Goal: Task Accomplishment & Management: Manage account settings

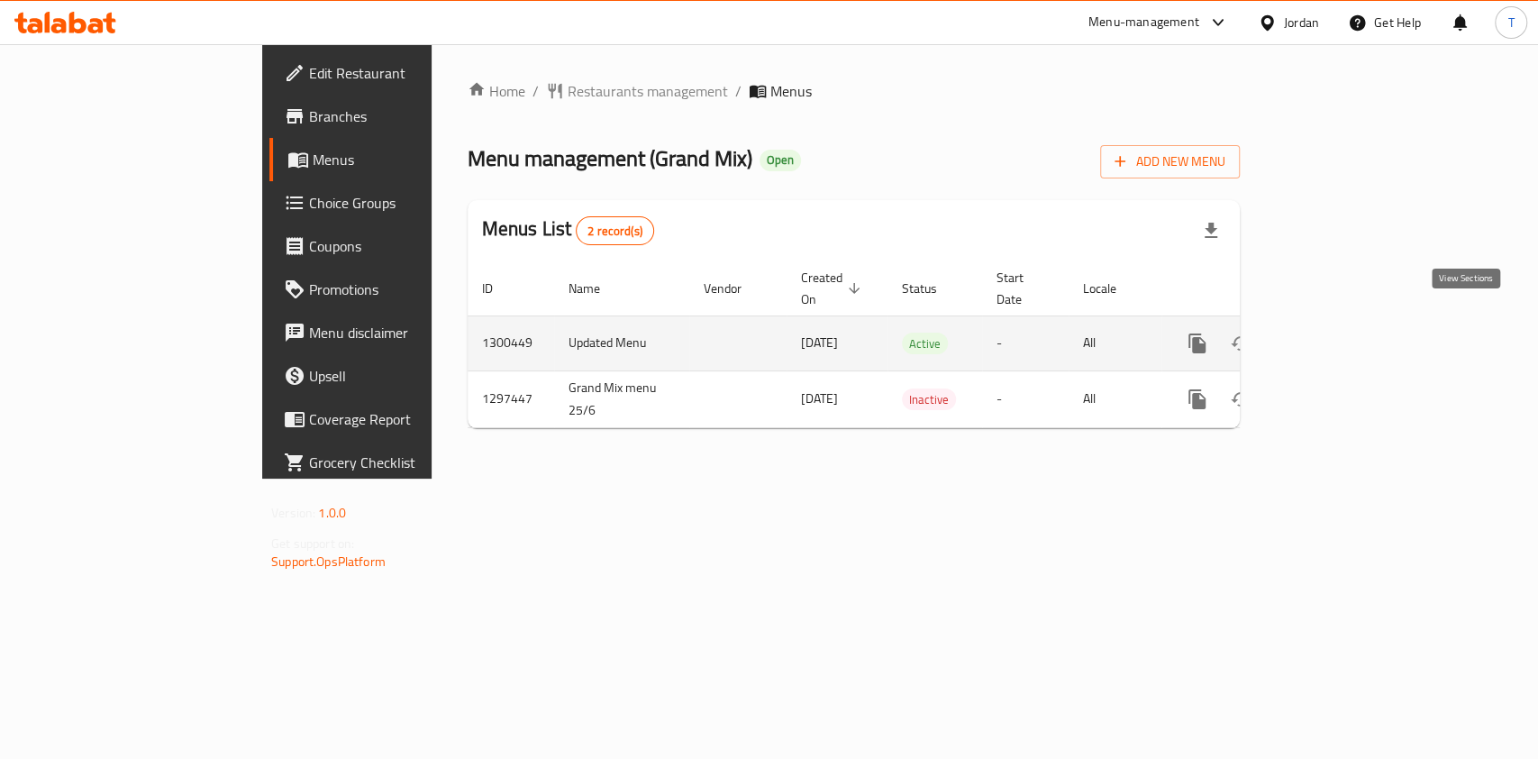
click at [1338, 332] on icon "enhanced table" at bounding box center [1327, 343] width 22 height 22
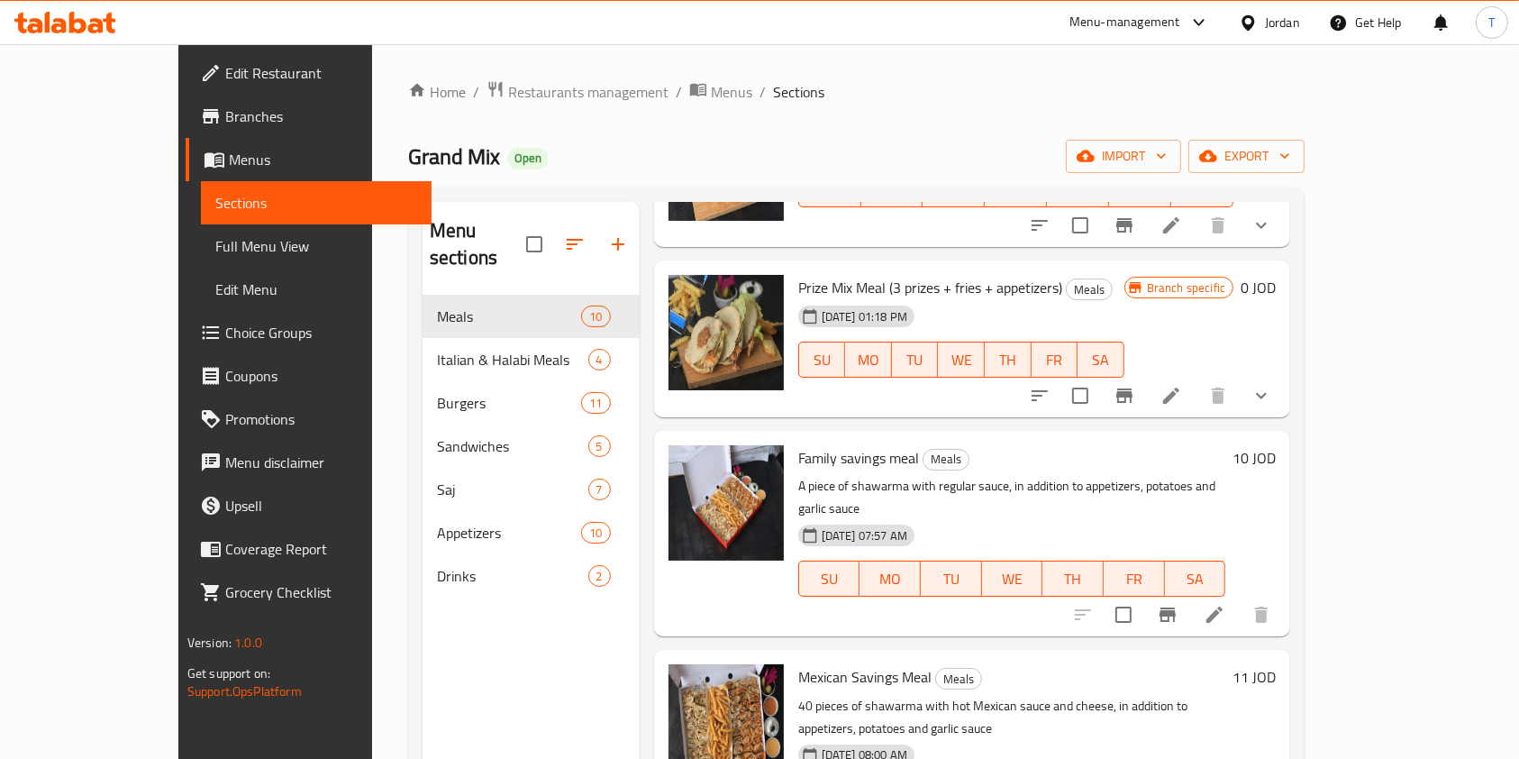
scroll to position [710, 0]
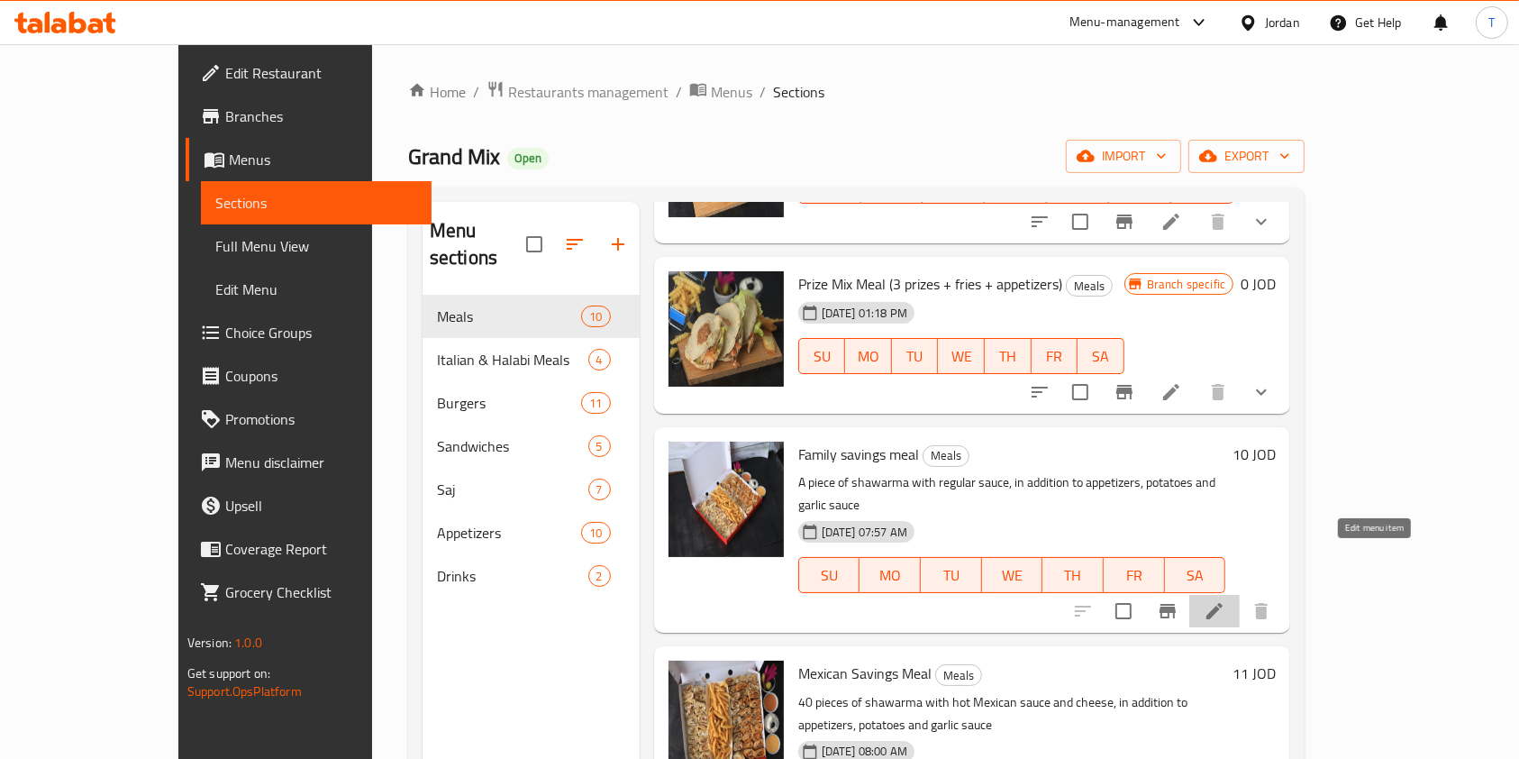
click at [1225, 600] on icon at bounding box center [1215, 611] width 22 height 22
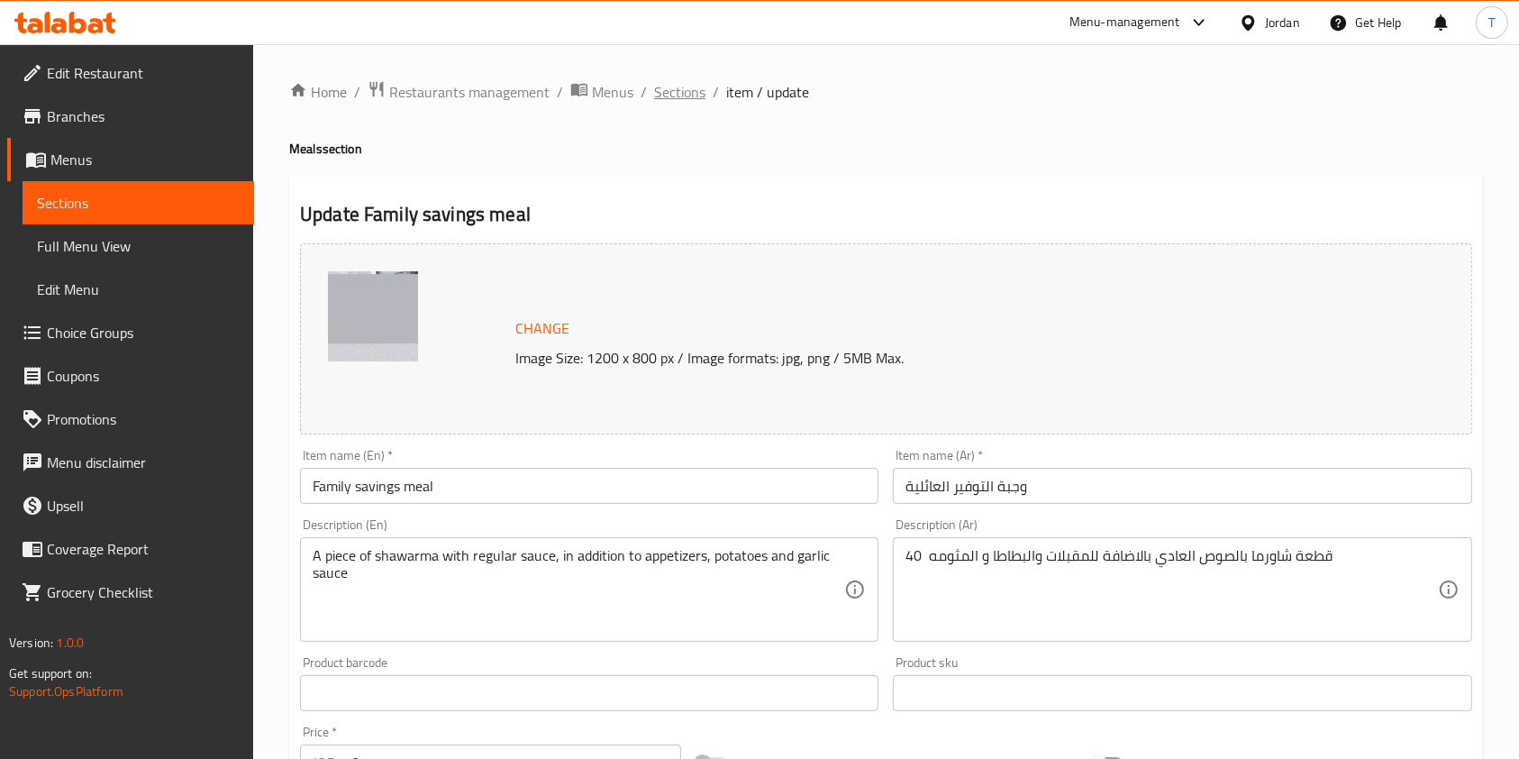
click at [692, 96] on span "Sections" at bounding box center [679, 92] width 51 height 22
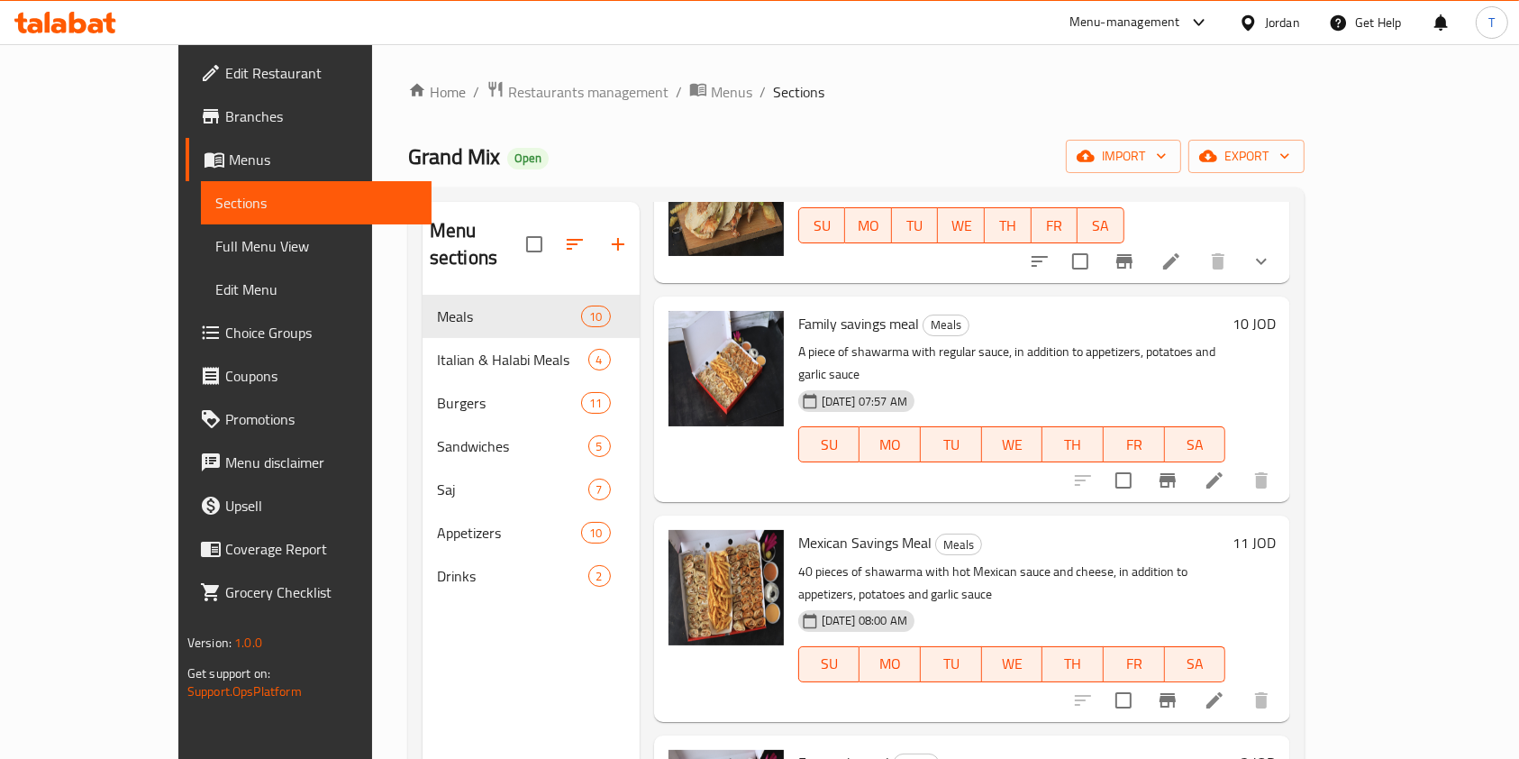
scroll to position [843, 0]
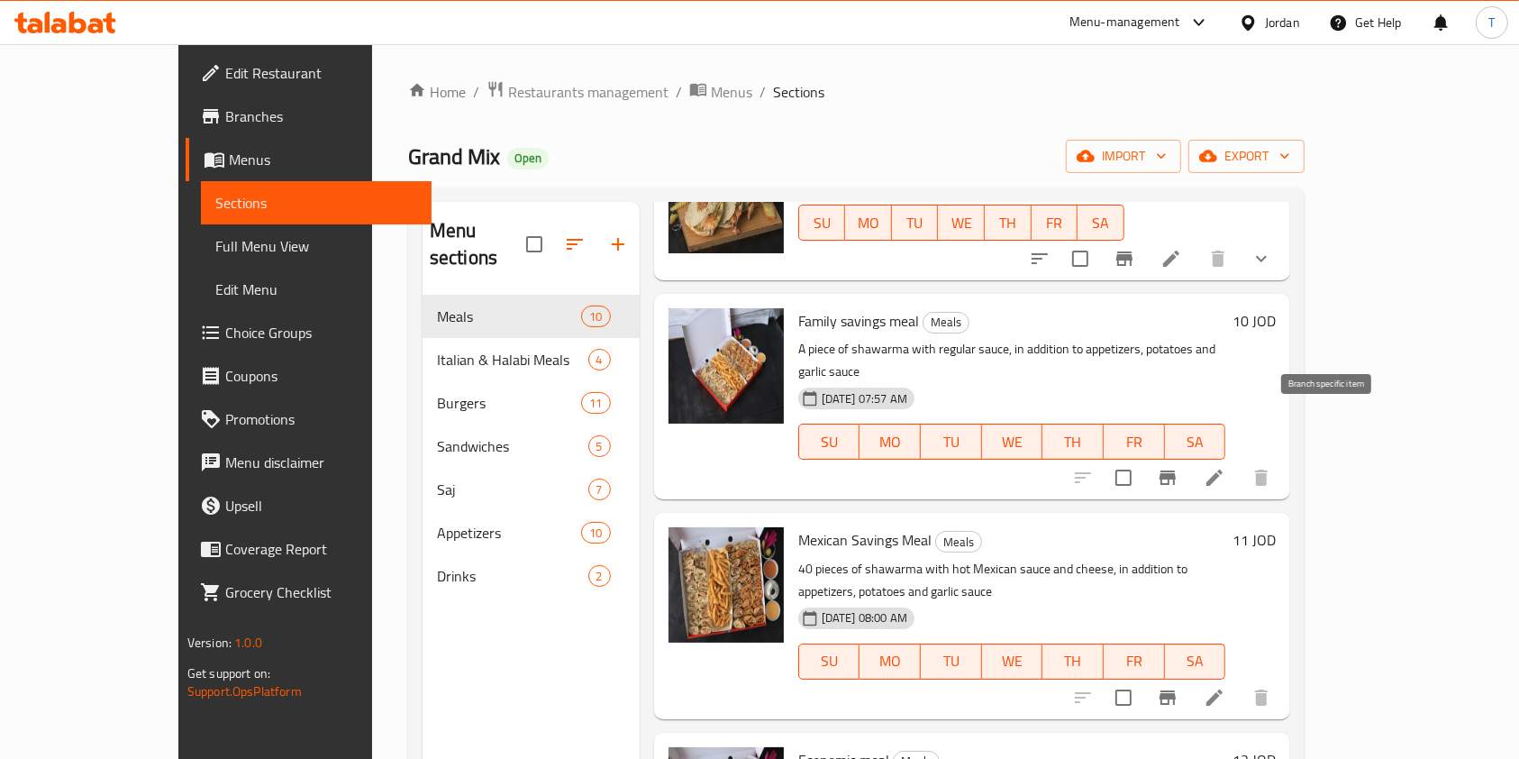
click at [1189, 456] on button "Branch-specific-item" at bounding box center [1167, 477] width 43 height 43
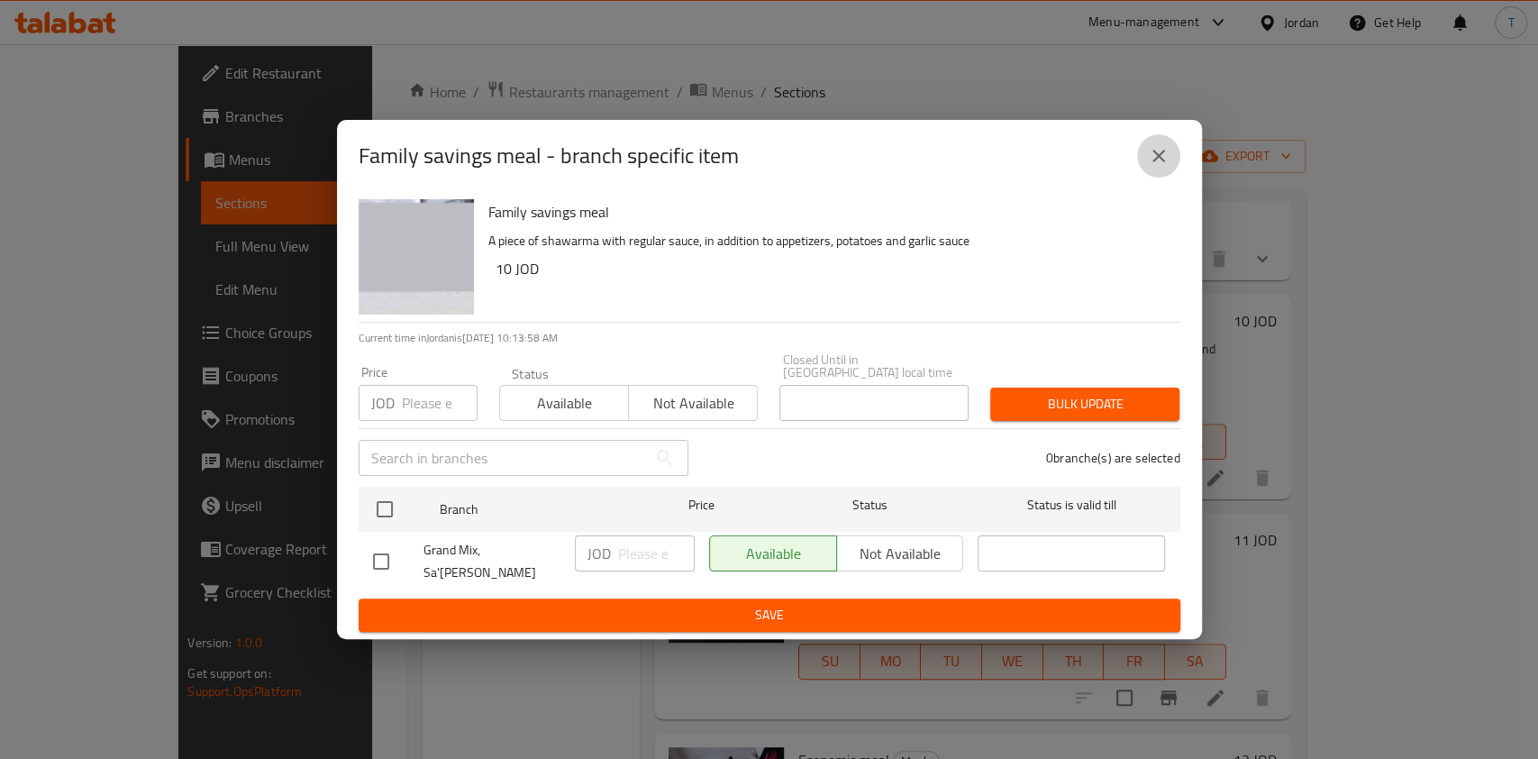
click at [1160, 177] on button "close" at bounding box center [1158, 155] width 43 height 43
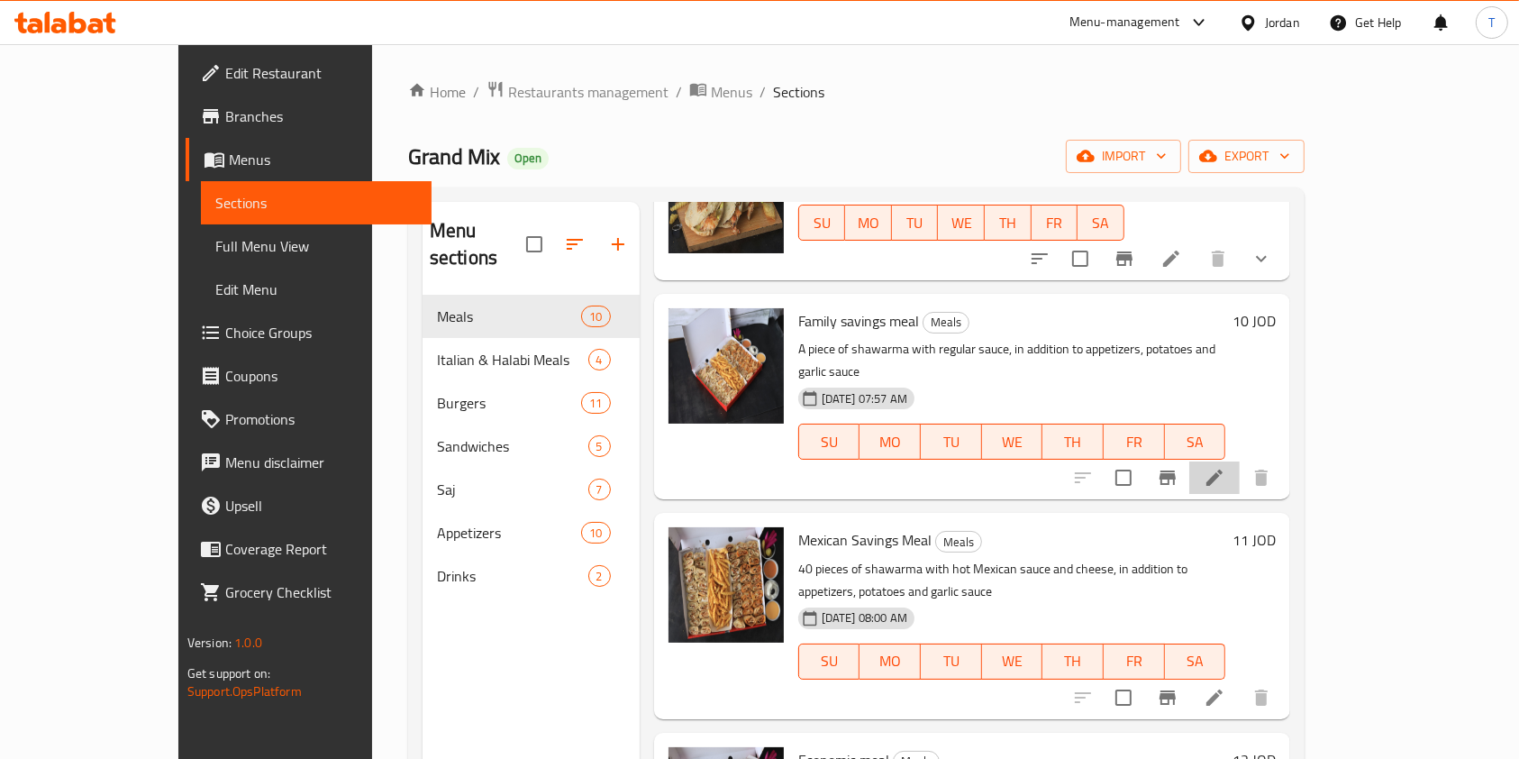
click at [1240, 461] on li at bounding box center [1214, 477] width 50 height 32
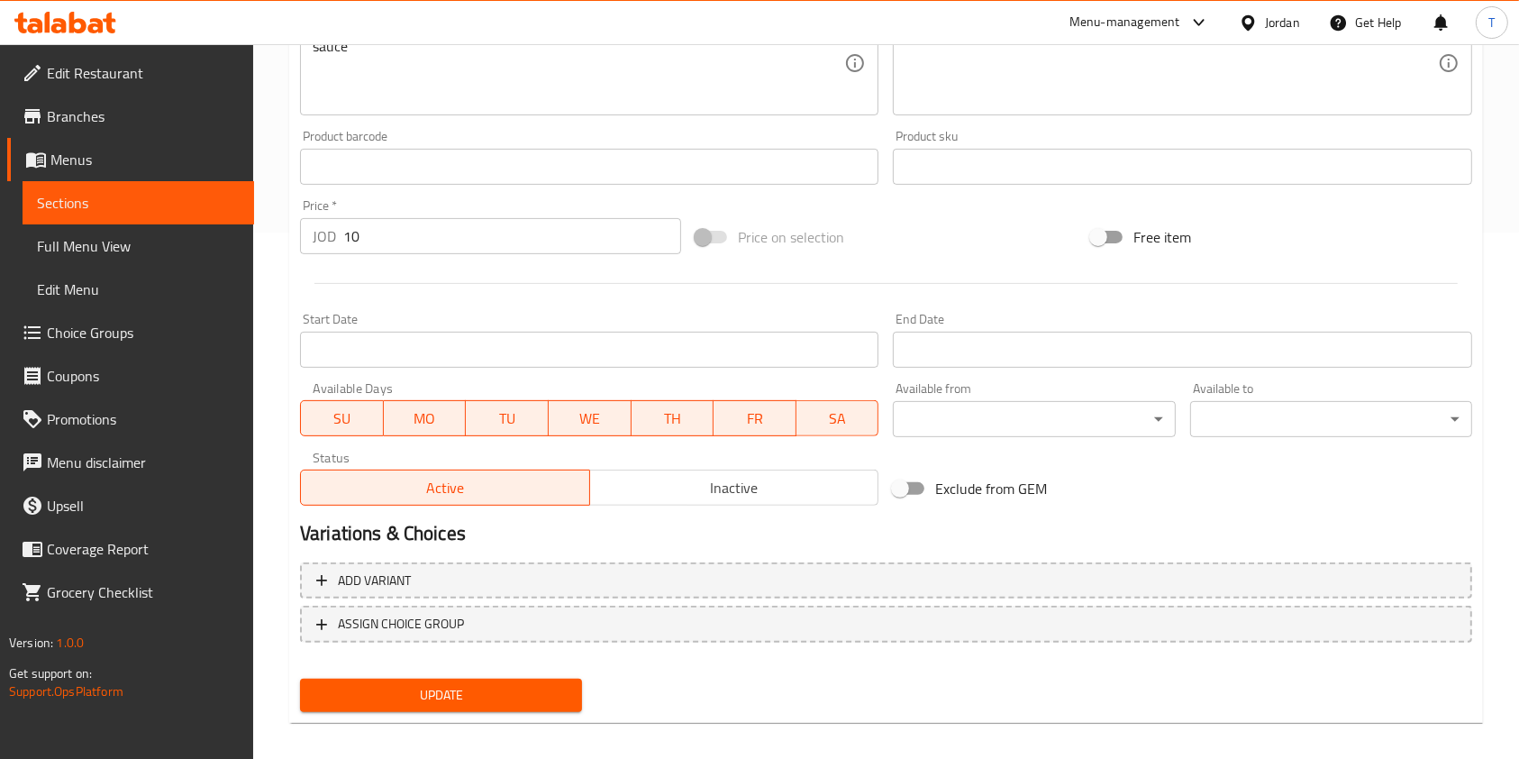
scroll to position [527, 0]
click at [434, 257] on div "Price   * JOD 10 Price *" at bounding box center [491, 225] width 396 height 69
click at [434, 233] on input "10" at bounding box center [512, 235] width 338 height 36
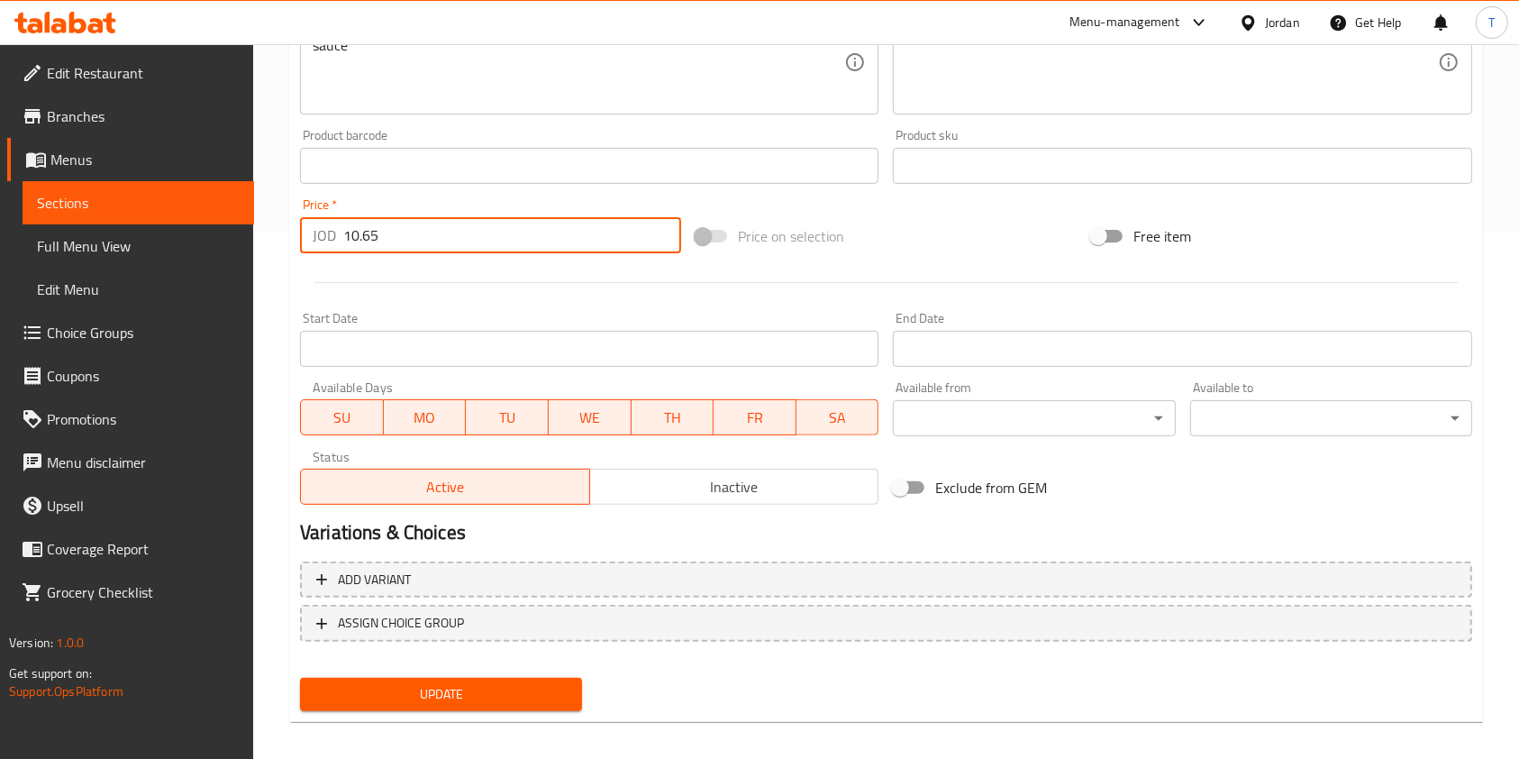
type input "10.65"
click at [492, 691] on span "Update" at bounding box center [440, 694] width 253 height 23
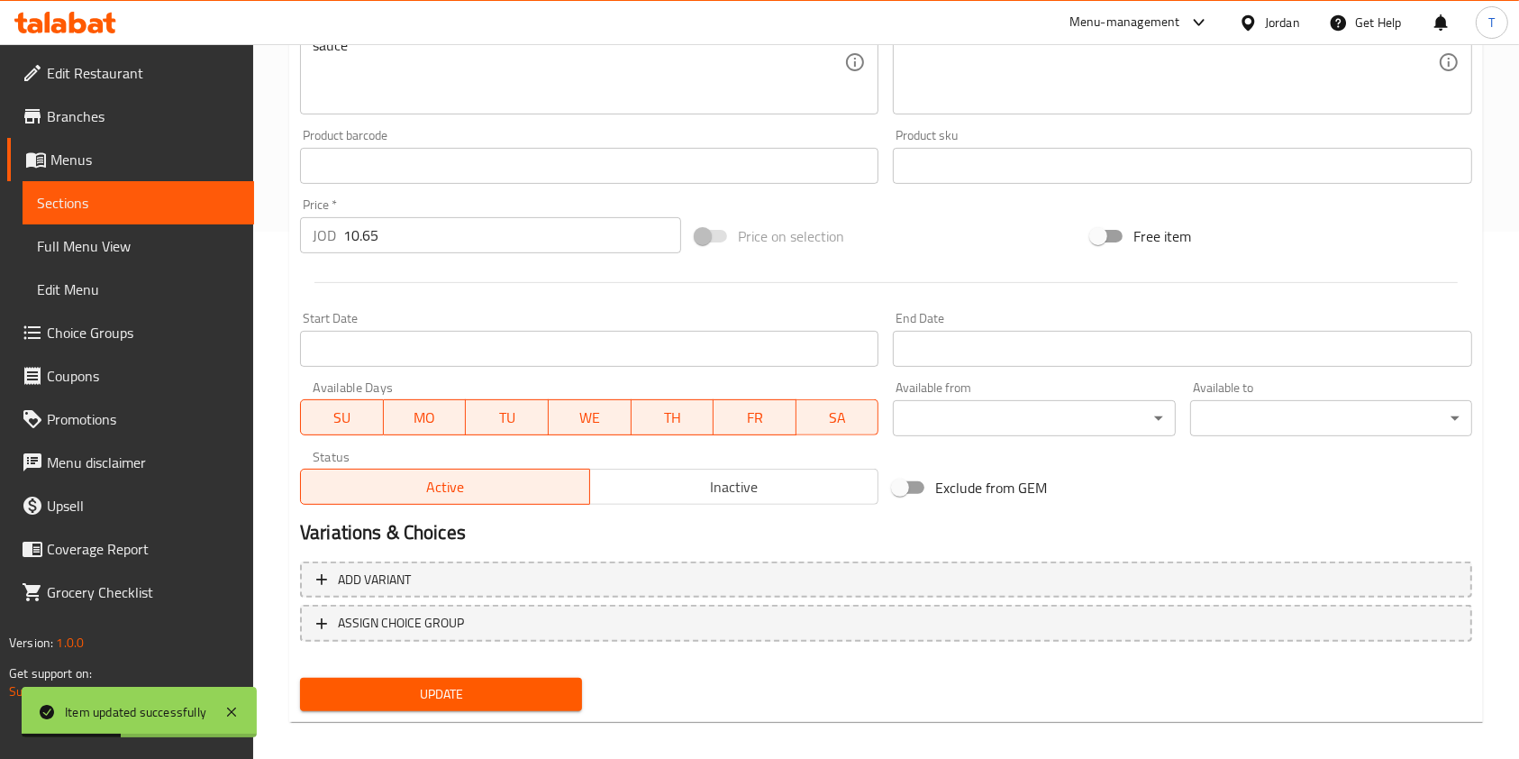
scroll to position [0, 0]
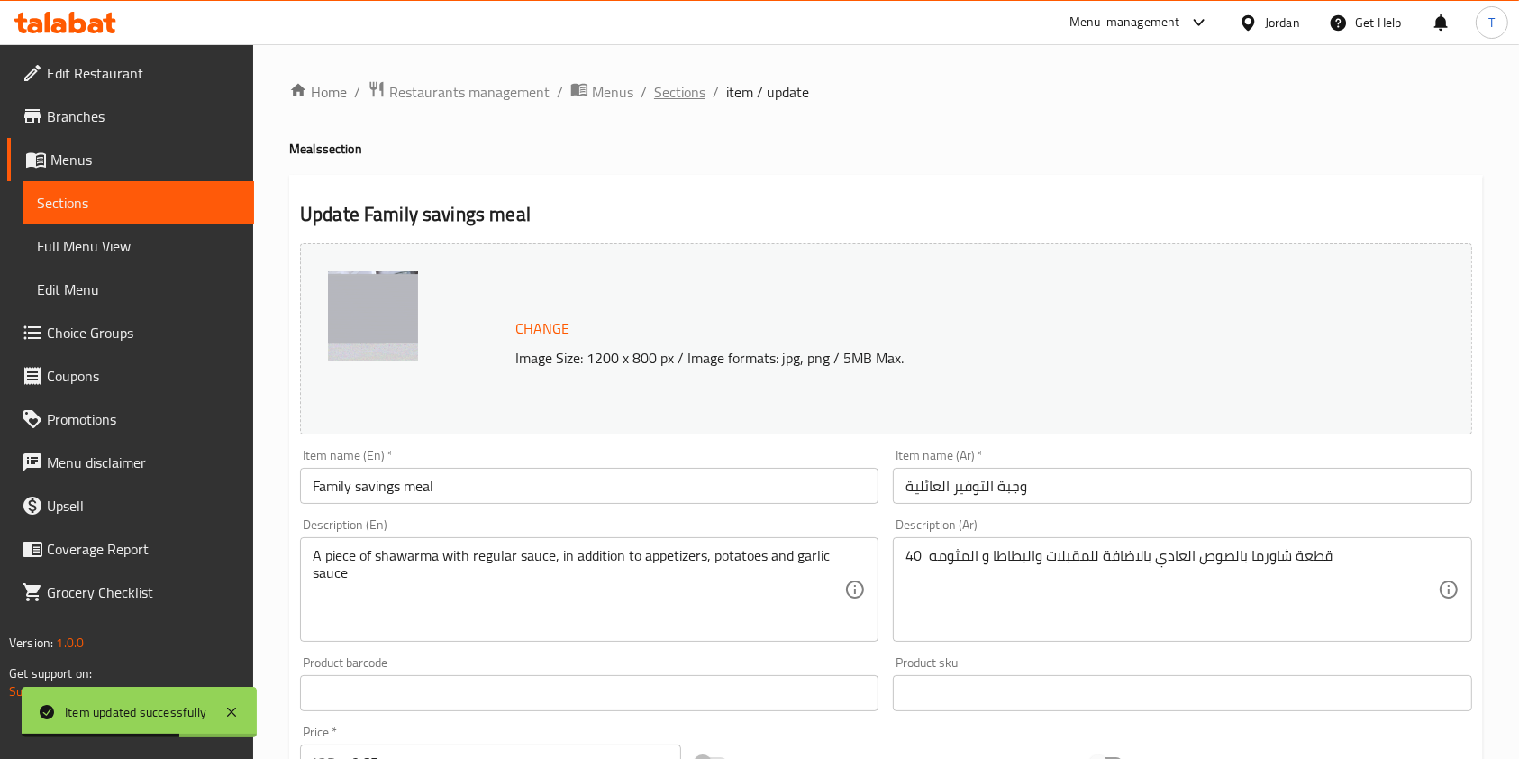
click at [688, 85] on span "Sections" at bounding box center [679, 92] width 51 height 22
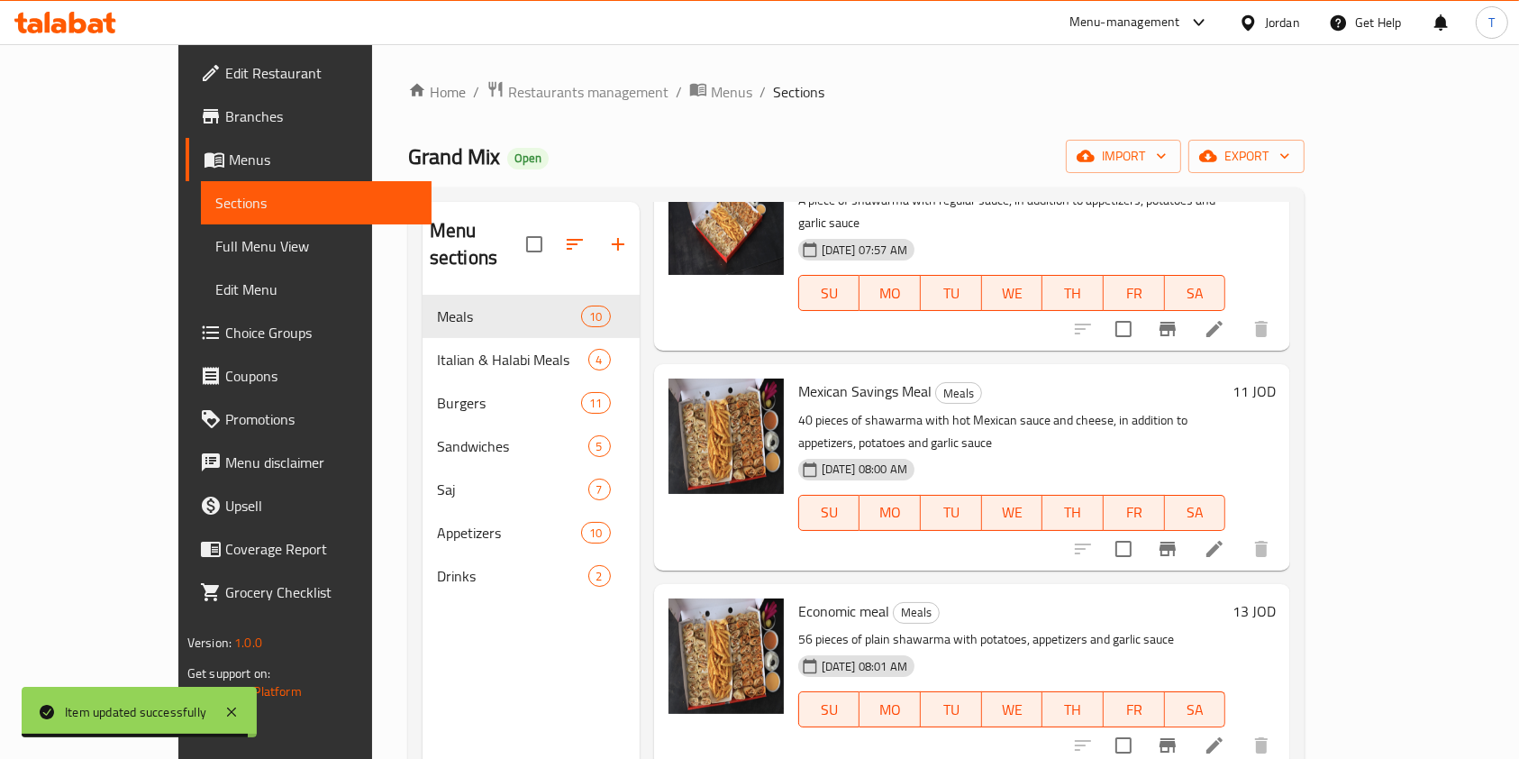
scroll to position [992, 0]
click at [1240, 532] on li at bounding box center [1214, 548] width 50 height 32
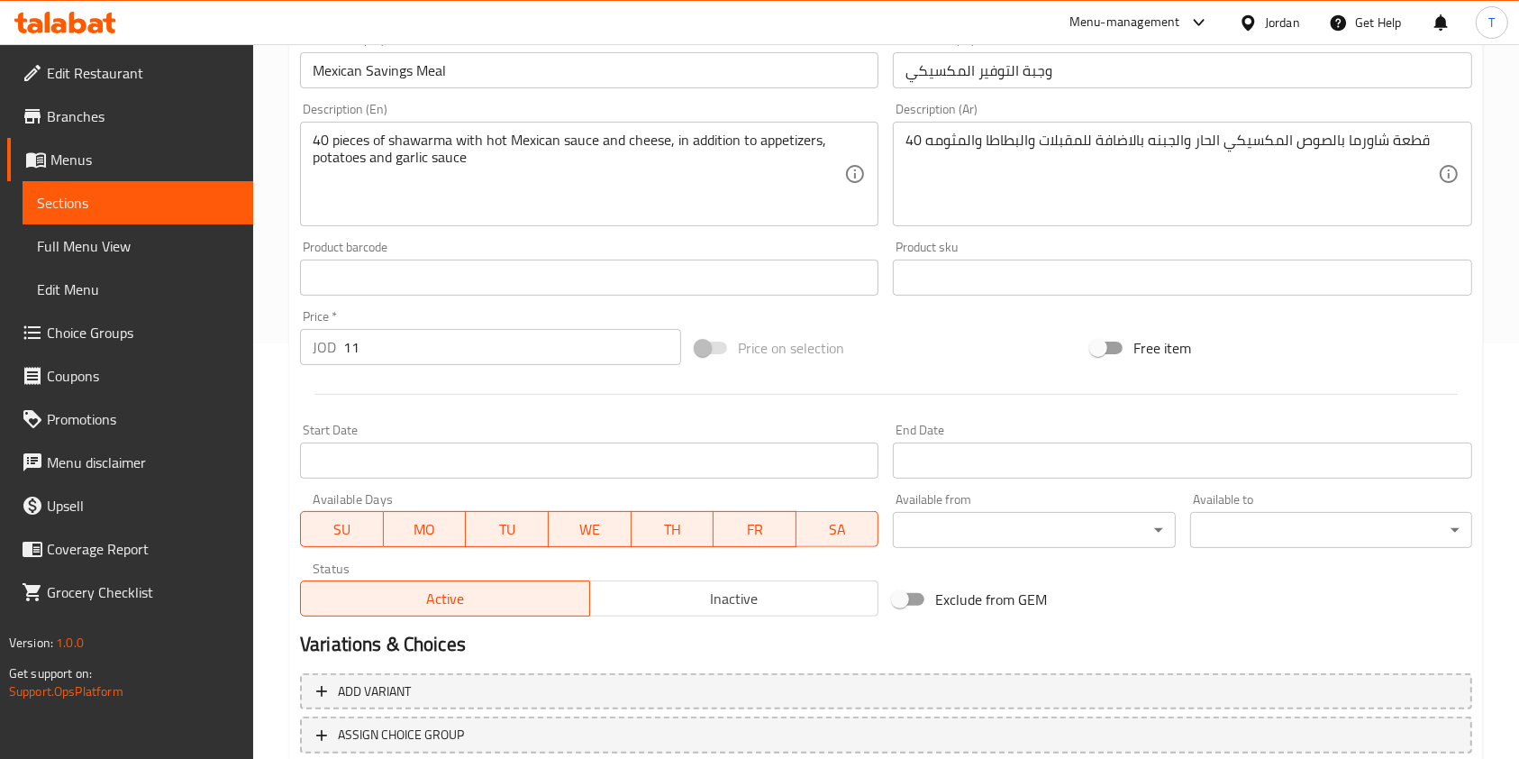
scroll to position [423, 0]
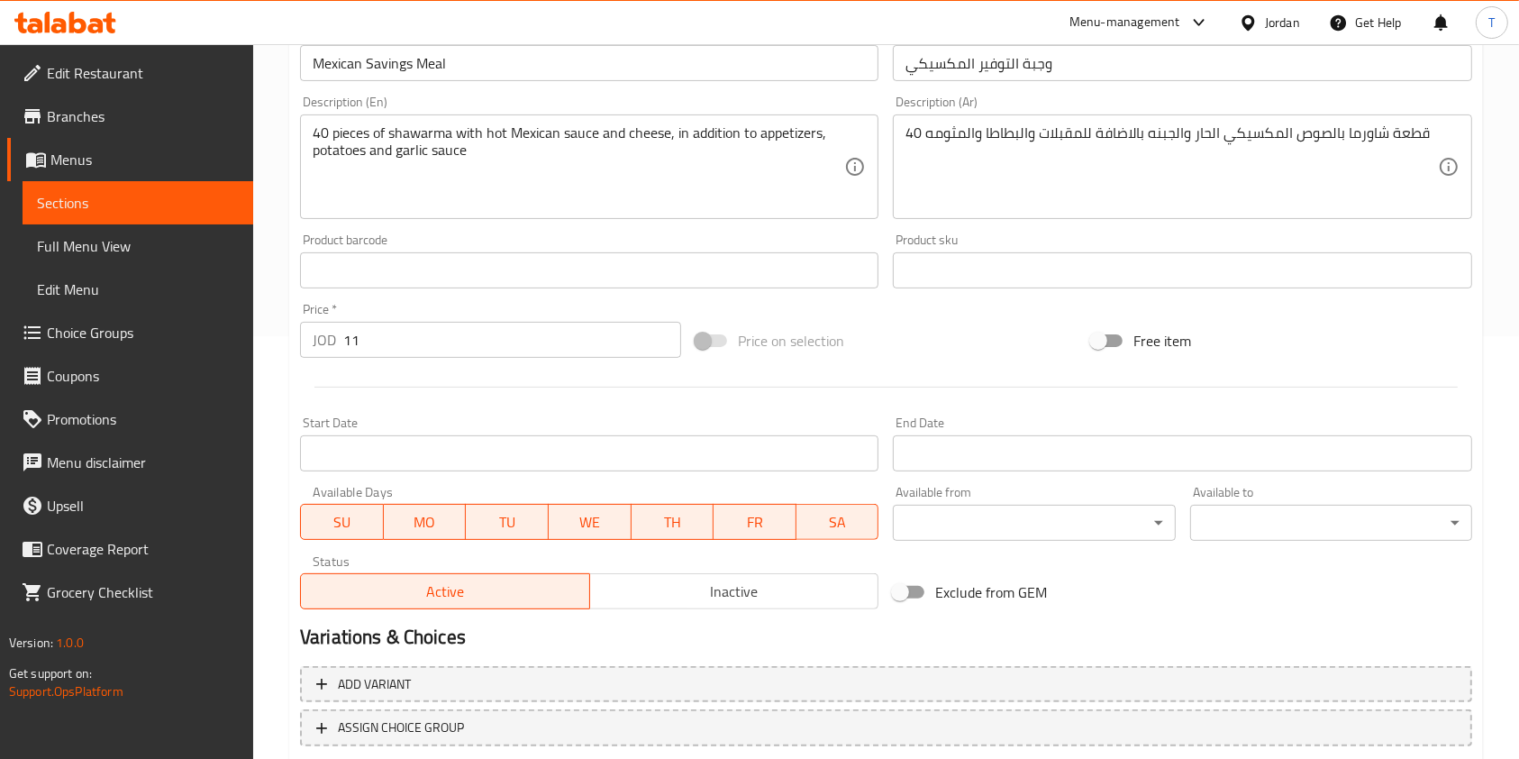
click at [406, 337] on input "11" at bounding box center [512, 340] width 338 height 36
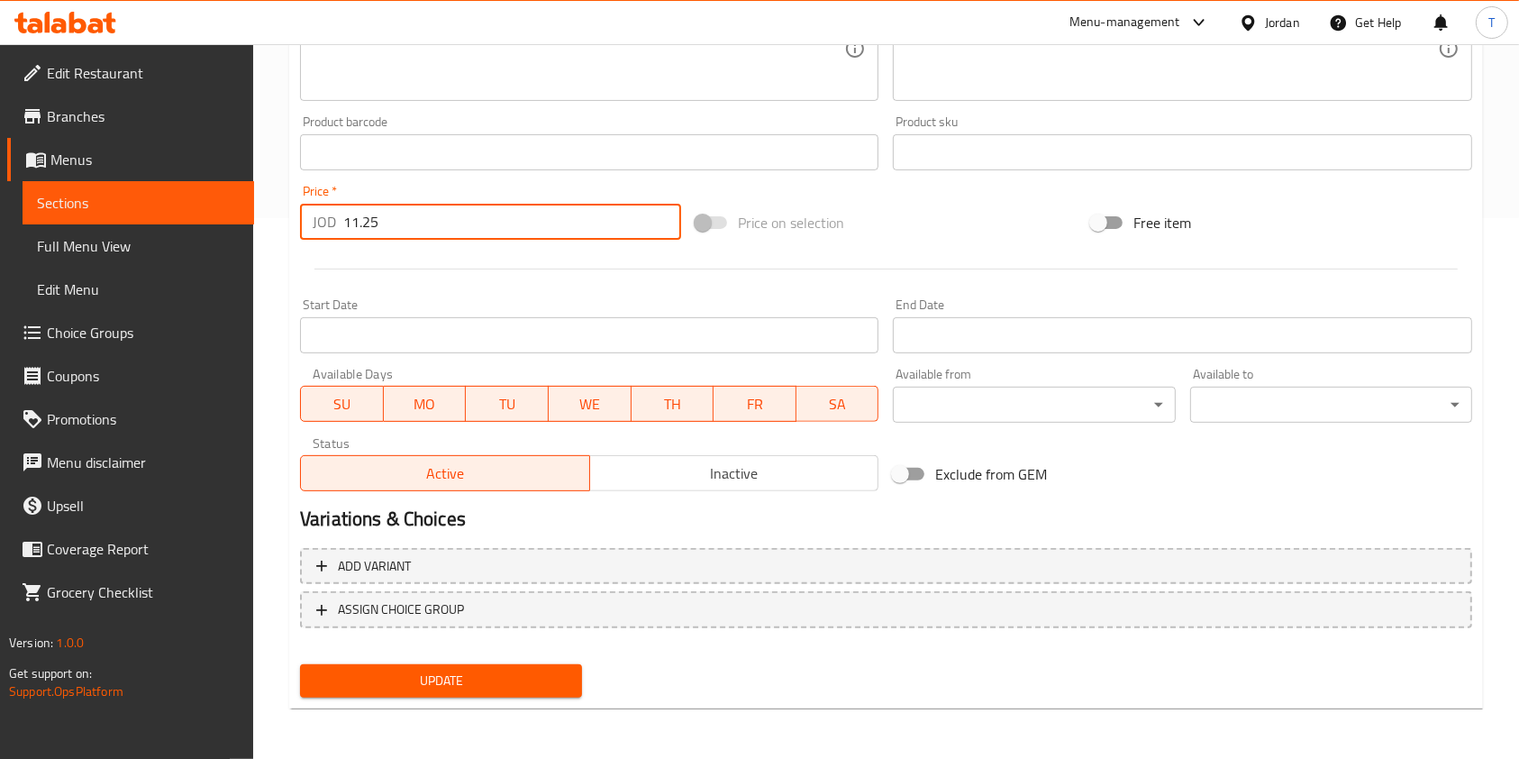
type input "11.25"
click at [462, 681] on span "Update" at bounding box center [440, 680] width 253 height 23
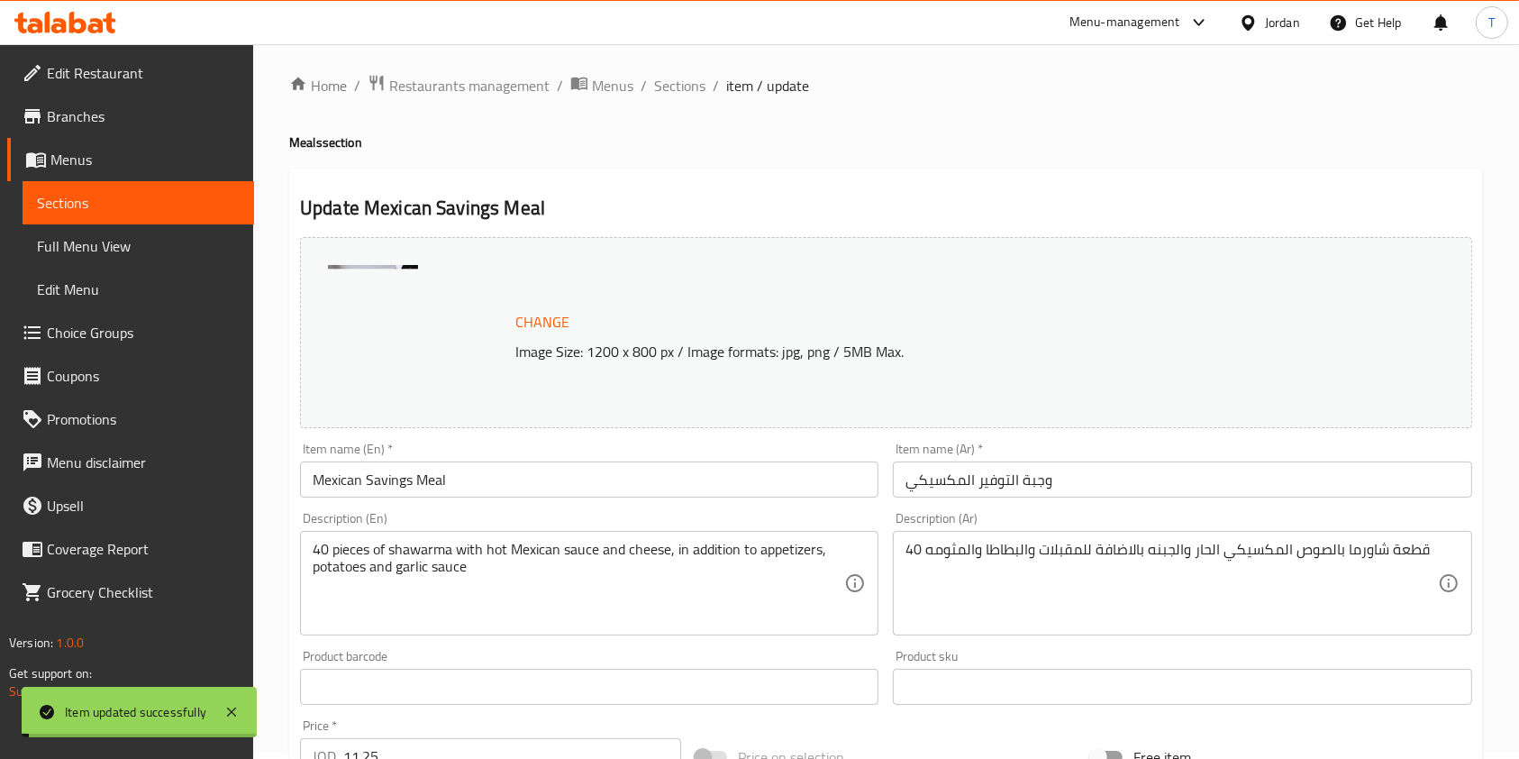
scroll to position [0, 0]
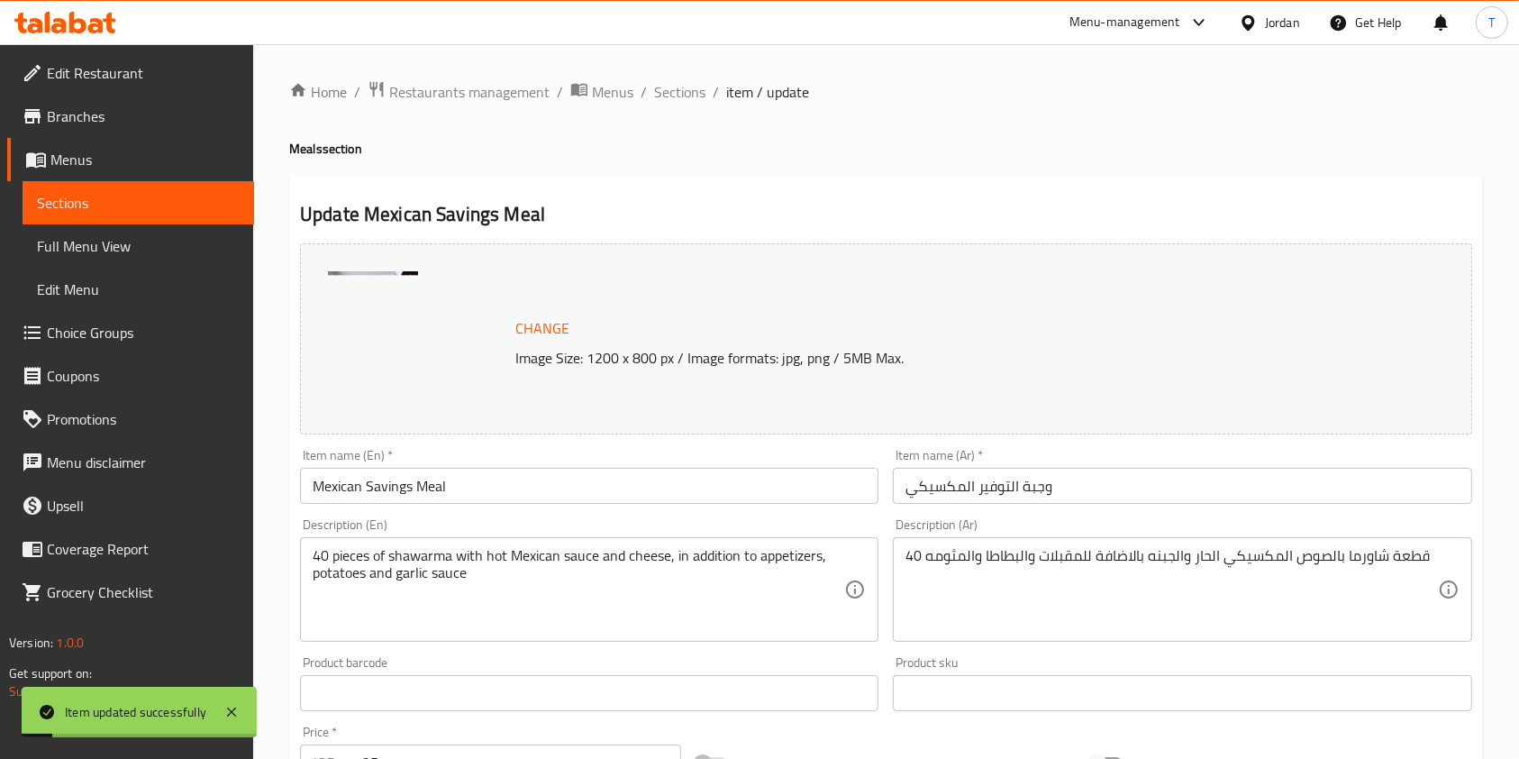
click at [676, 116] on div "Home / Restaurants management / Menus / Sections / item / update Meals section …" at bounding box center [886, 671] width 1194 height 1183
click at [680, 89] on span "Sections" at bounding box center [679, 92] width 51 height 22
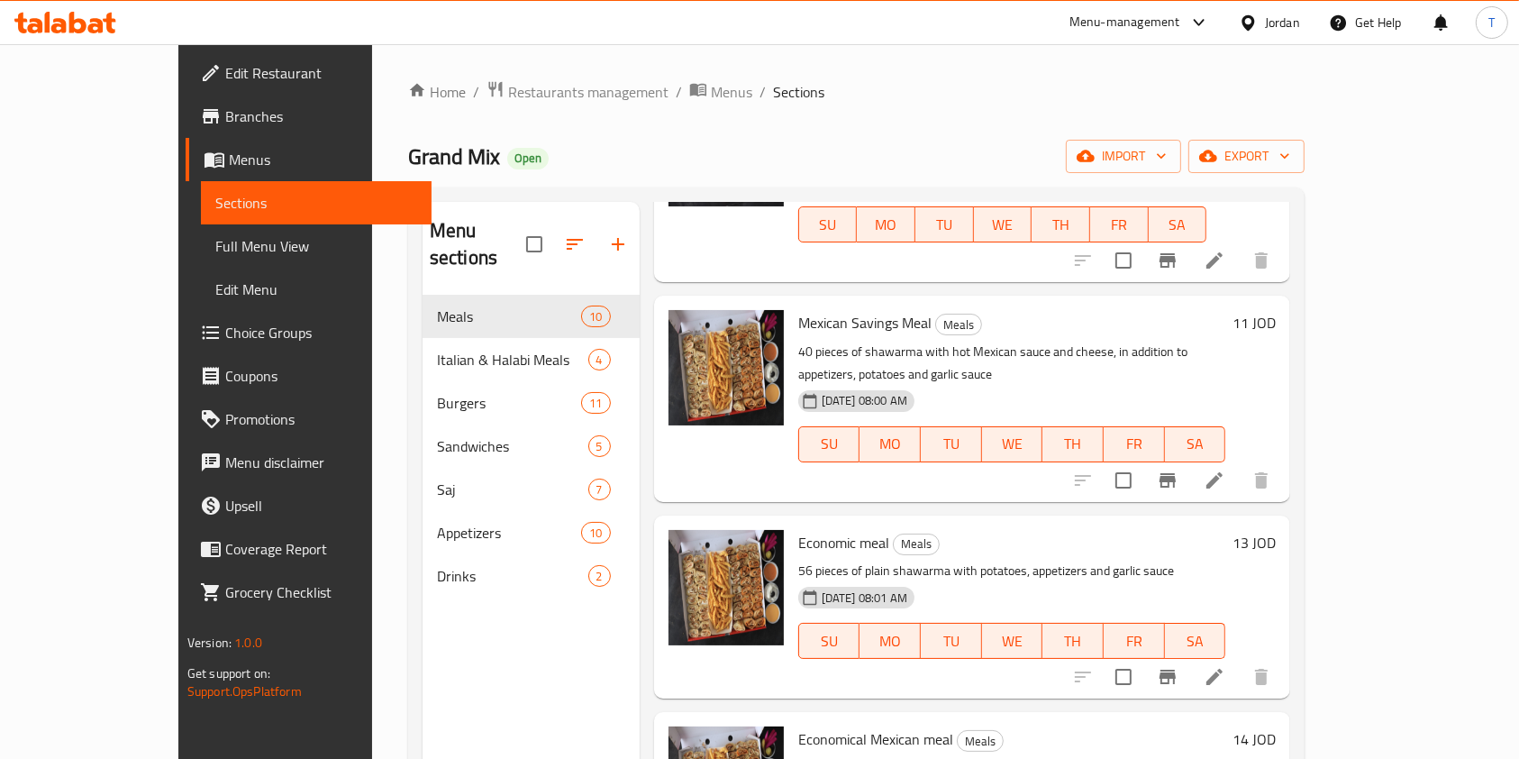
scroll to position [1093, 0]
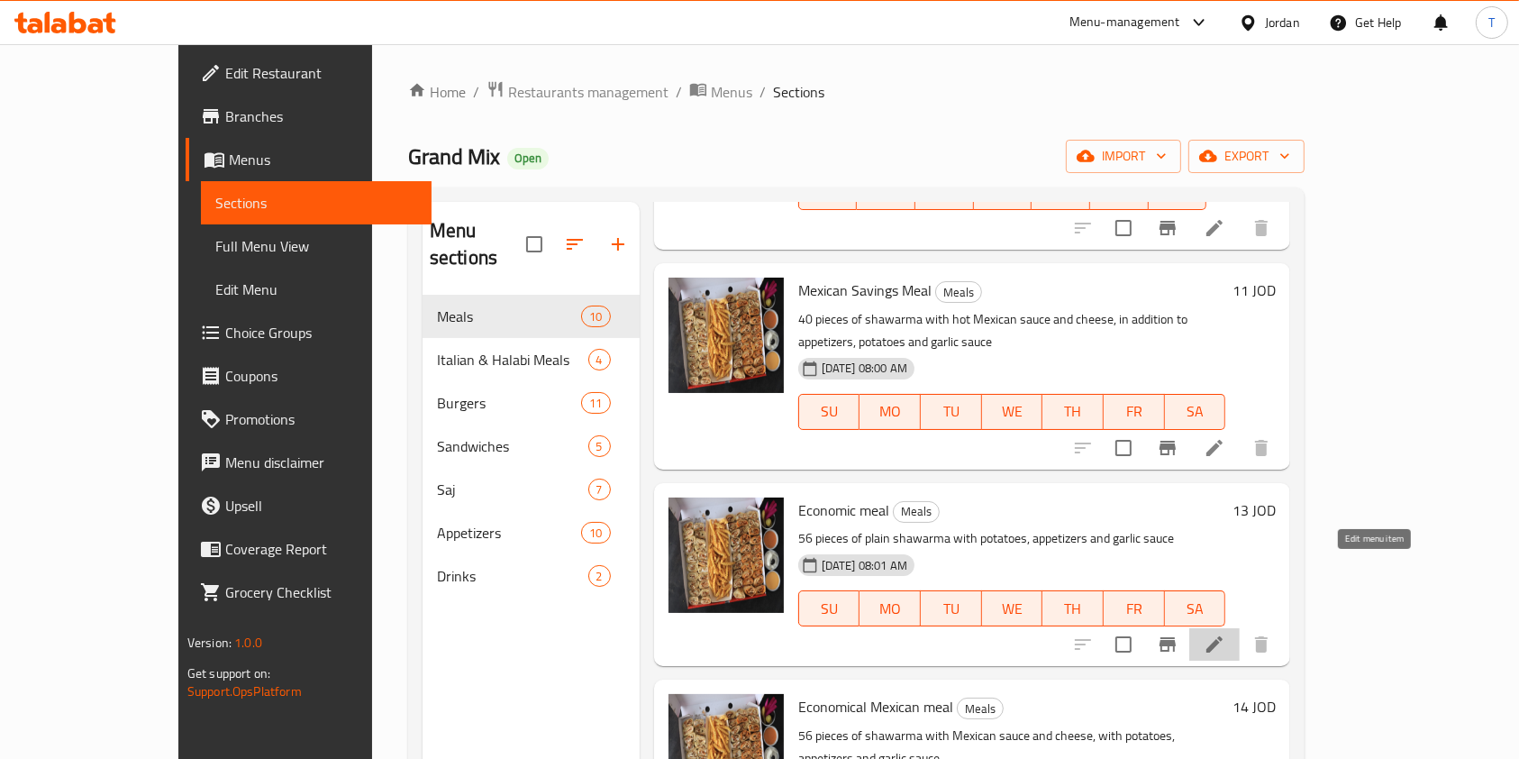
click at [1225, 633] on icon at bounding box center [1215, 644] width 22 height 22
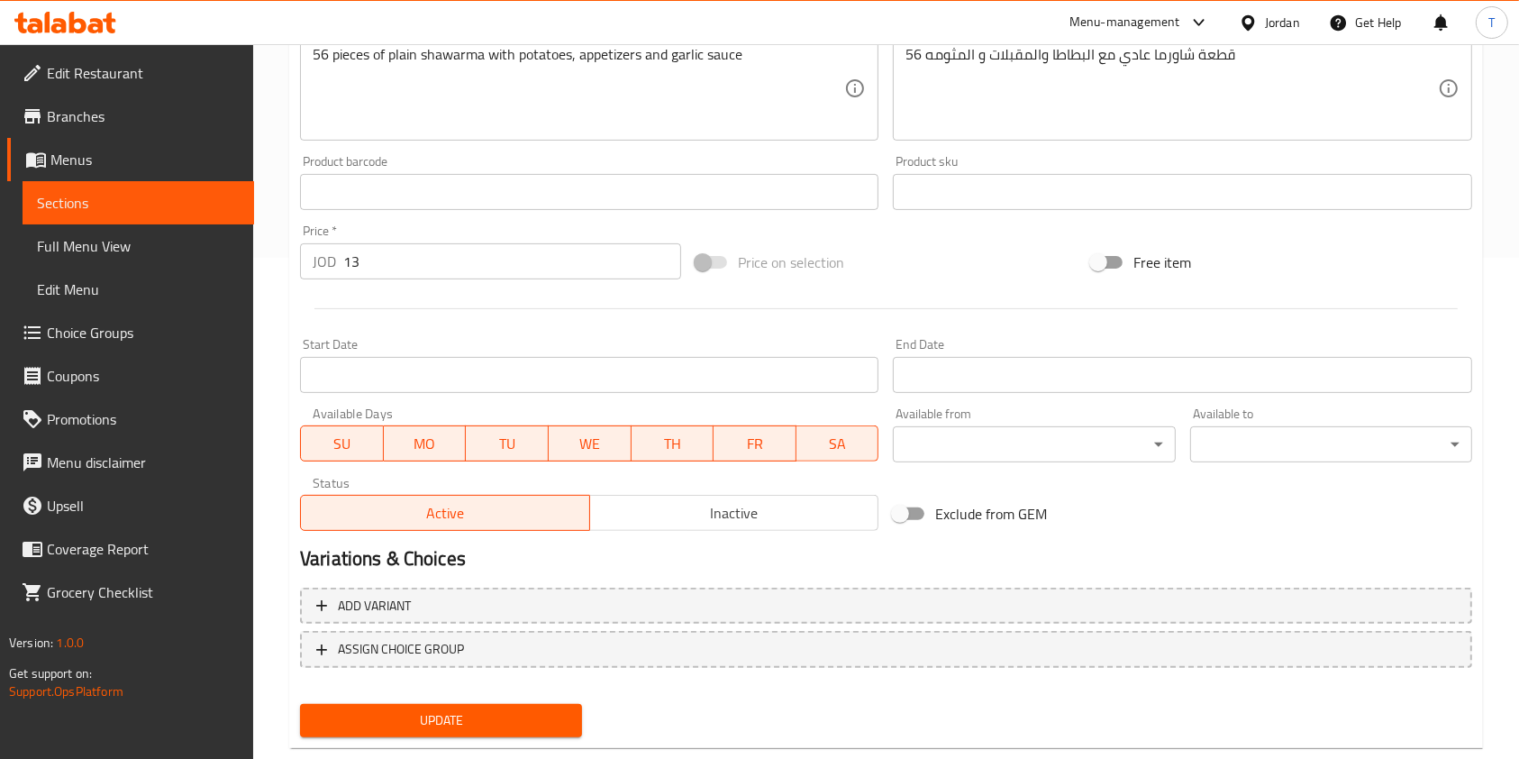
scroll to position [502, 0]
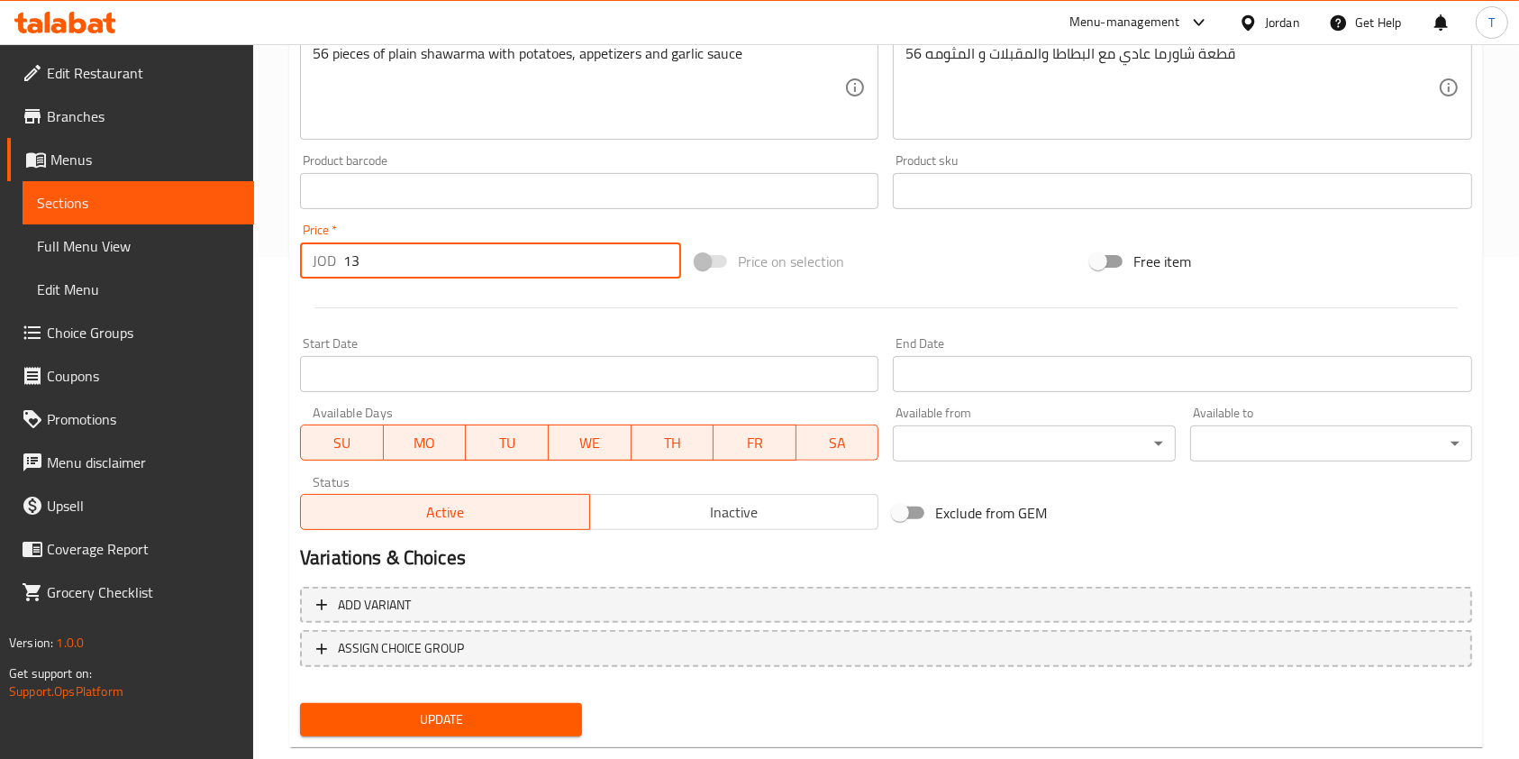
click at [505, 268] on input "13" at bounding box center [512, 260] width 338 height 36
type input "13.75"
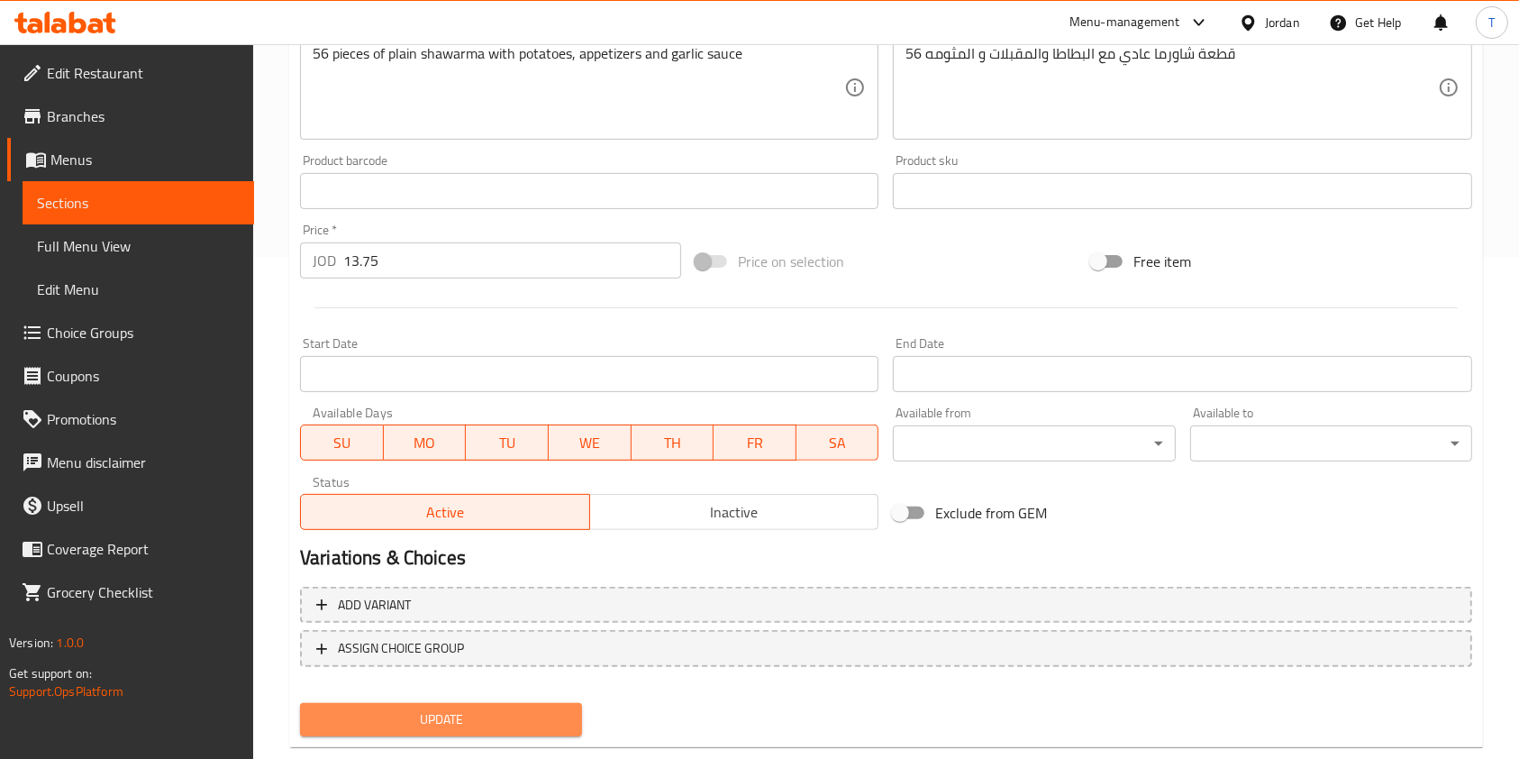
click at [517, 712] on span "Update" at bounding box center [440, 719] width 253 height 23
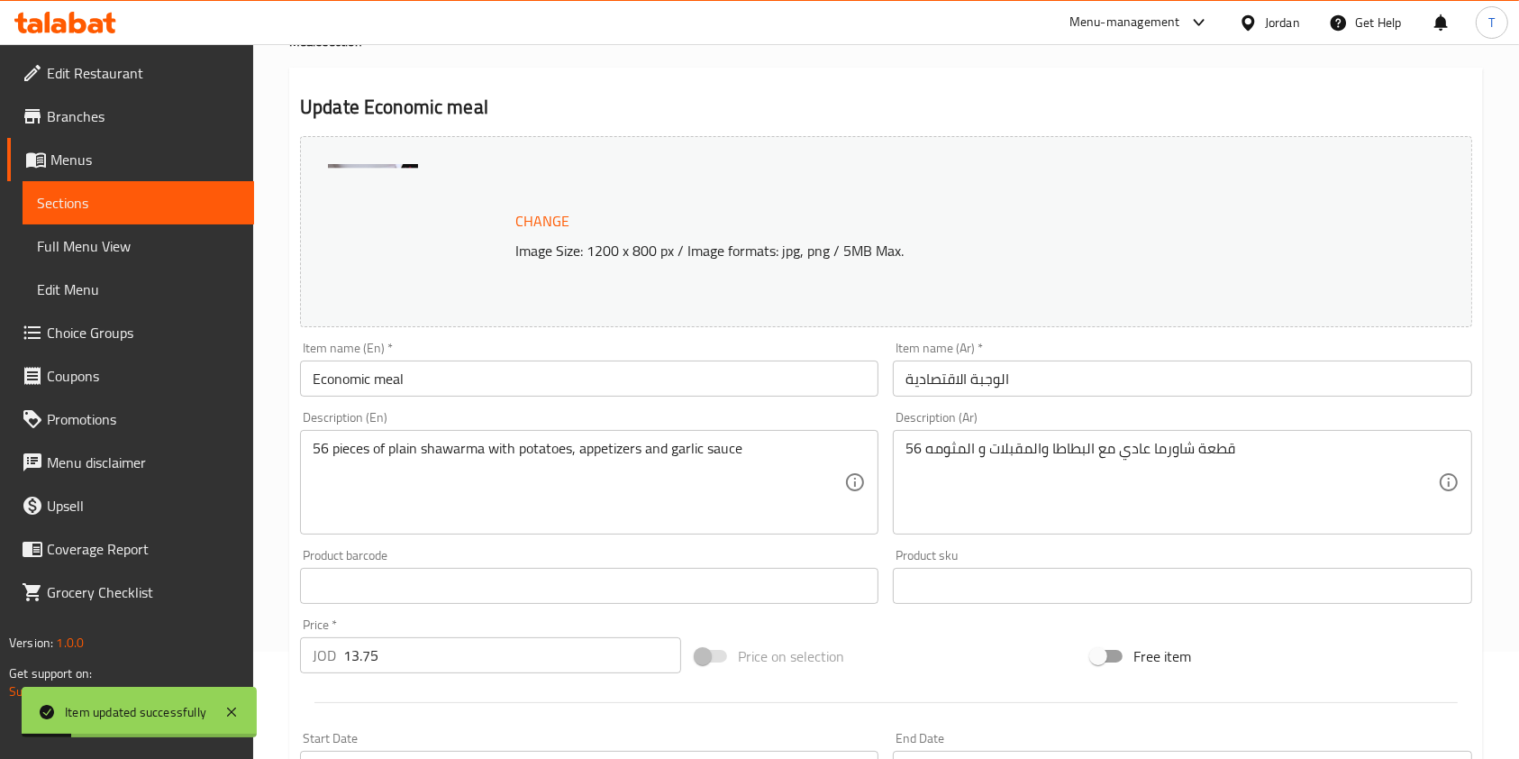
scroll to position [0, 0]
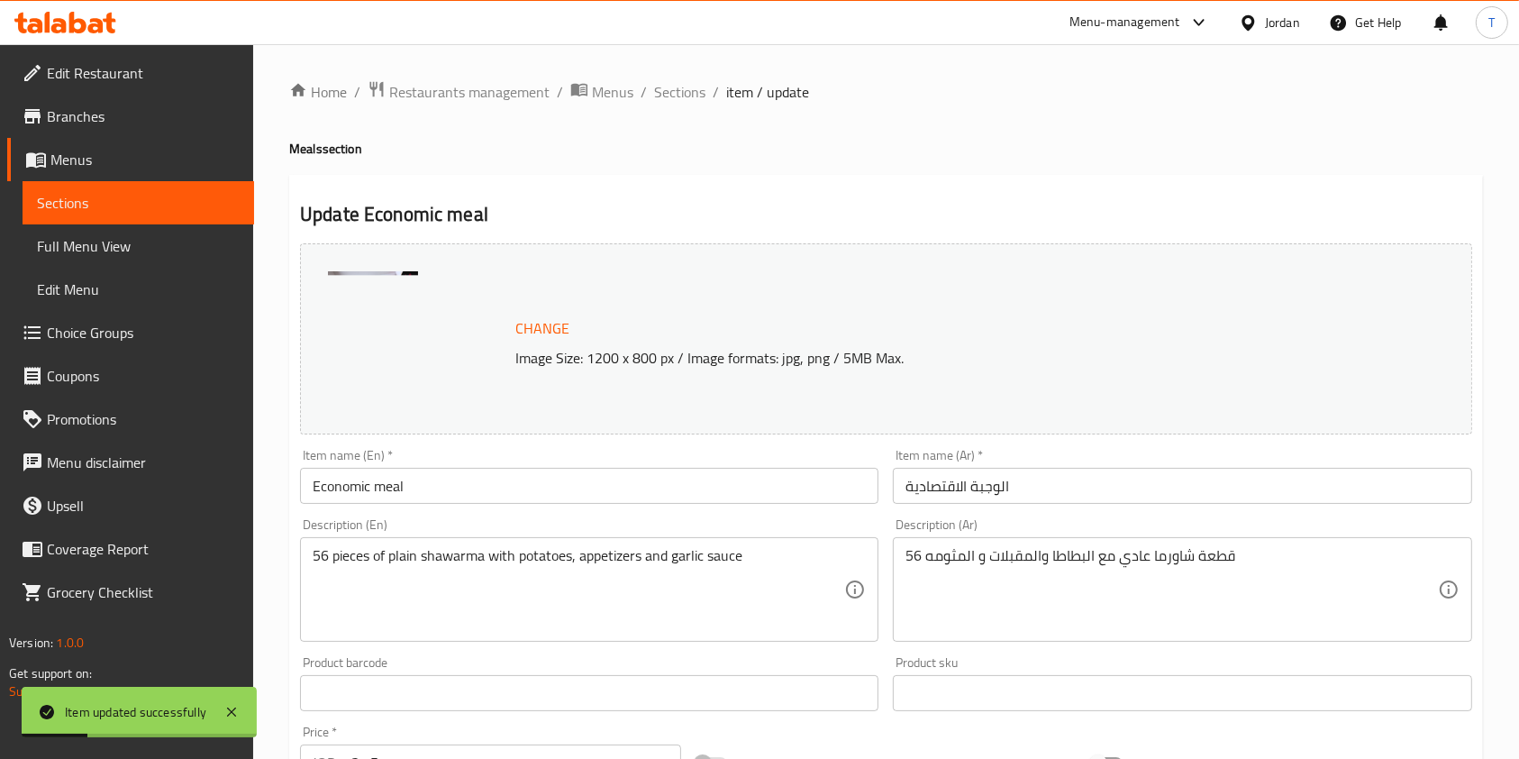
click at [680, 76] on div "Home / Restaurants management / Menus / Sections / item / update Meals section …" at bounding box center [886, 671] width 1266 height 1255
click at [678, 83] on span "Sections" at bounding box center [679, 92] width 51 height 22
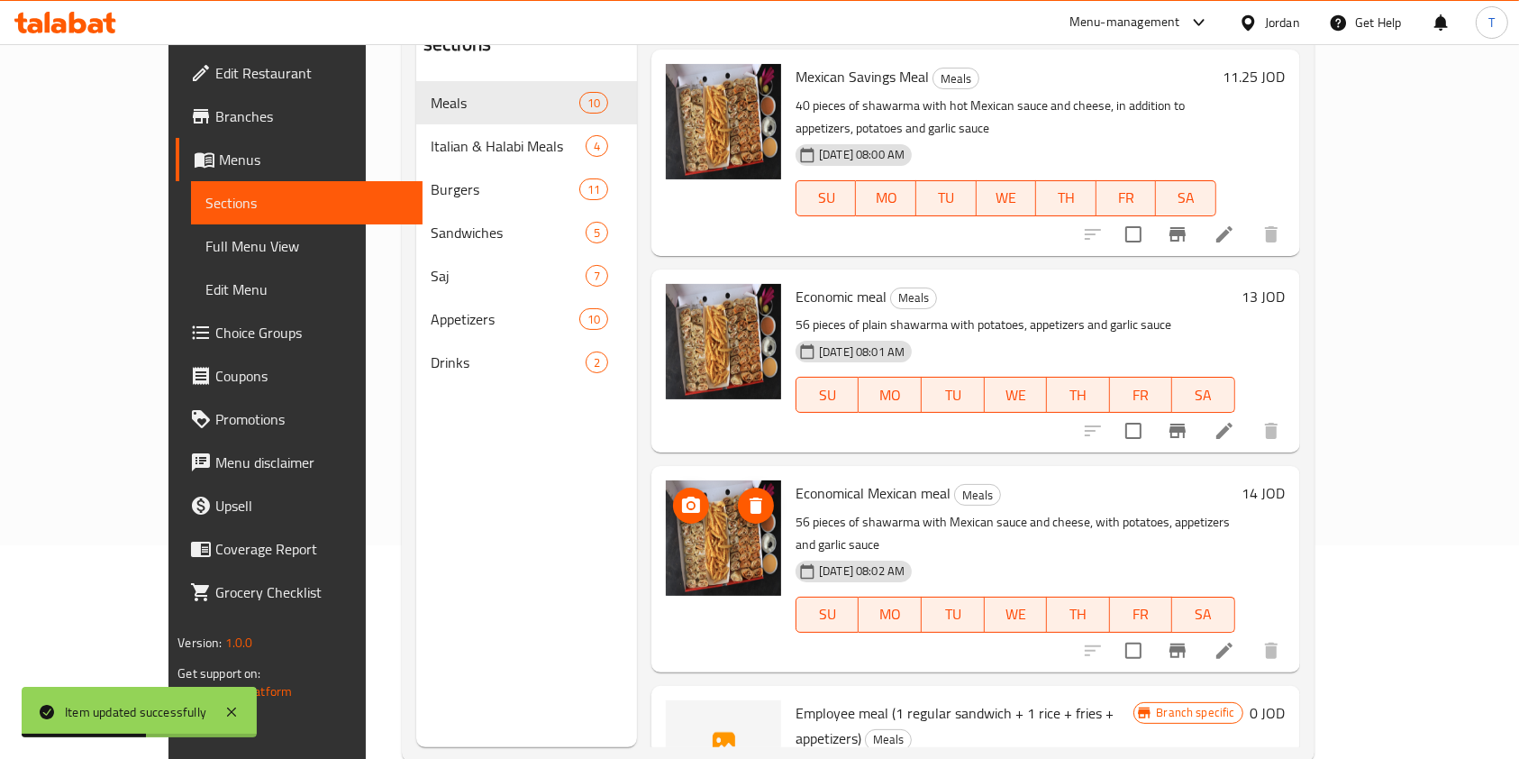
scroll to position [252, 0]
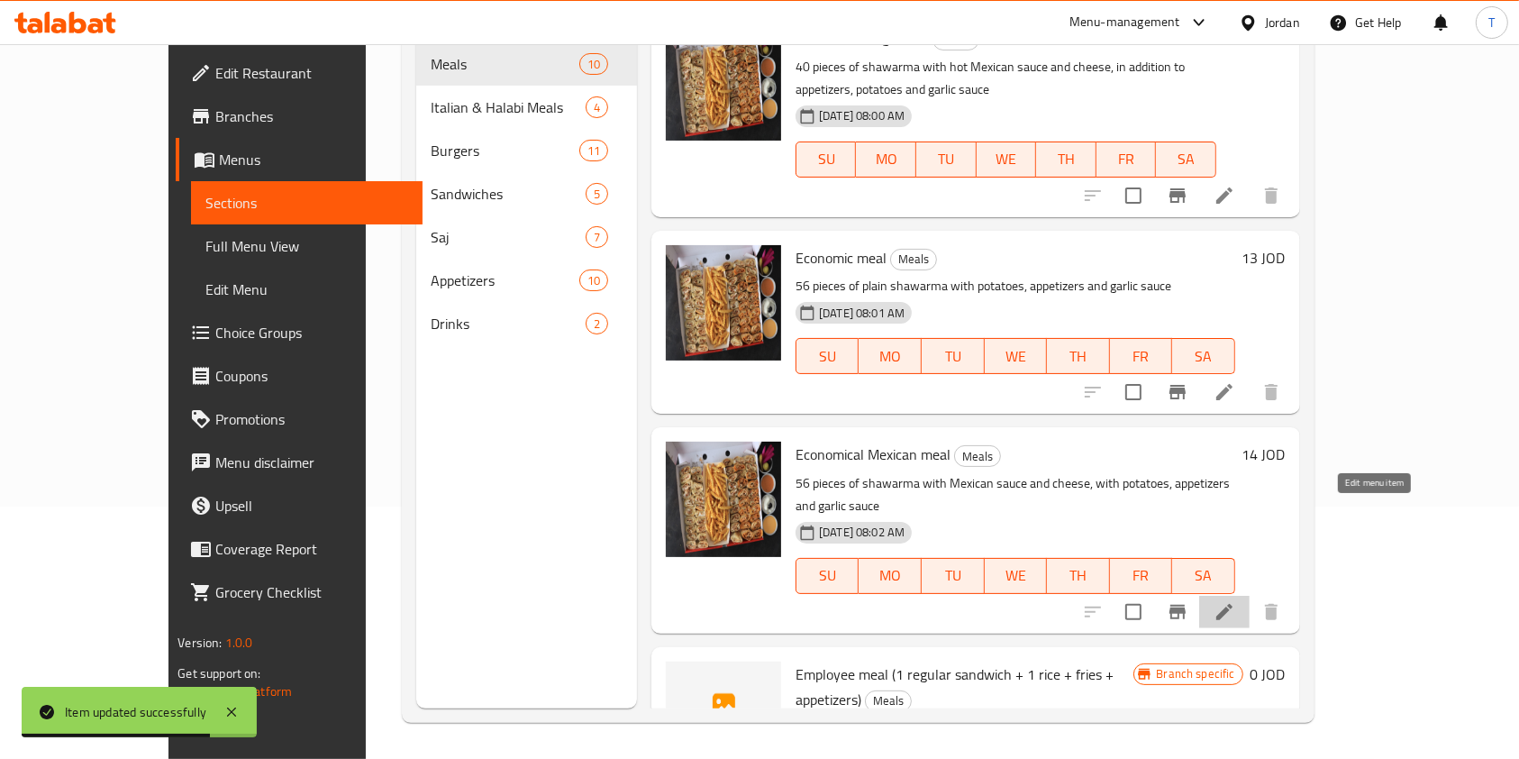
click at [1235, 601] on icon at bounding box center [1225, 612] width 22 height 22
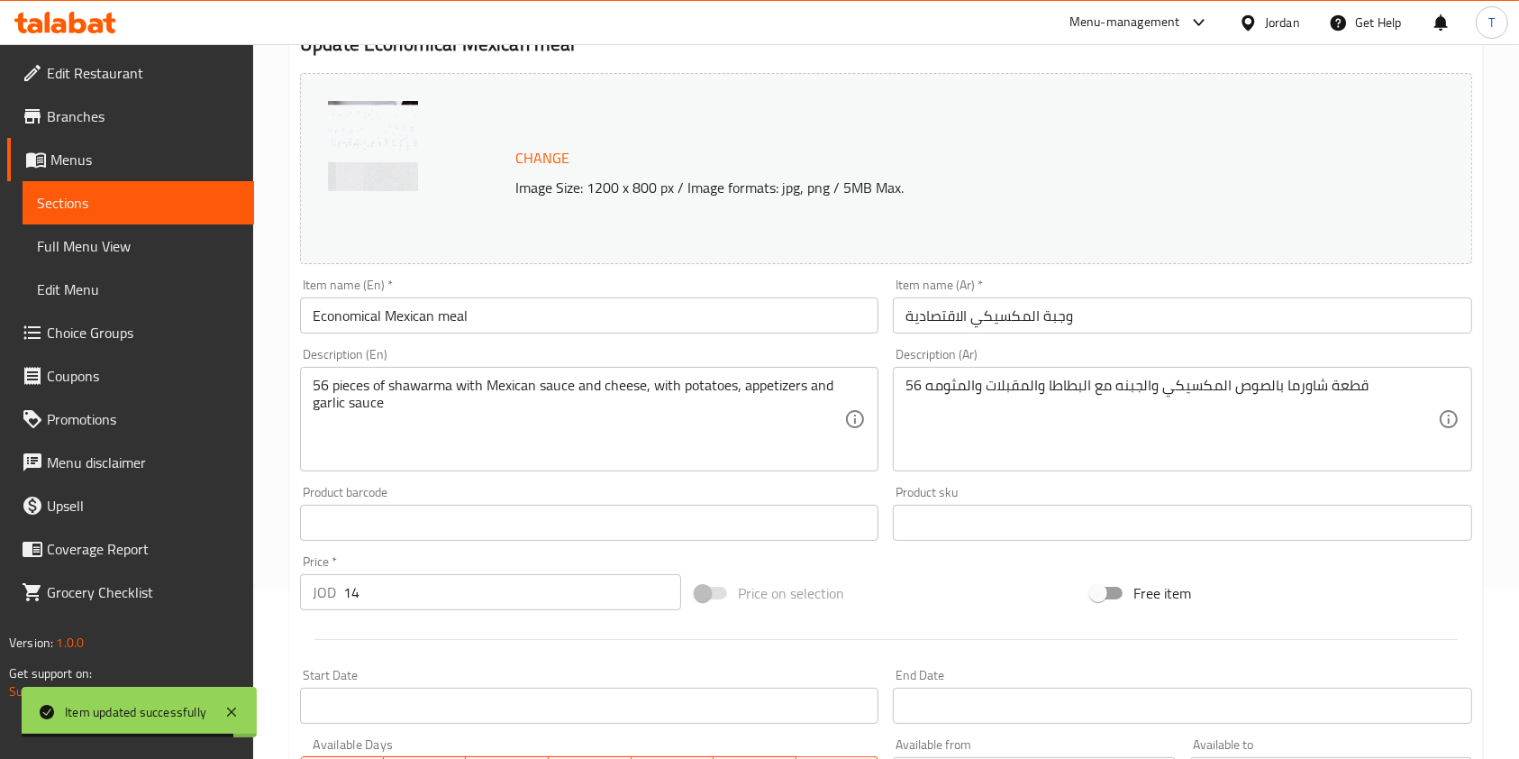
scroll to position [177, 0]
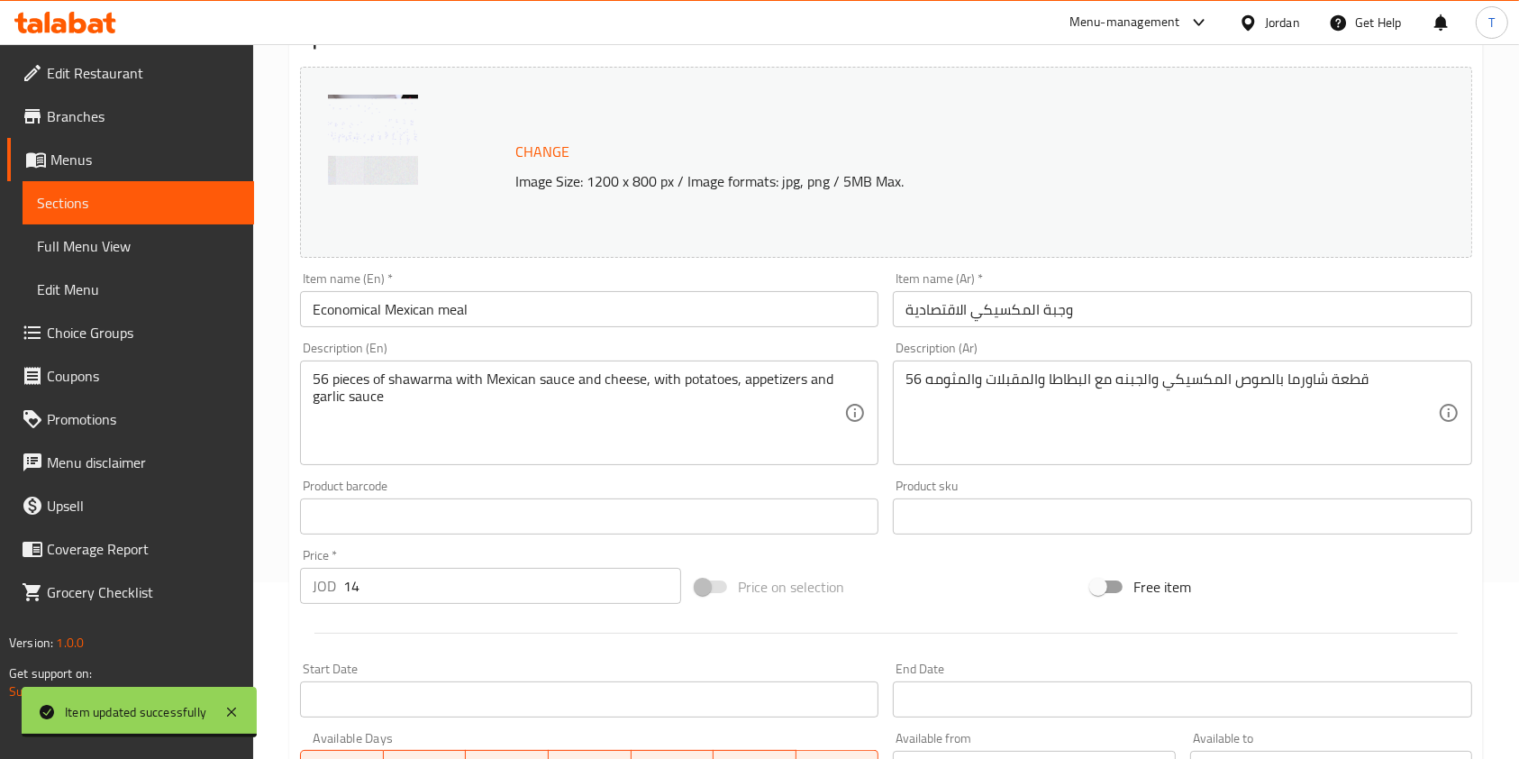
click at [513, 569] on input "14" at bounding box center [512, 586] width 338 height 36
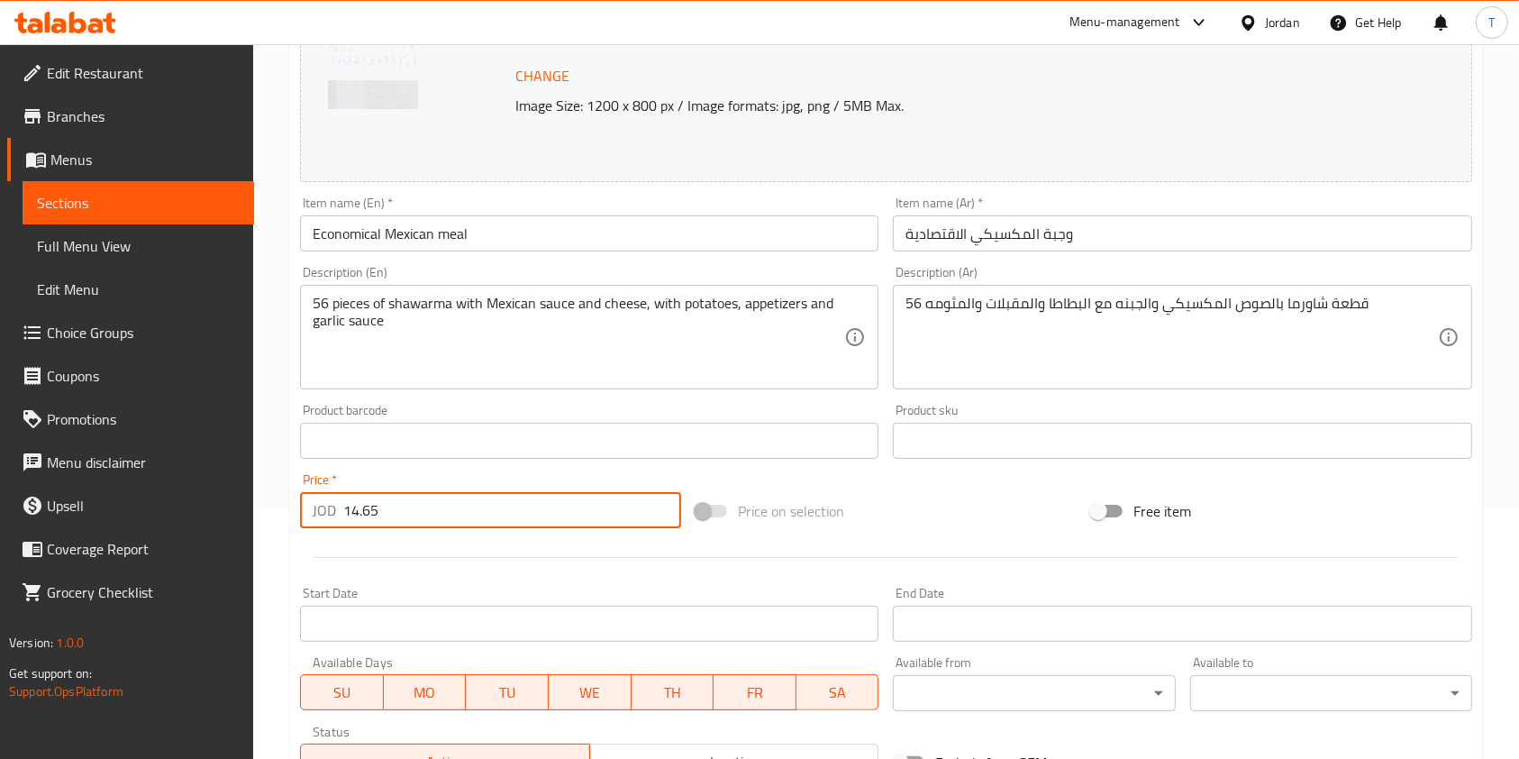
scroll to position [541, 0]
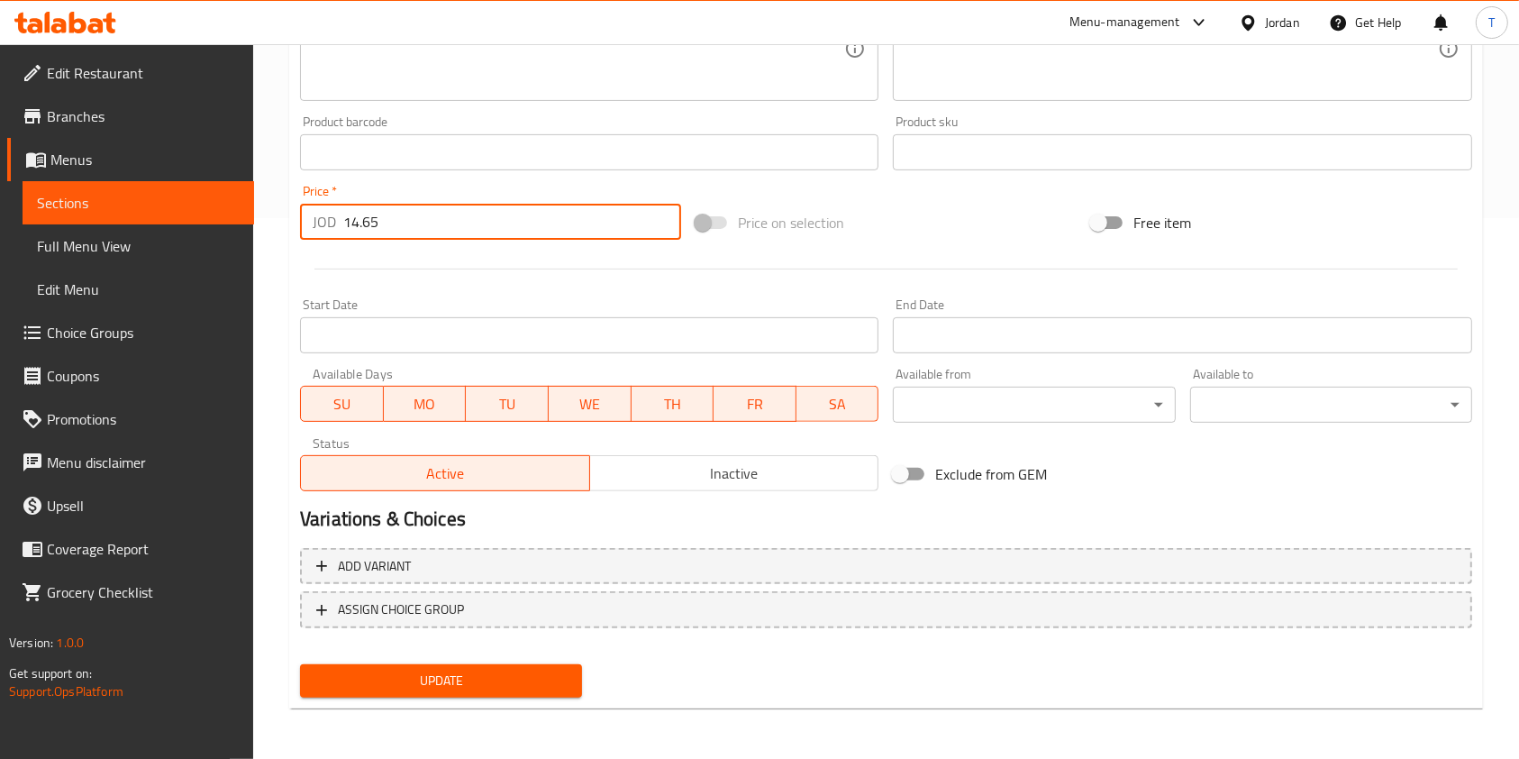
type input "14.65"
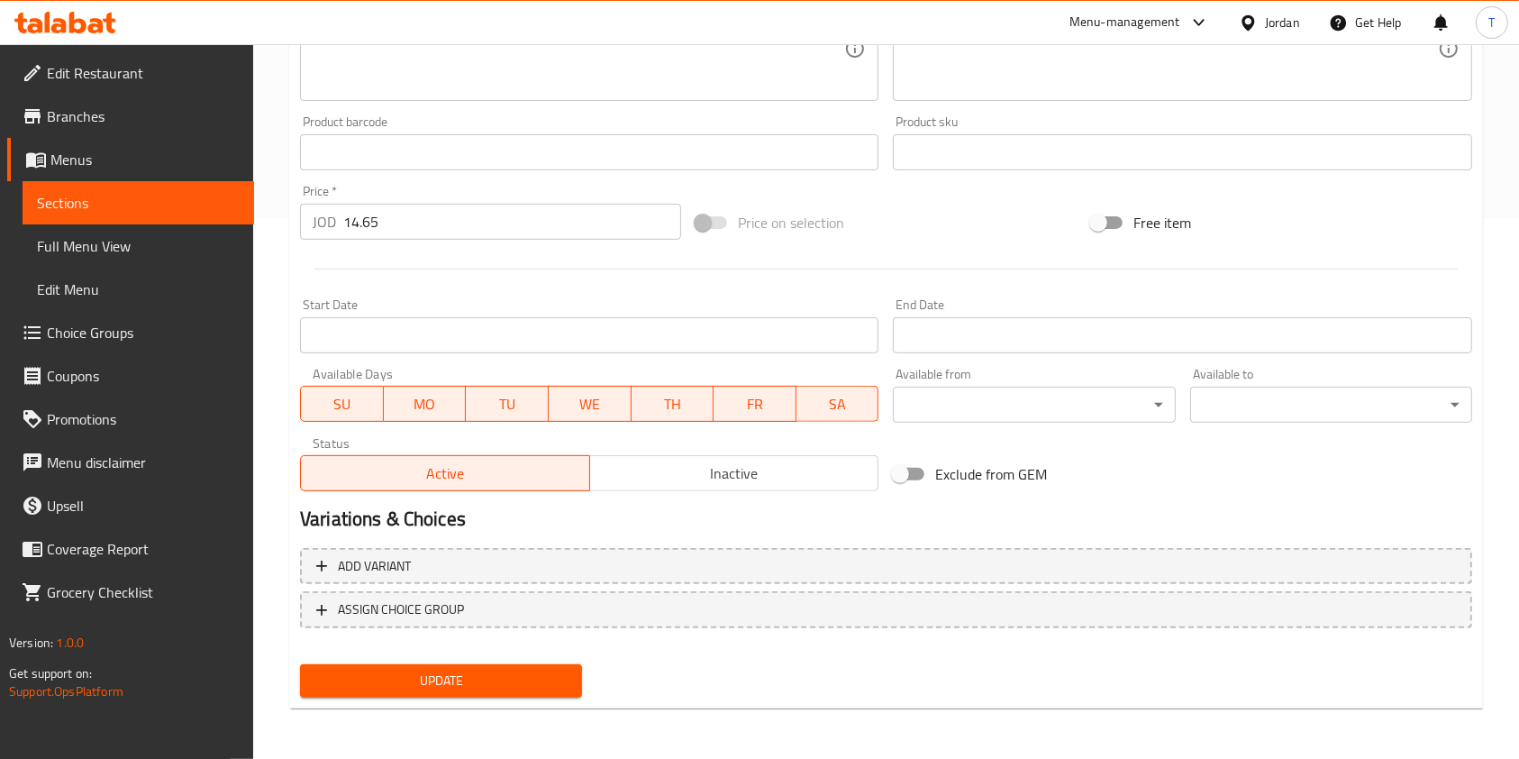
click at [529, 645] on nav at bounding box center [886, 642] width 1172 height 14
click at [514, 685] on span "Update" at bounding box center [440, 680] width 253 height 23
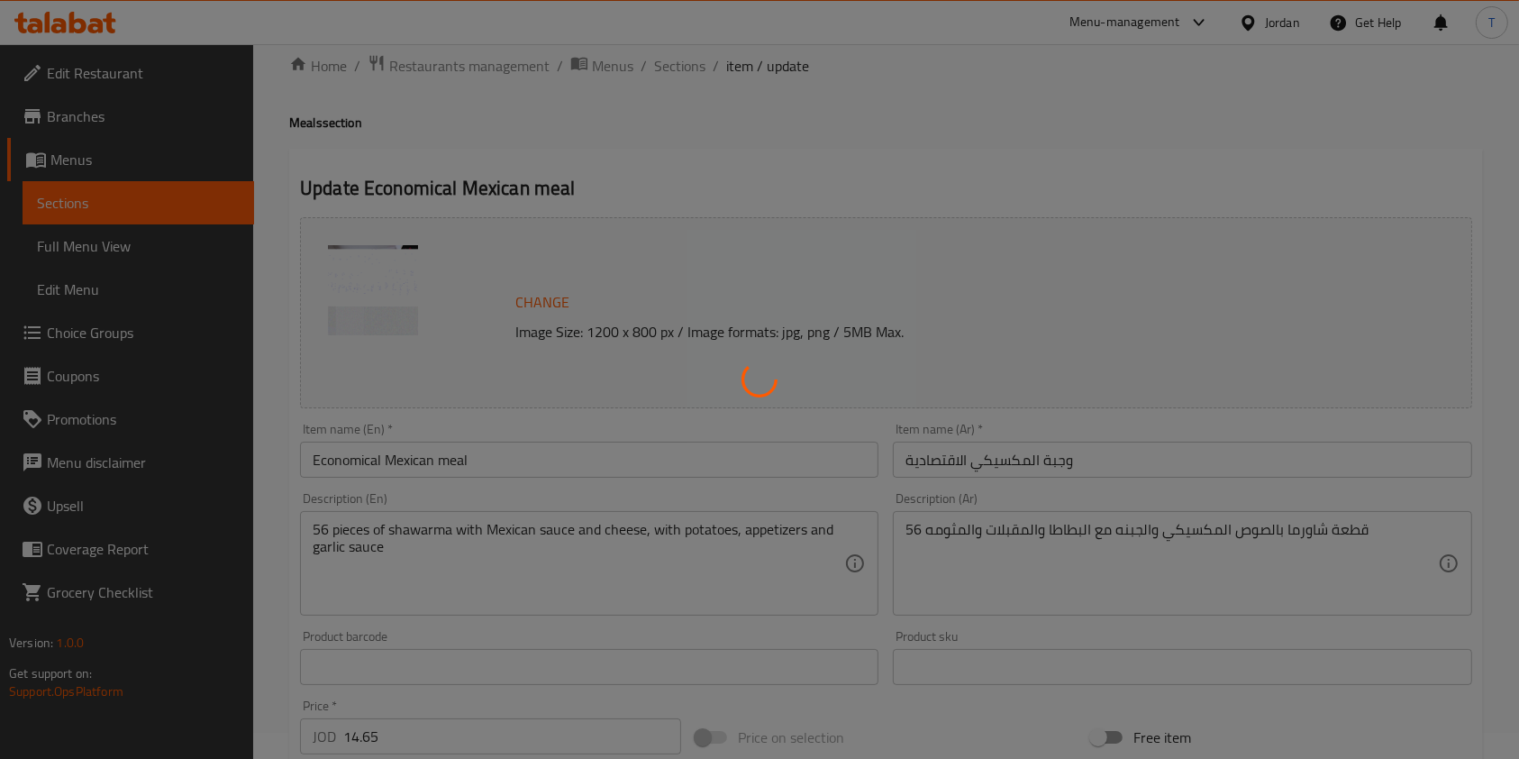
scroll to position [0, 0]
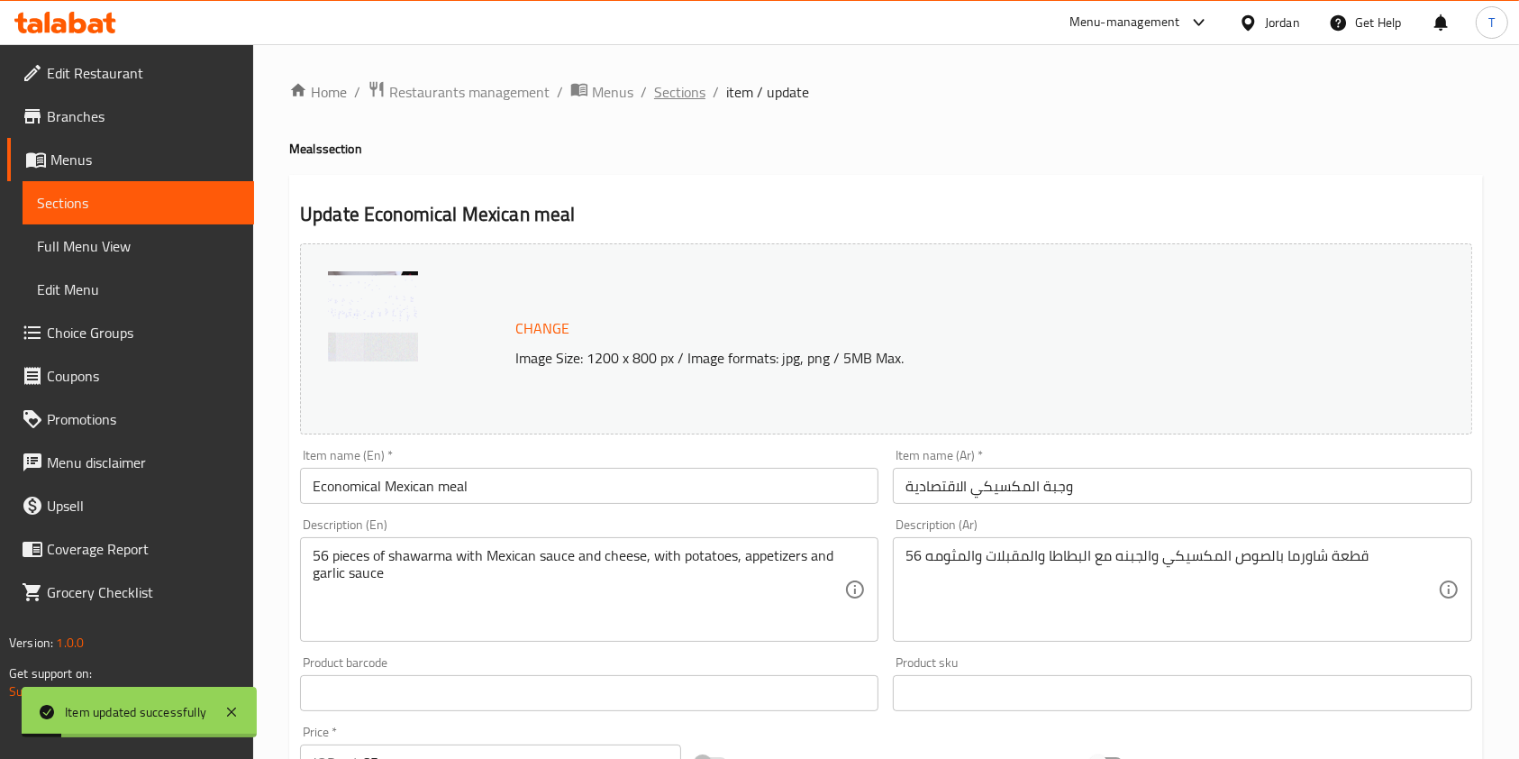
click at [693, 86] on span "Sections" at bounding box center [679, 92] width 51 height 22
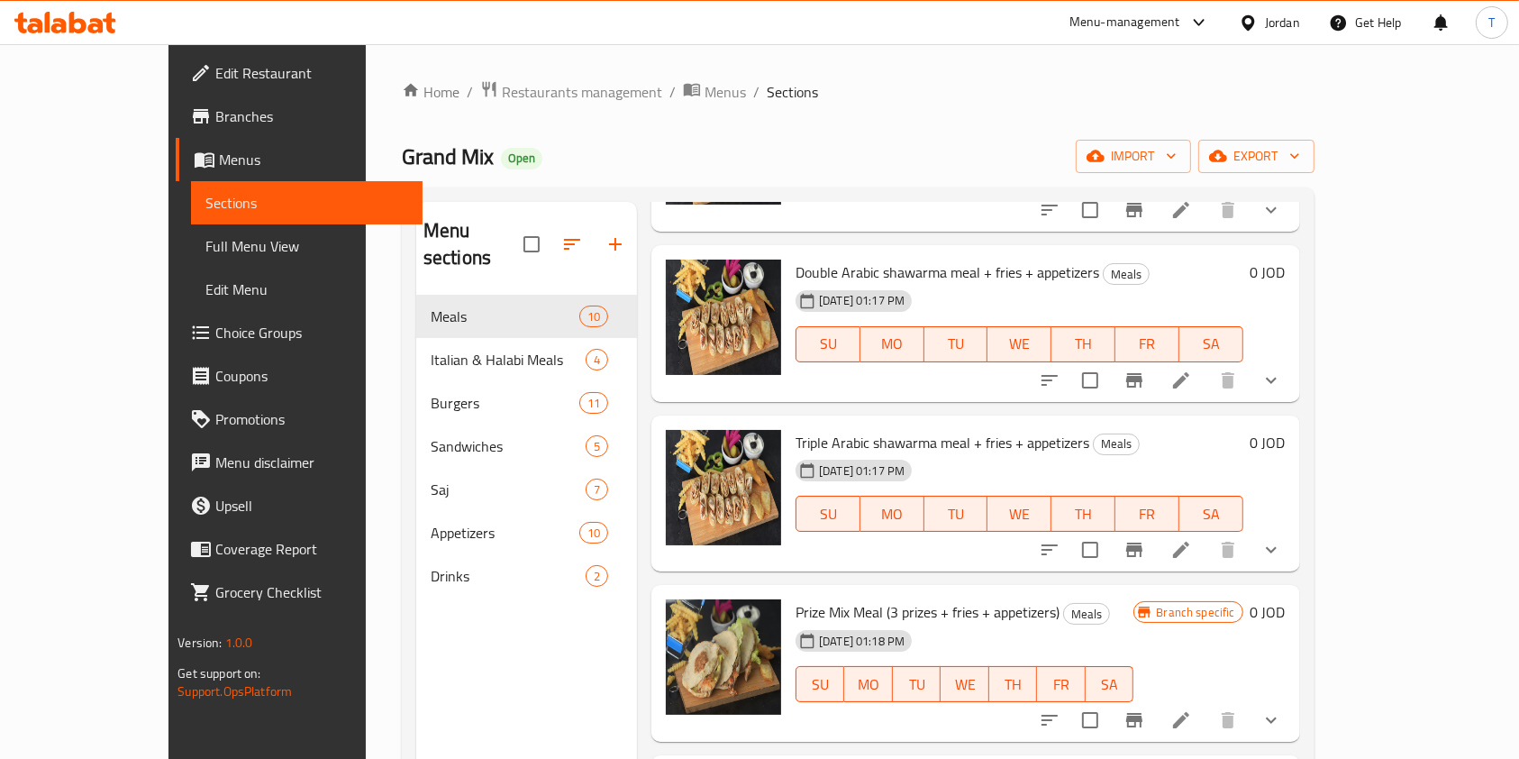
scroll to position [414, 0]
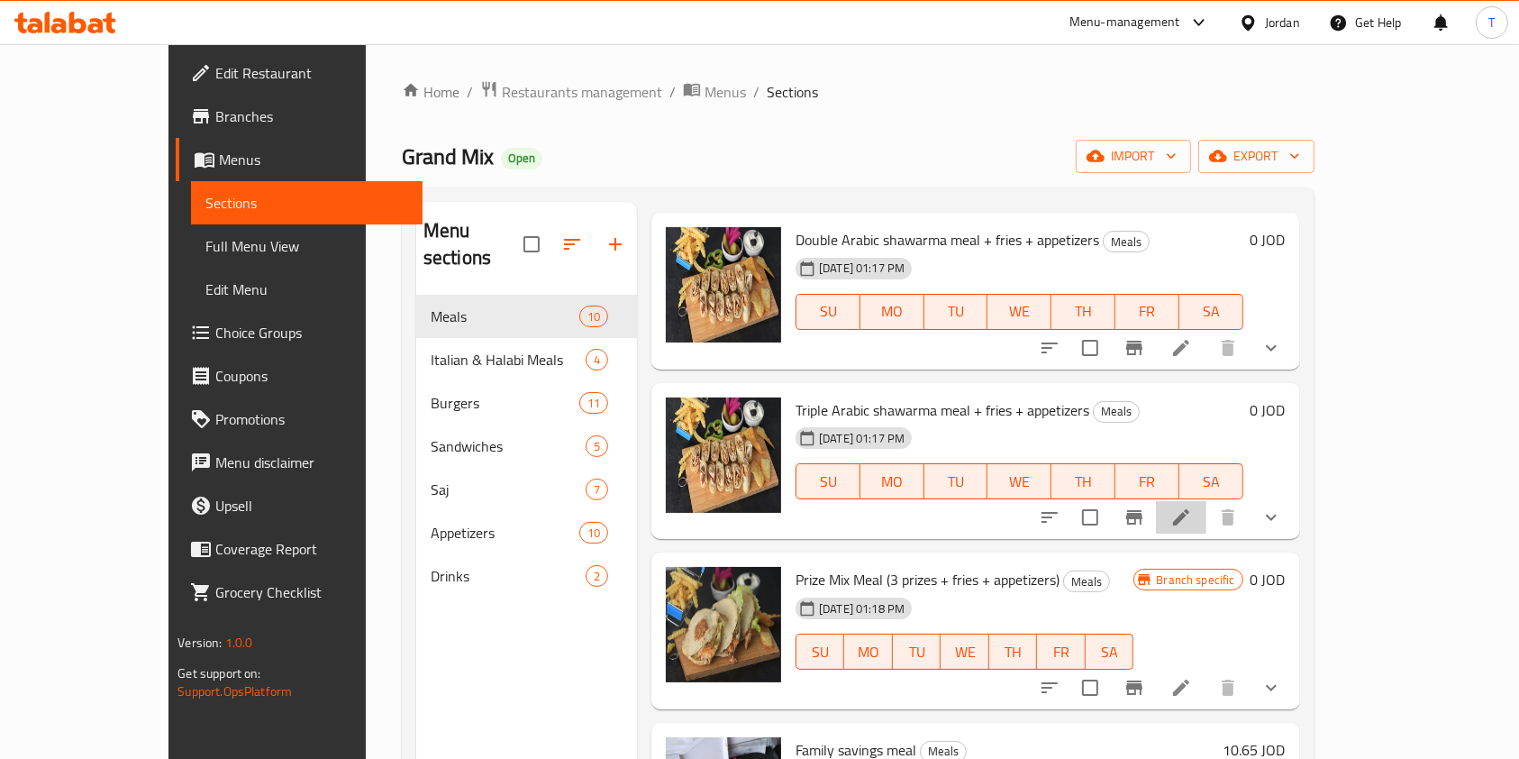
click at [1206, 501] on li at bounding box center [1181, 517] width 50 height 32
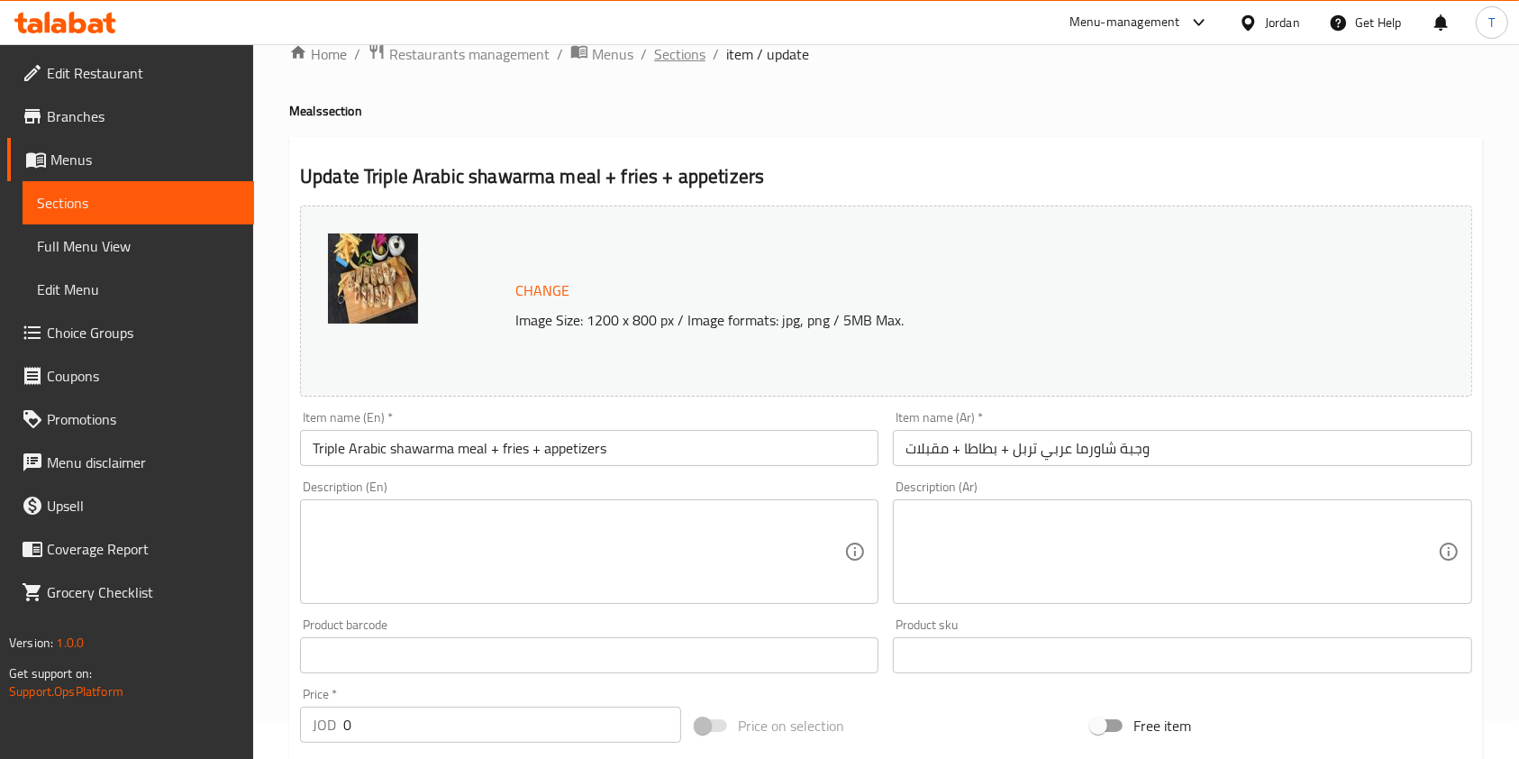
scroll to position [36, 0]
click at [688, 57] on span "Sections" at bounding box center [679, 56] width 51 height 22
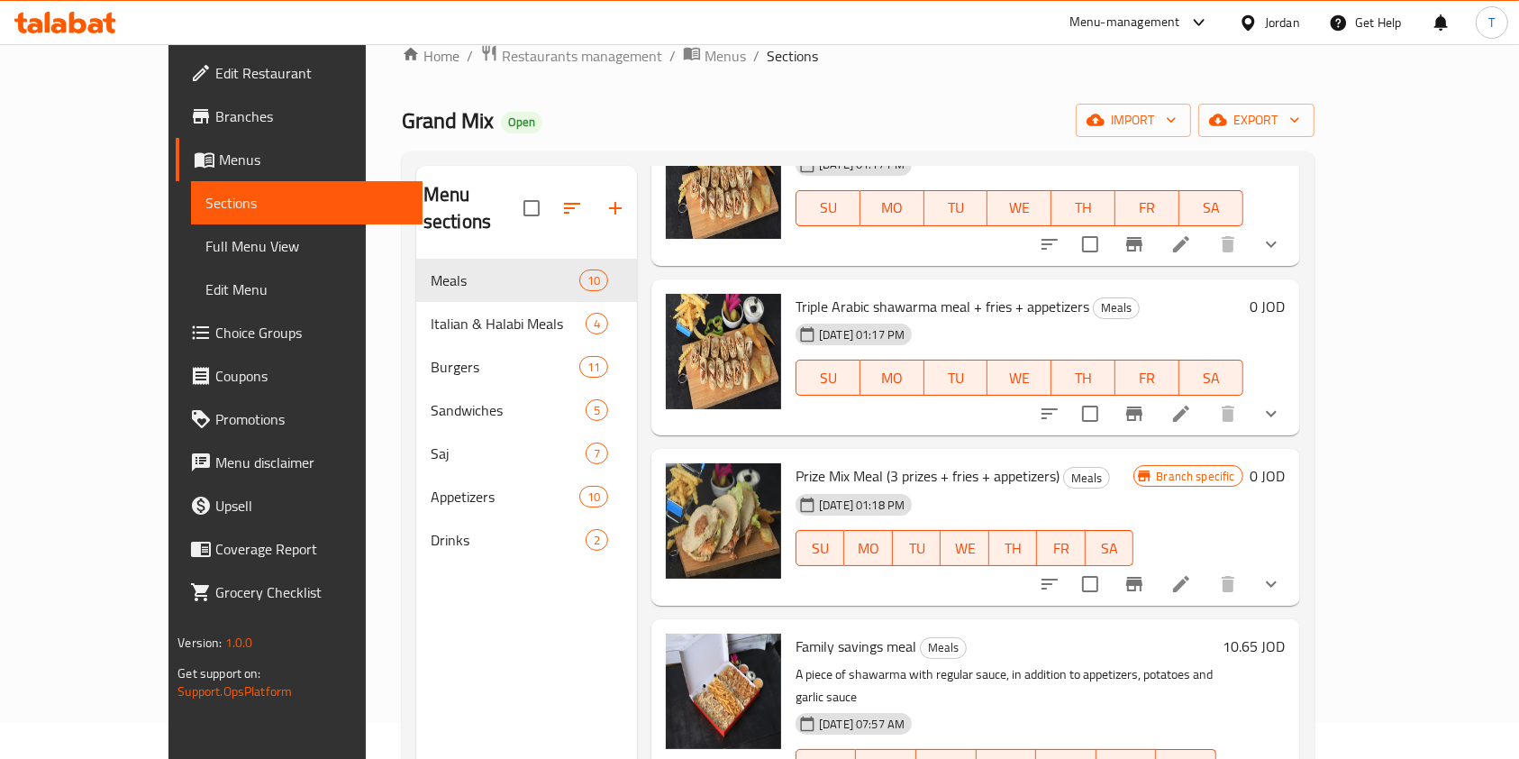
scroll to position [523, 0]
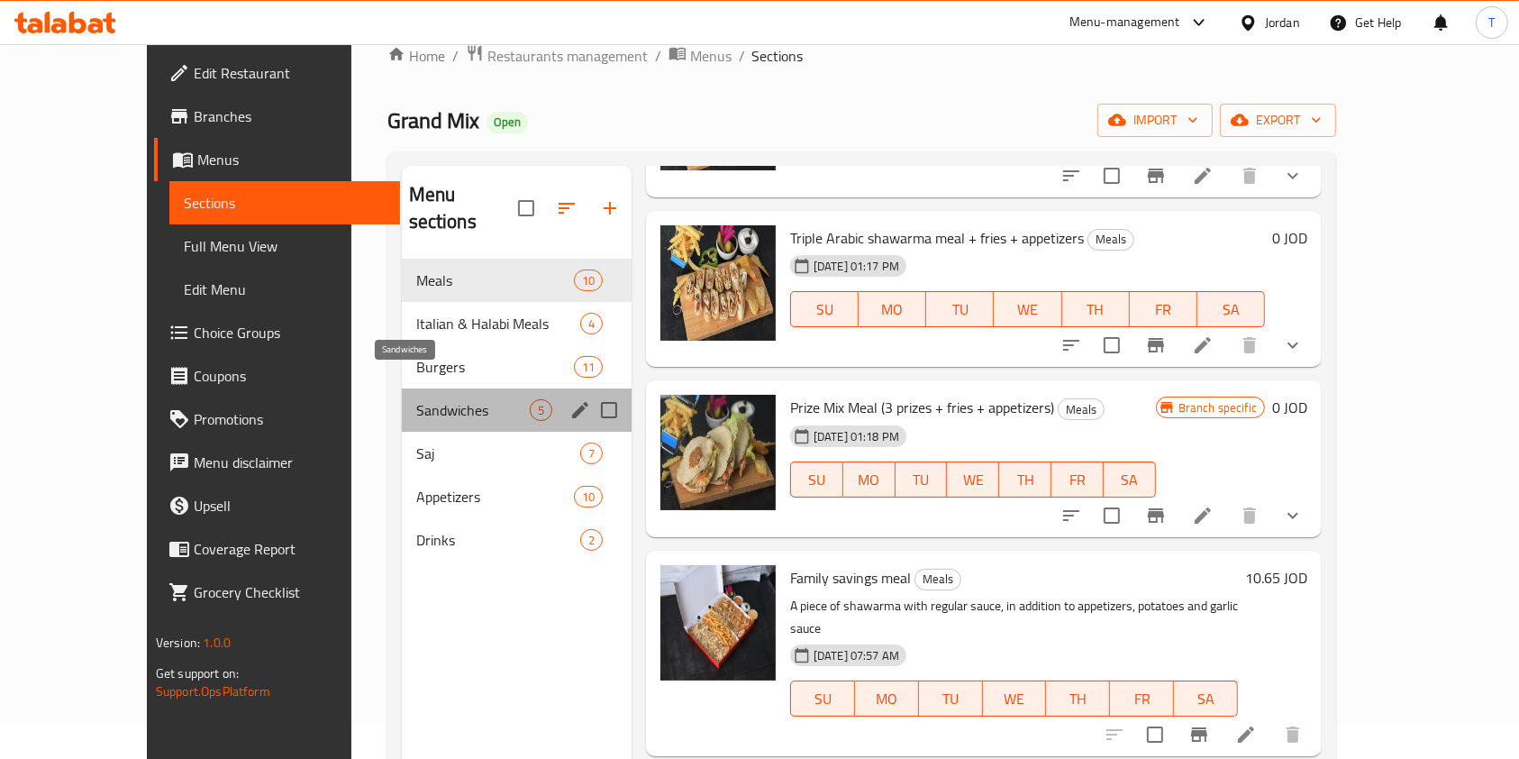
click at [422, 399] on span "Sandwiches" at bounding box center [473, 410] width 114 height 22
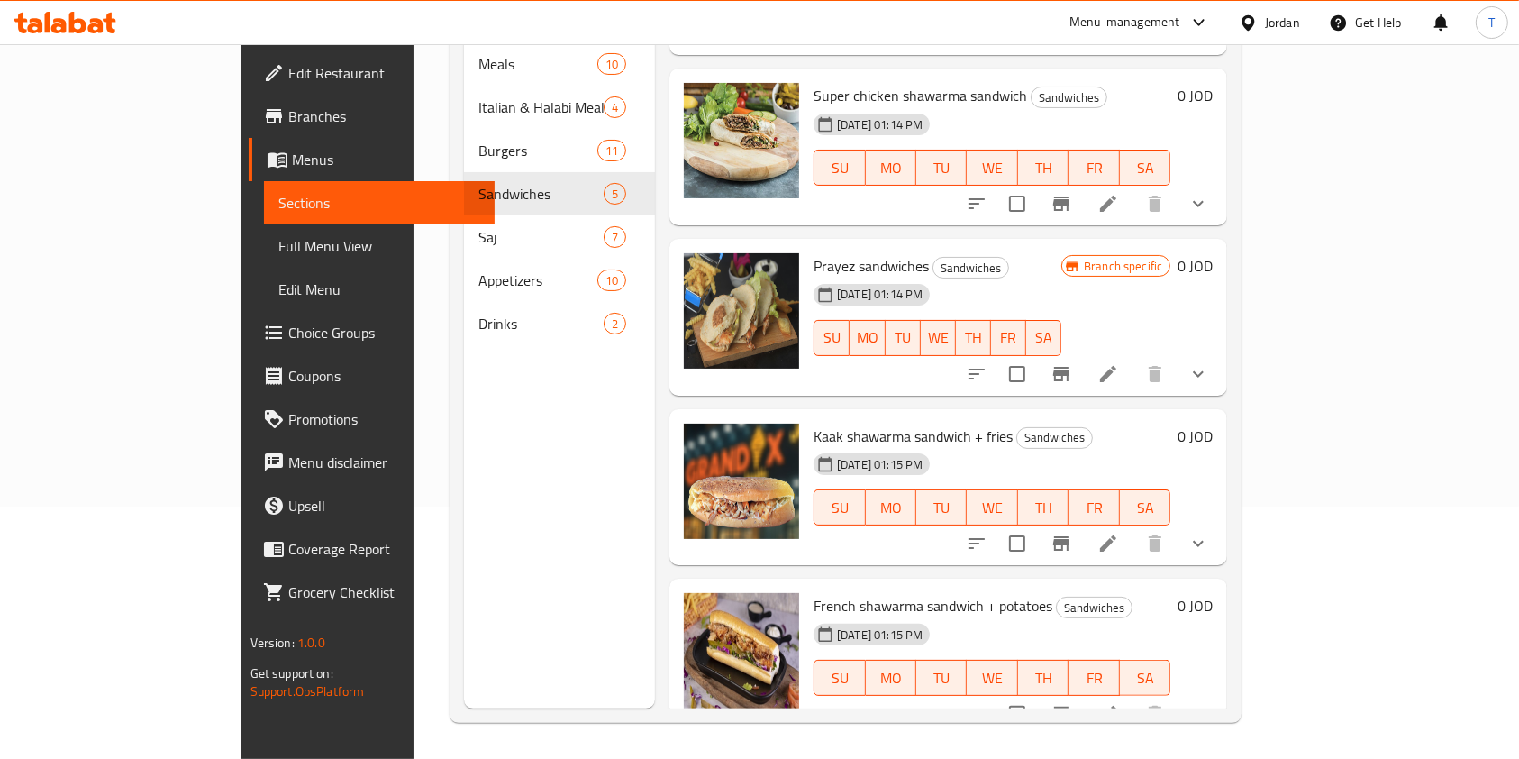
scroll to position [21, 0]
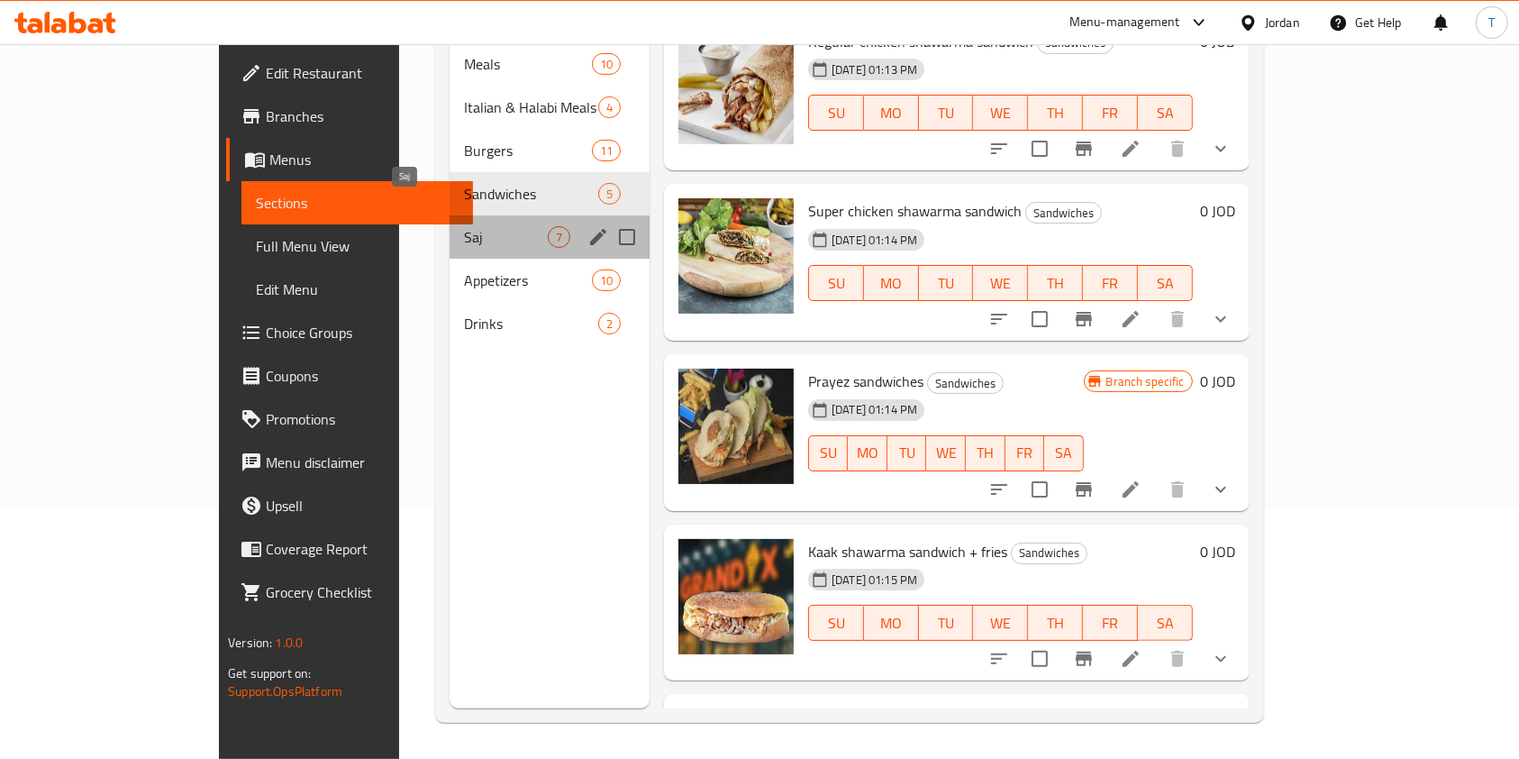
click at [464, 226] on span "Saj" at bounding box center [506, 237] width 84 height 22
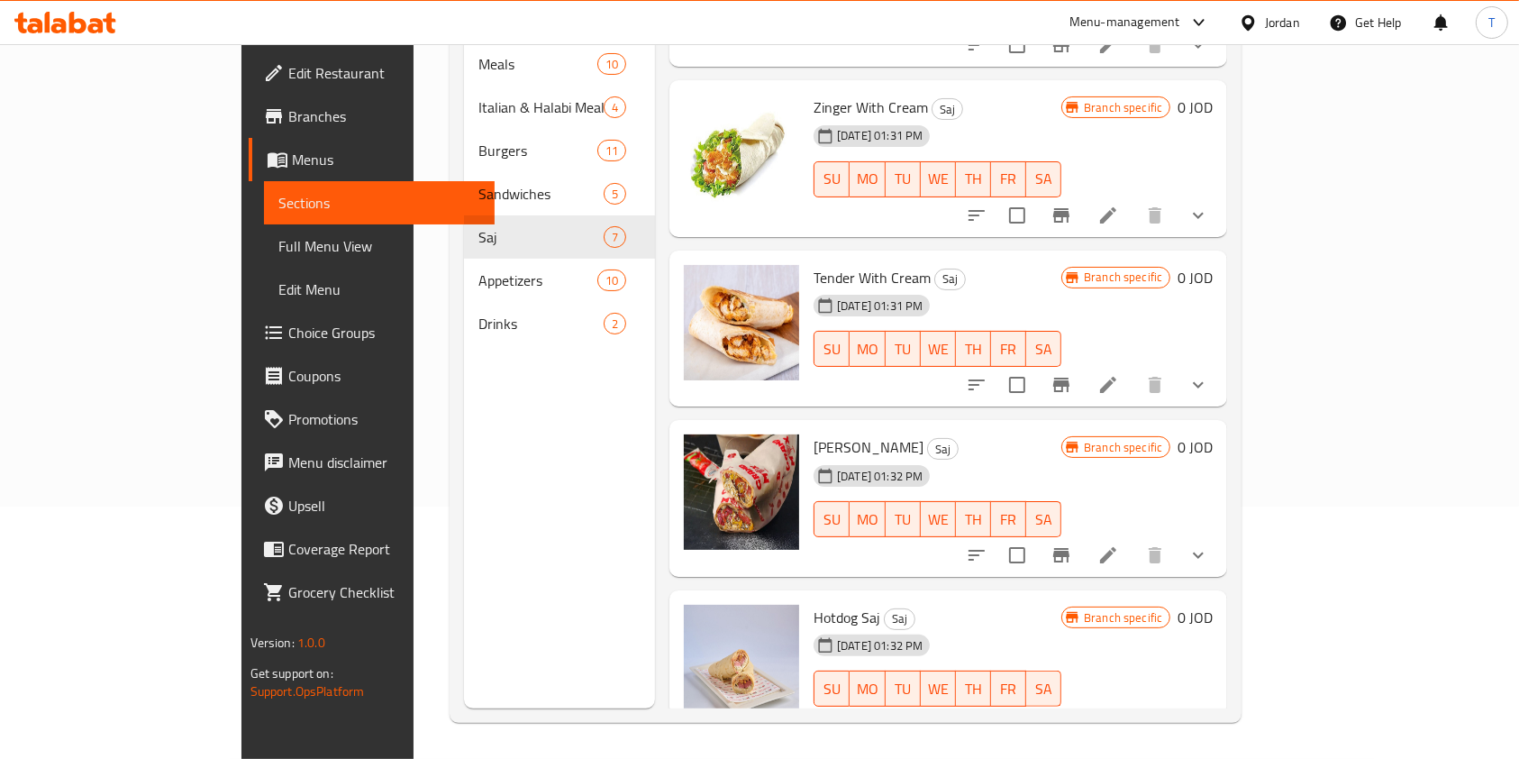
scroll to position [476, 0]
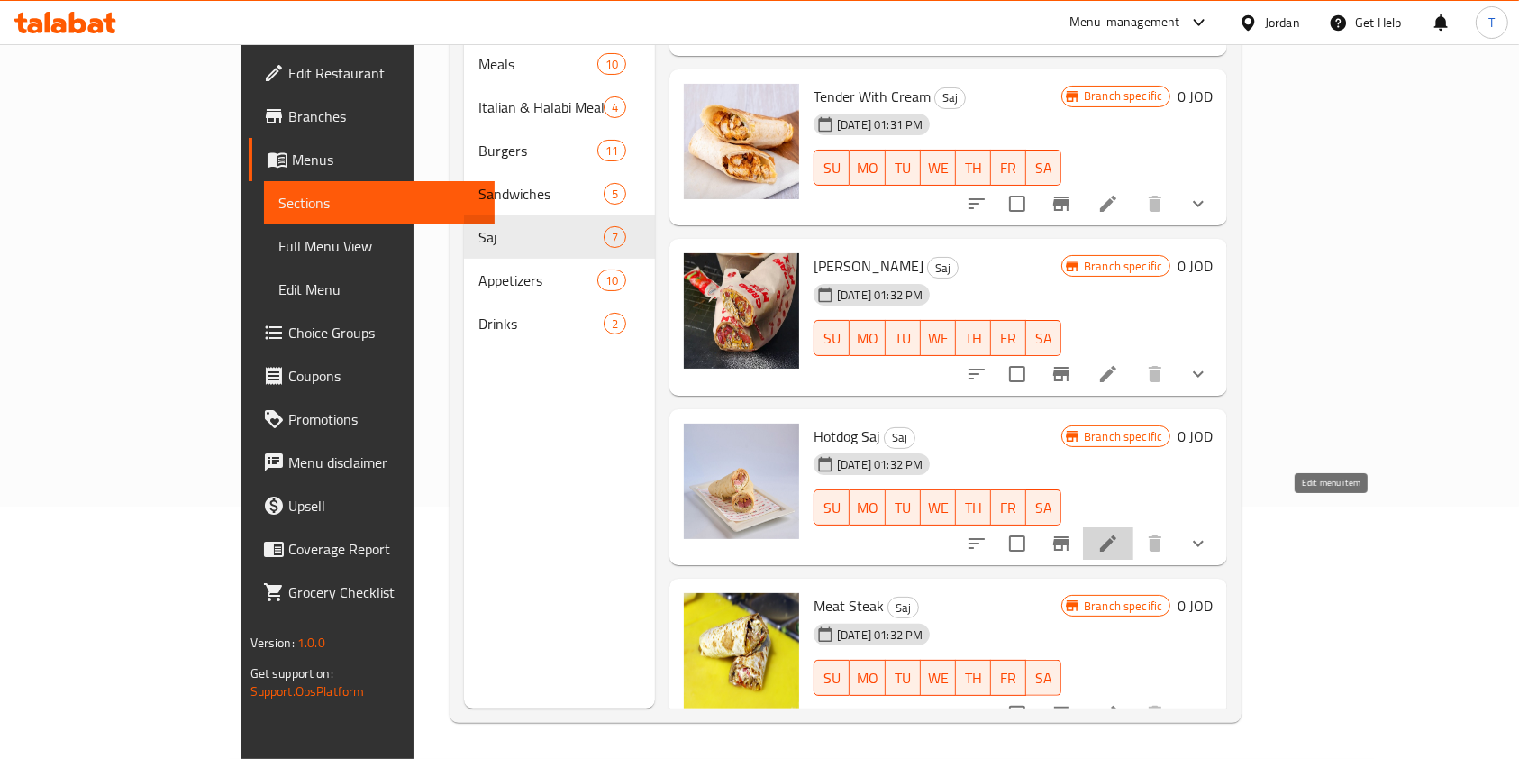
click at [1119, 532] on icon at bounding box center [1108, 543] width 22 height 22
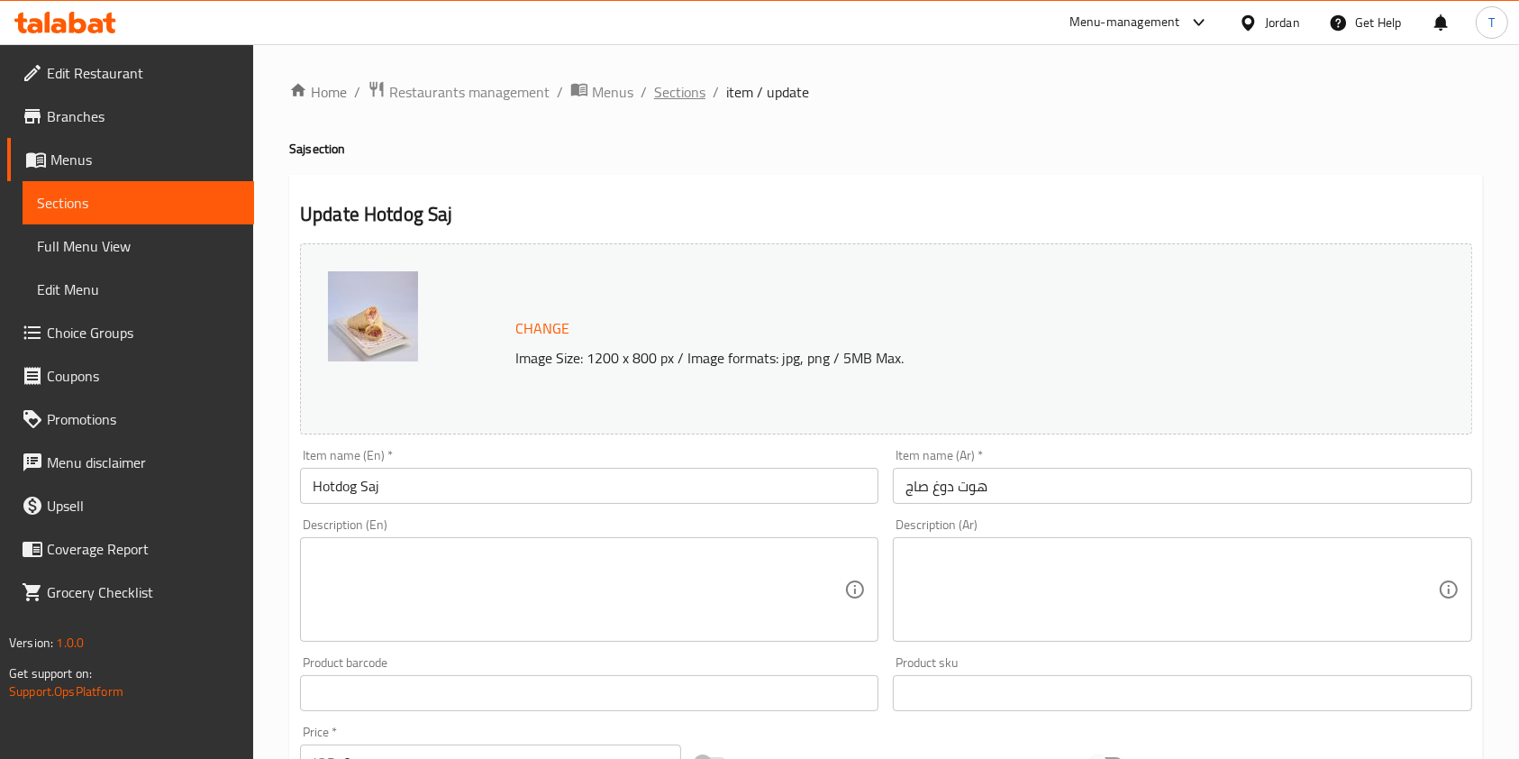
click at [681, 99] on span "Sections" at bounding box center [679, 92] width 51 height 22
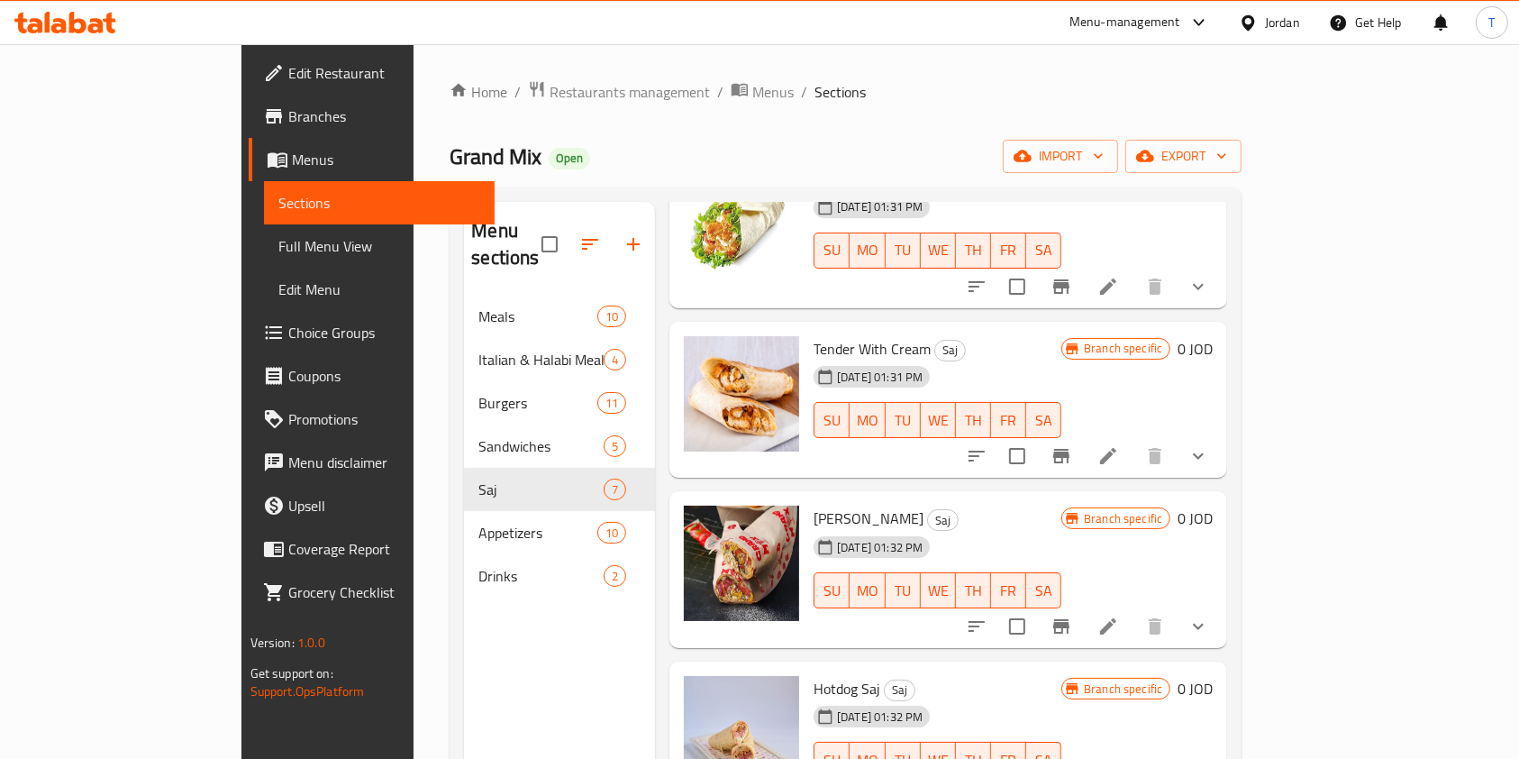
scroll to position [252, 0]
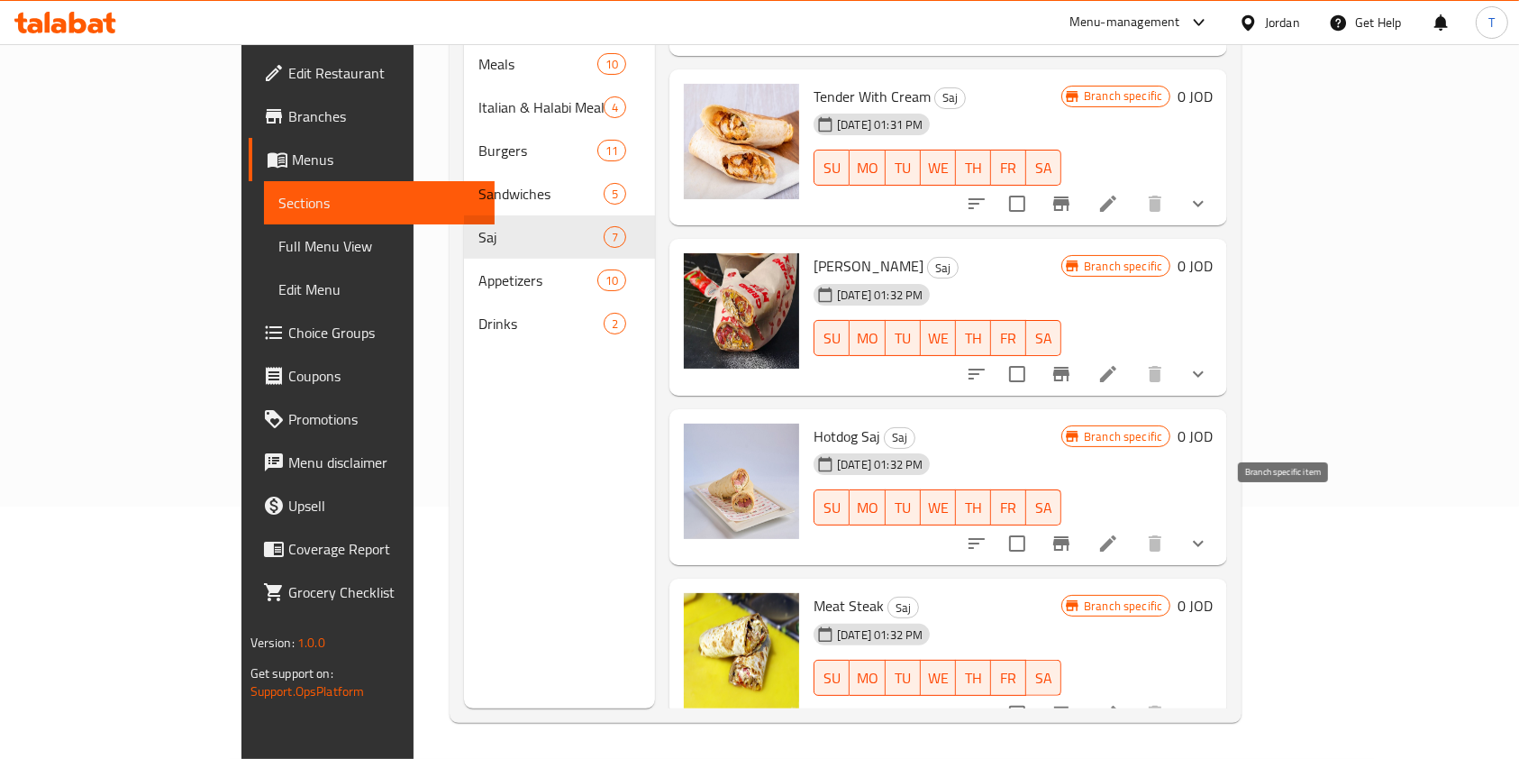
click at [1083, 529] on button "Branch-specific-item" at bounding box center [1061, 543] width 43 height 43
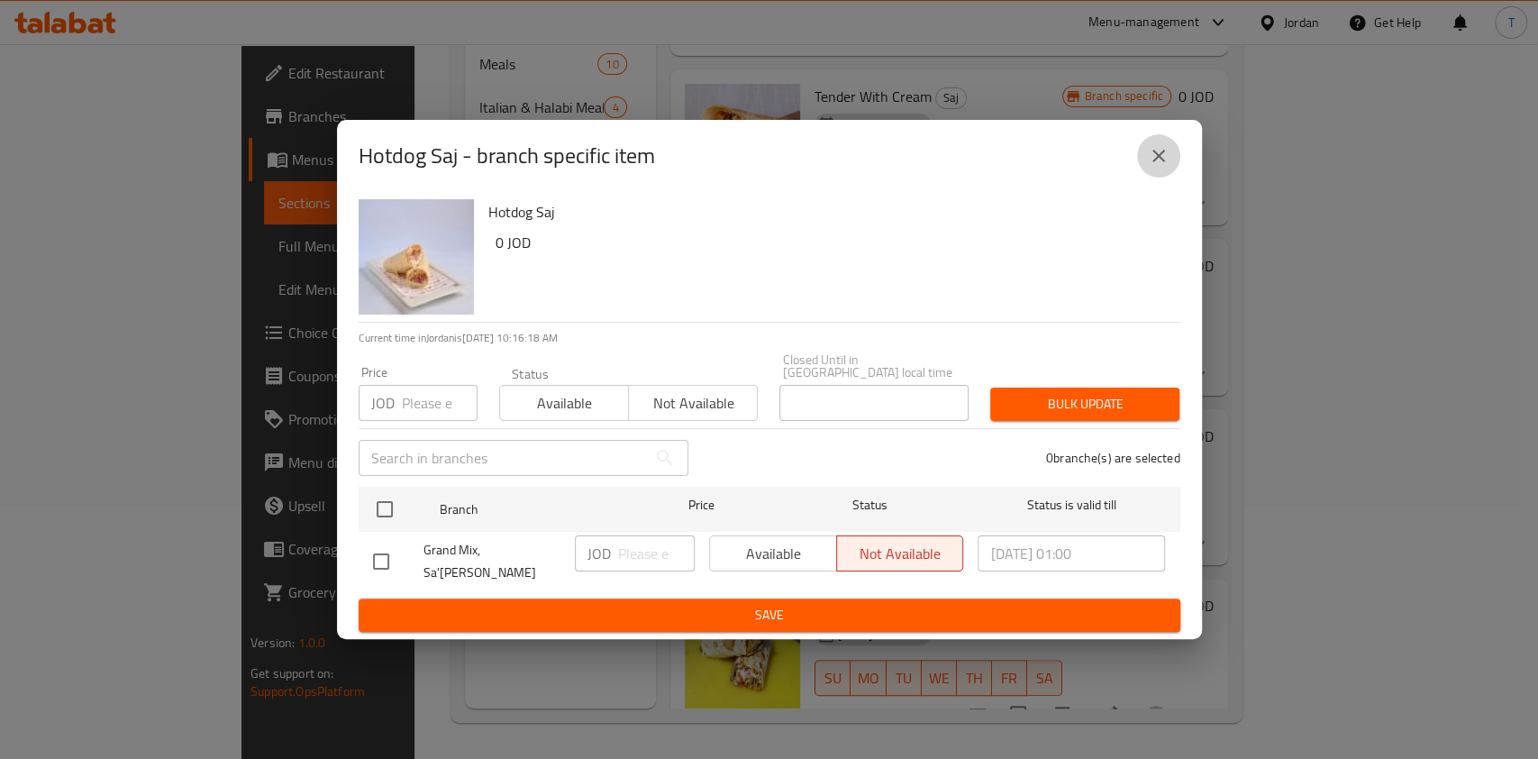
click at [1149, 159] on icon "close" at bounding box center [1159, 156] width 22 height 22
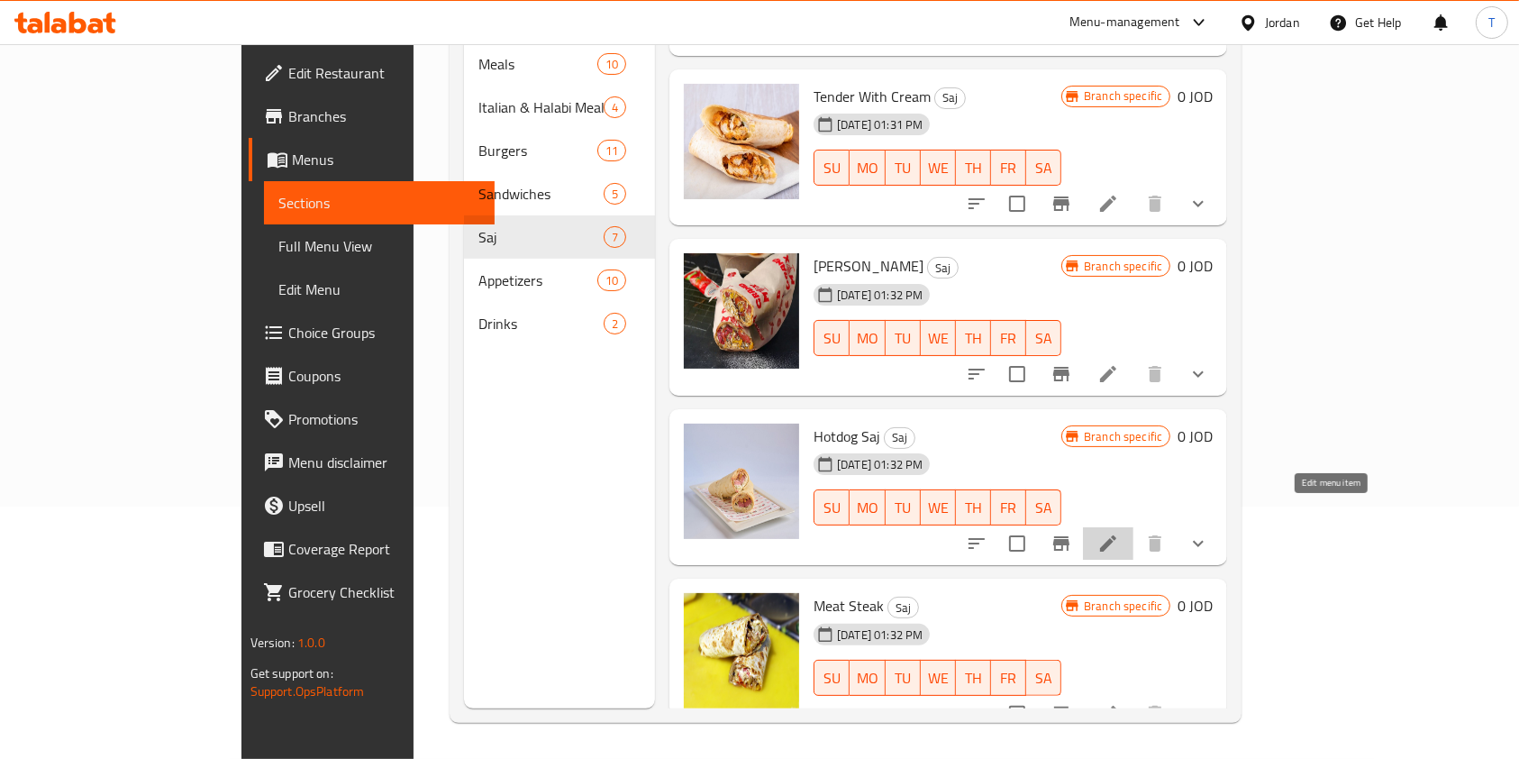
click at [1119, 532] on icon at bounding box center [1108, 543] width 22 height 22
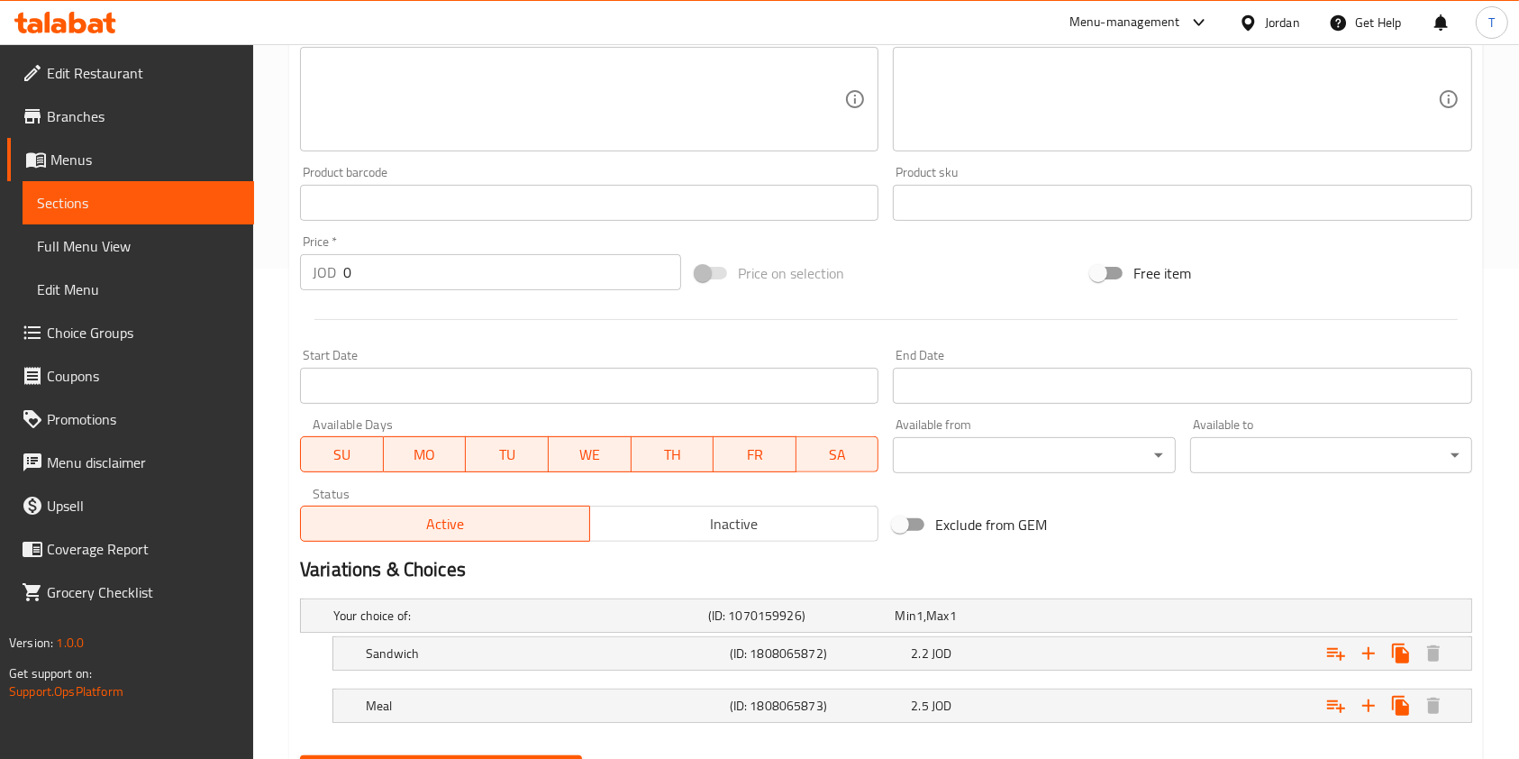
scroll to position [580, 0]
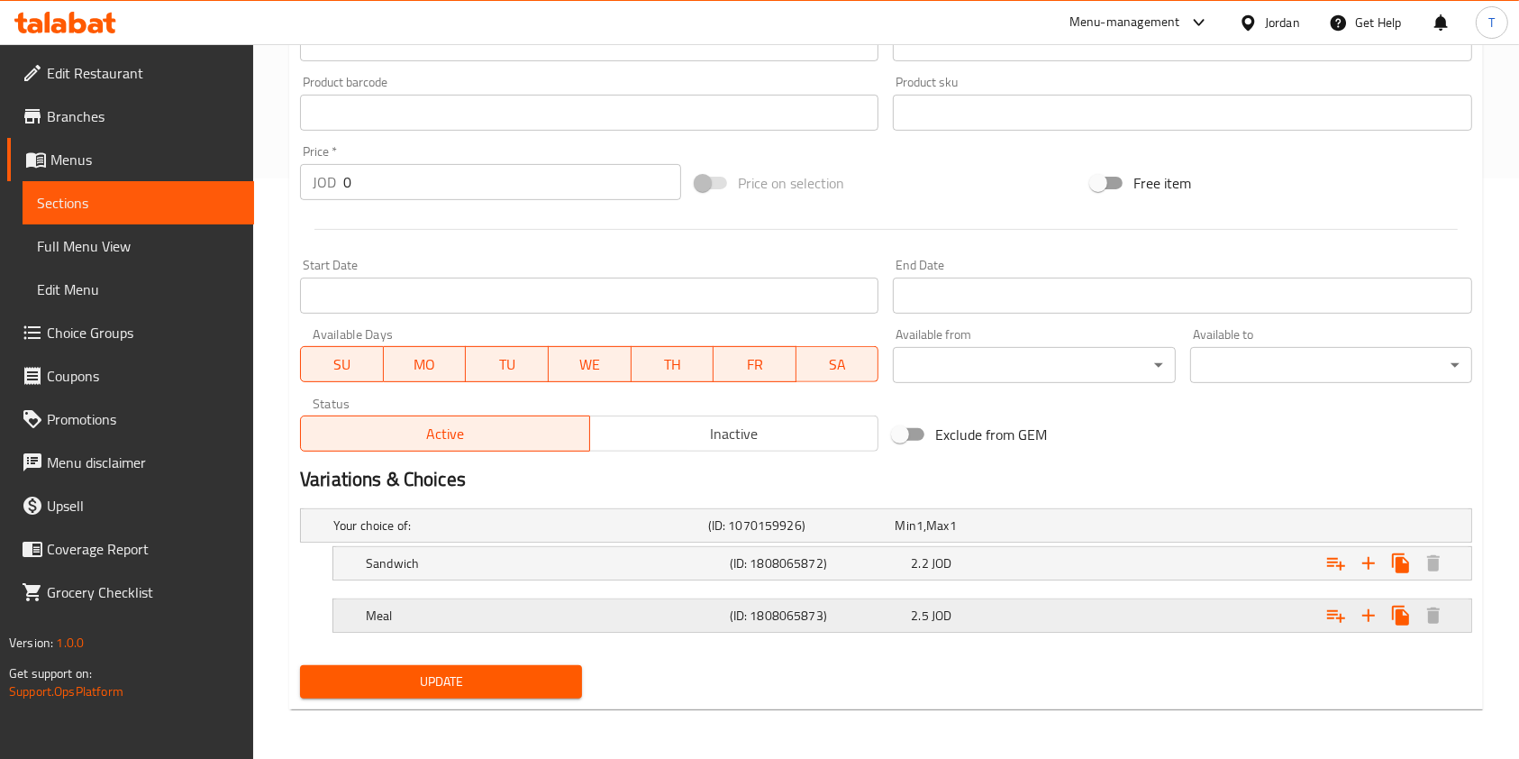
click at [1051, 606] on div "2.5 JOD" at bounding box center [998, 615] width 175 height 18
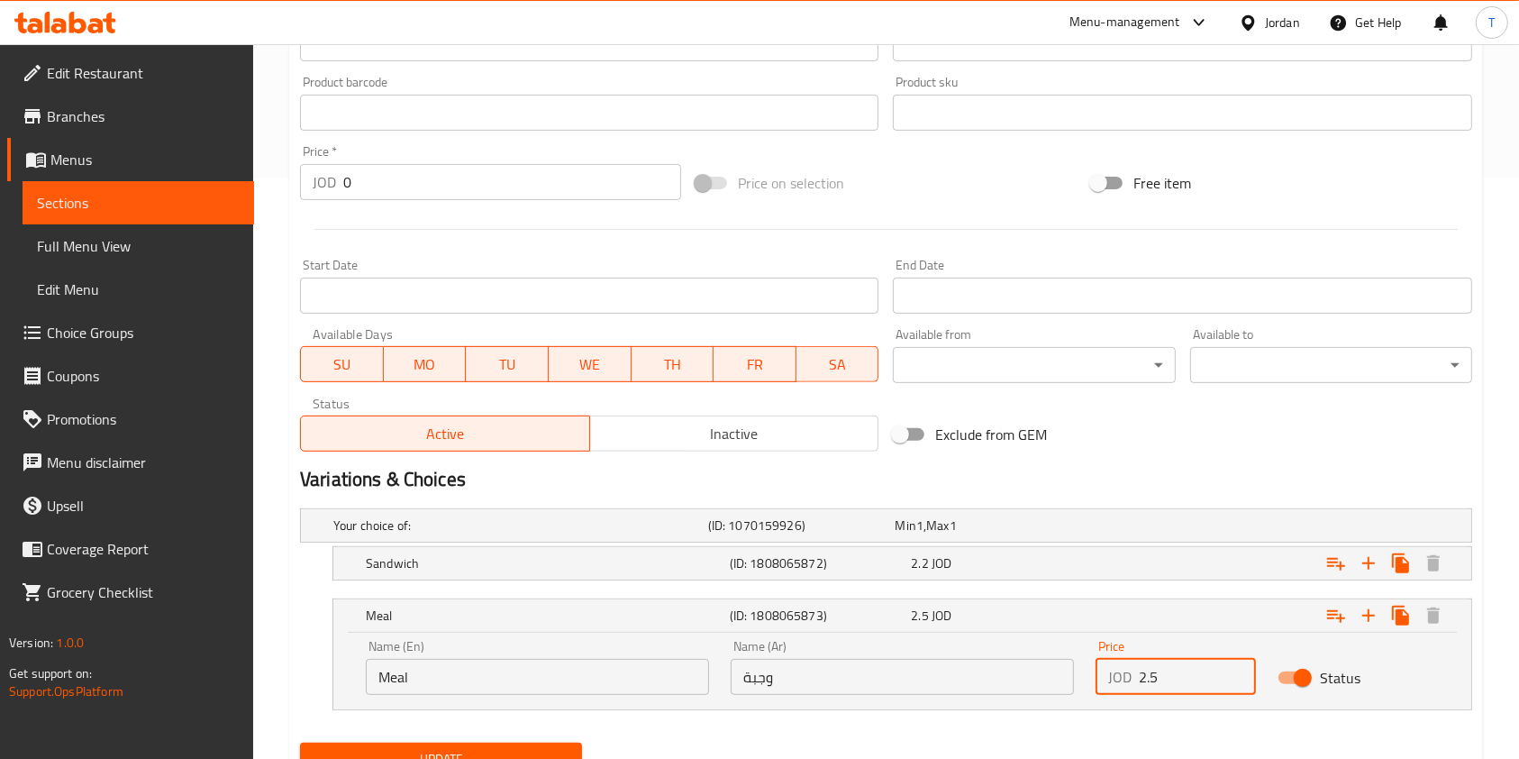
drag, startPoint x: 1159, startPoint y: 681, endPoint x: 1113, endPoint y: 673, distance: 46.7
click at [1113, 673] on div "JOD 2.5 Price" at bounding box center [1176, 677] width 160 height 36
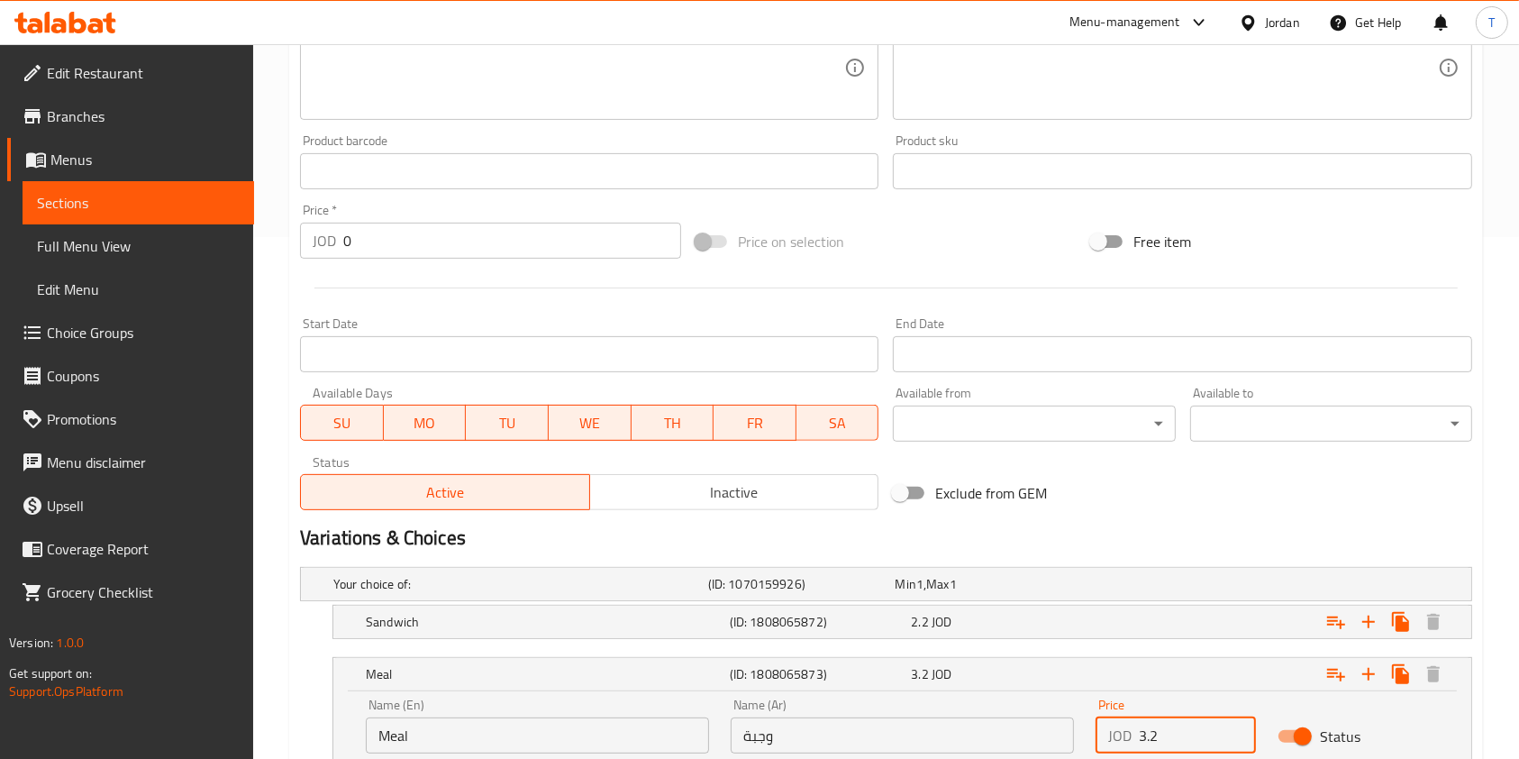
scroll to position [657, 0]
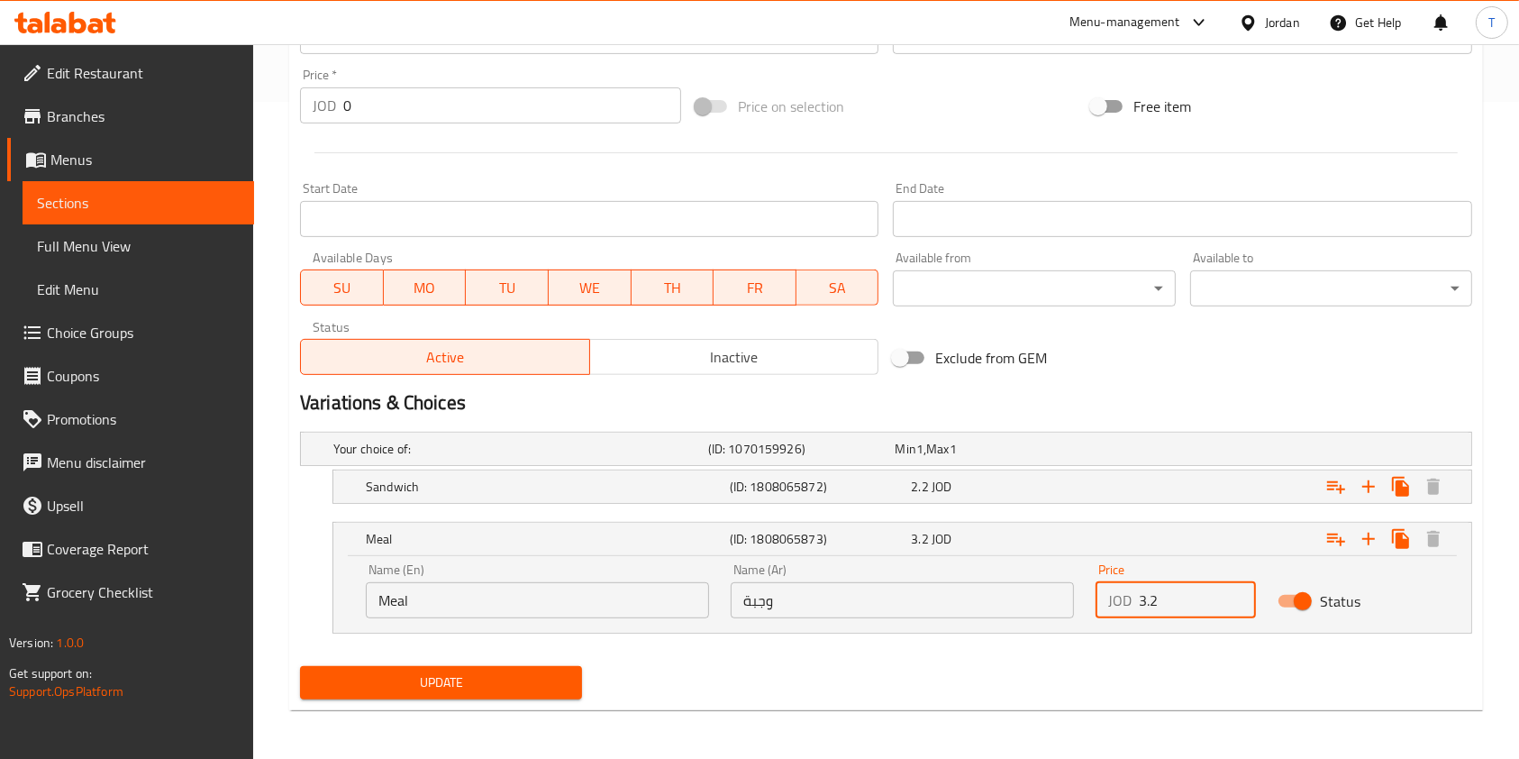
type input "3.2"
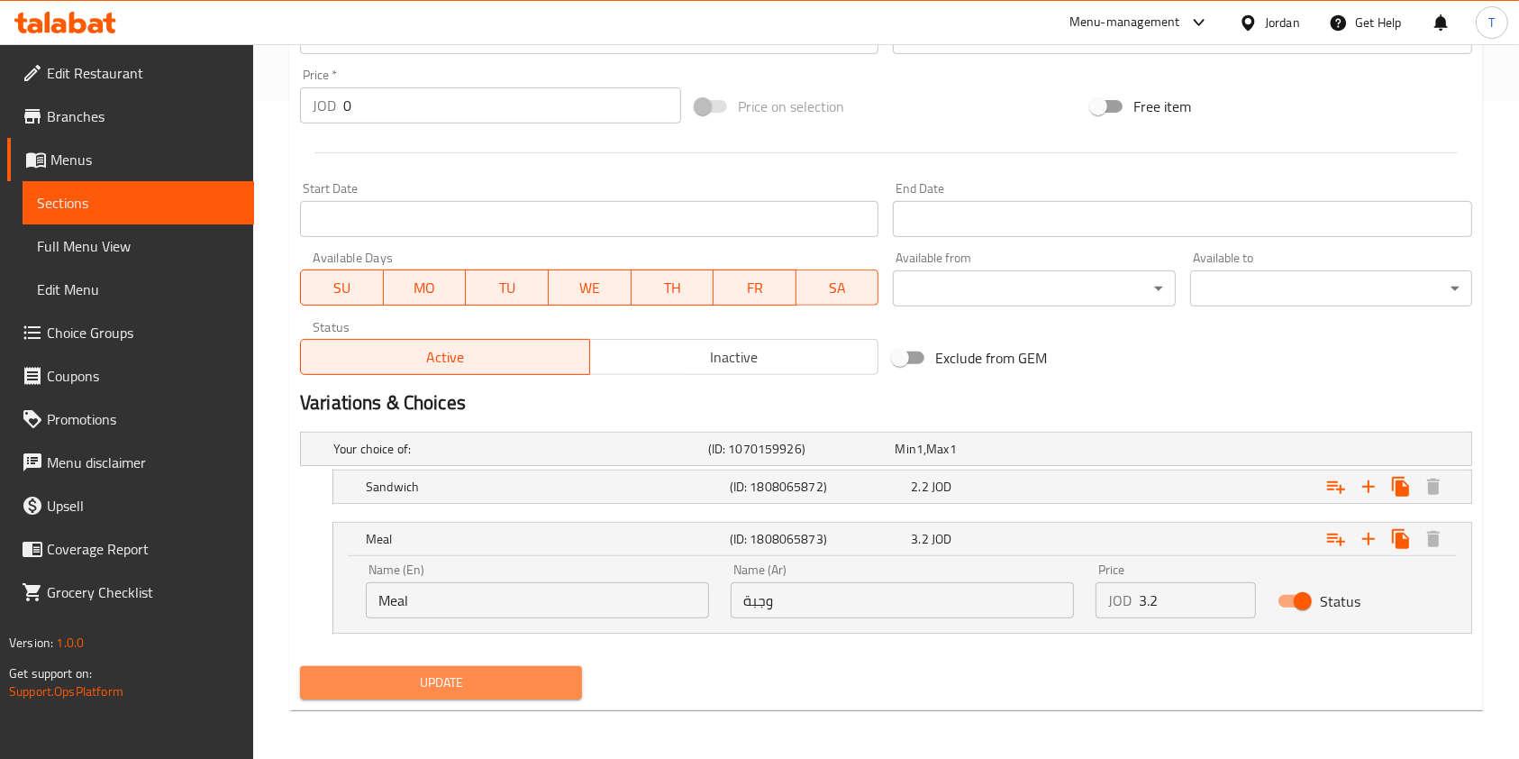
click at [526, 678] on span "Update" at bounding box center [440, 682] width 253 height 23
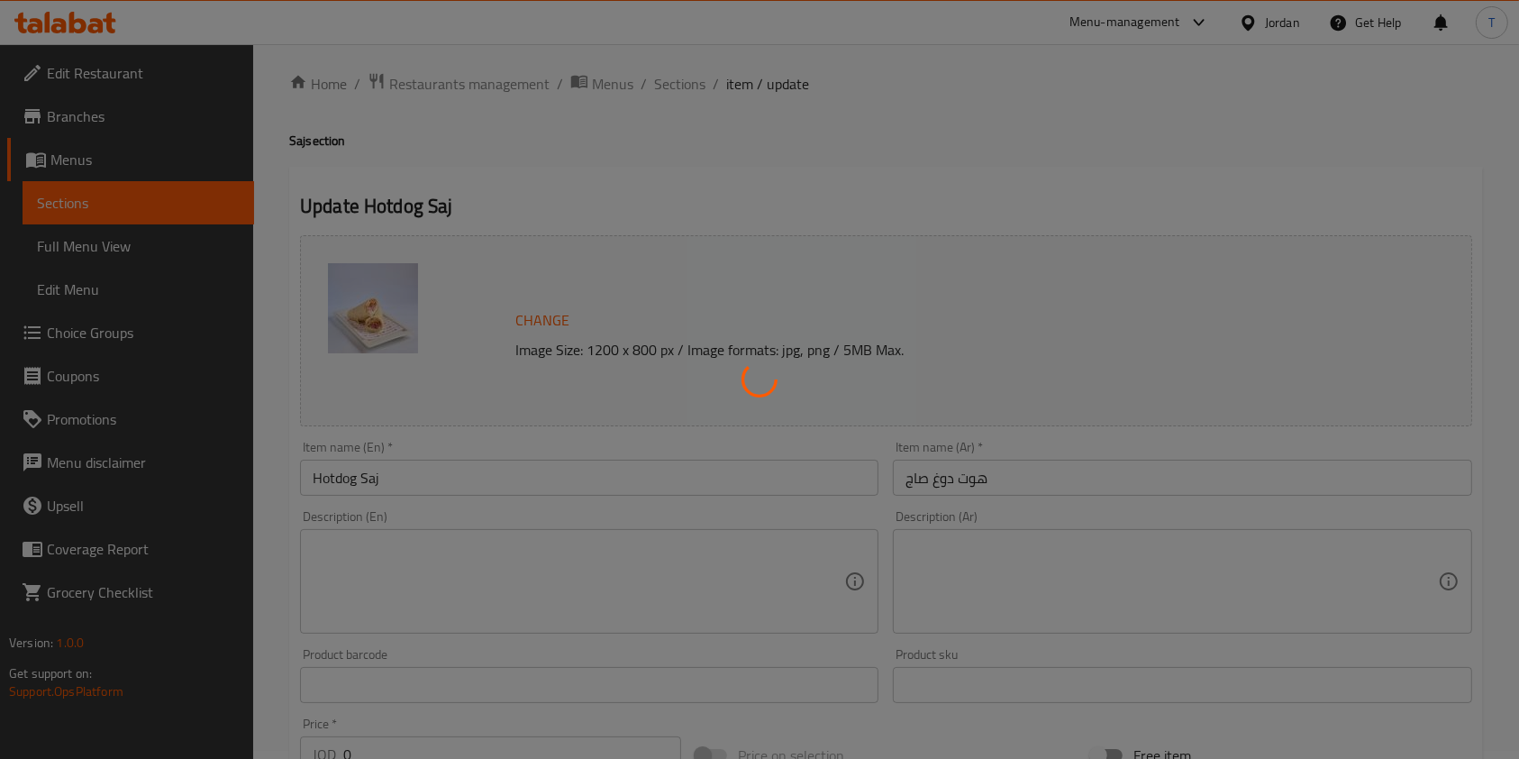
scroll to position [0, 0]
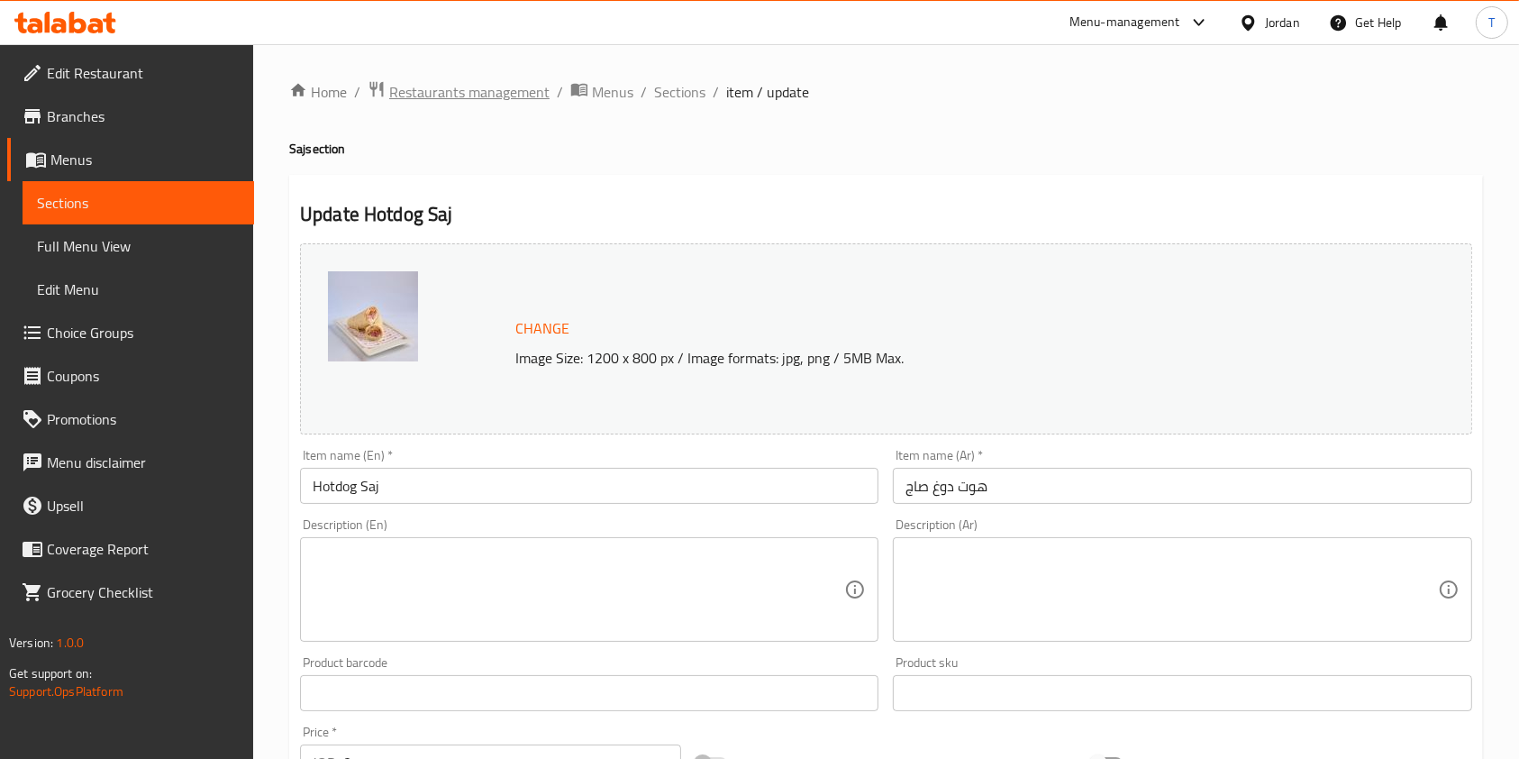
click at [513, 86] on span "Restaurants management" at bounding box center [469, 92] width 160 height 22
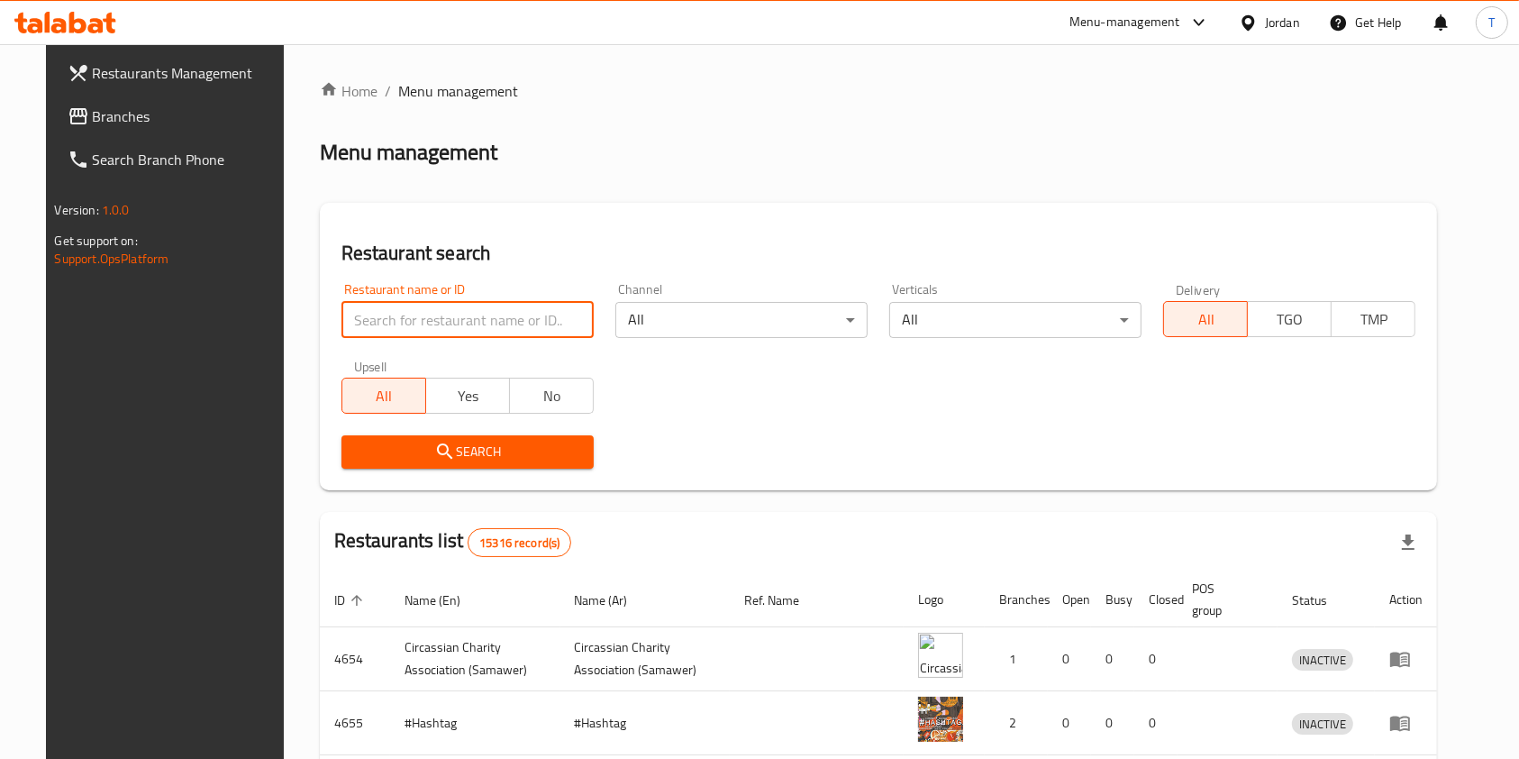
click at [425, 317] on input "search" at bounding box center [467, 320] width 252 height 36
type input "ب"
type input "fluffy"
click button "Search" at bounding box center [467, 451] width 252 height 33
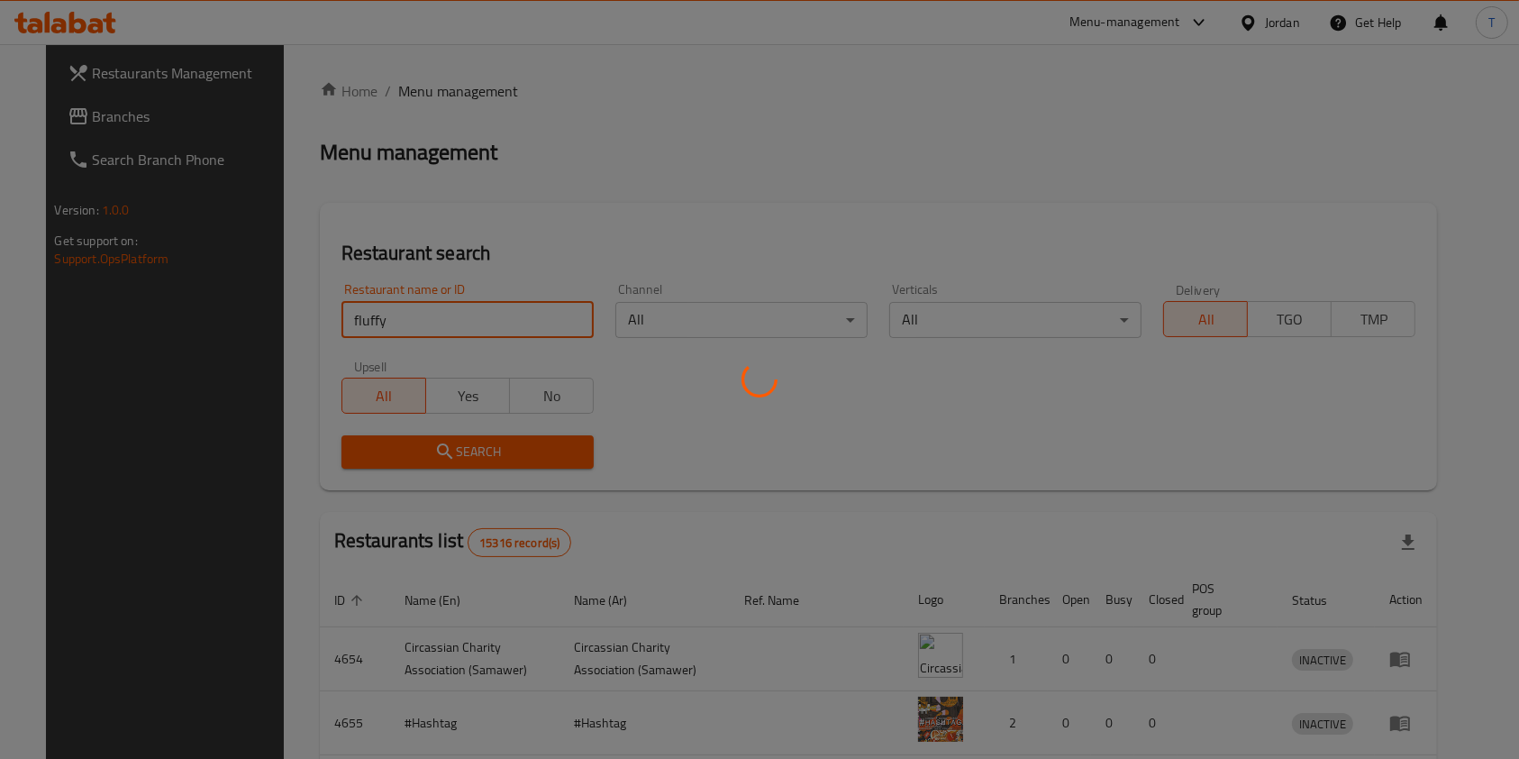
click button "Search" at bounding box center [467, 451] width 252 height 33
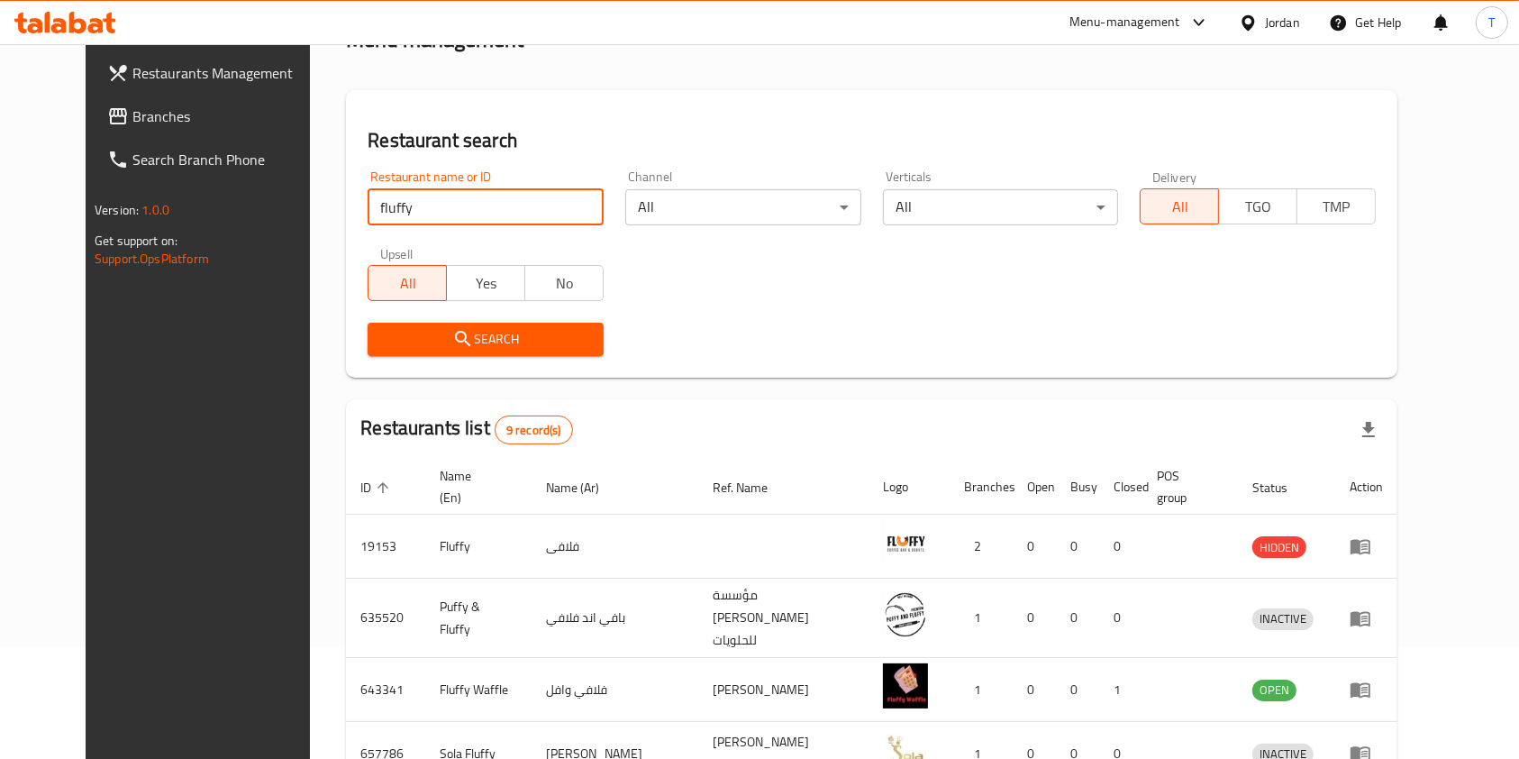
scroll to position [170, 0]
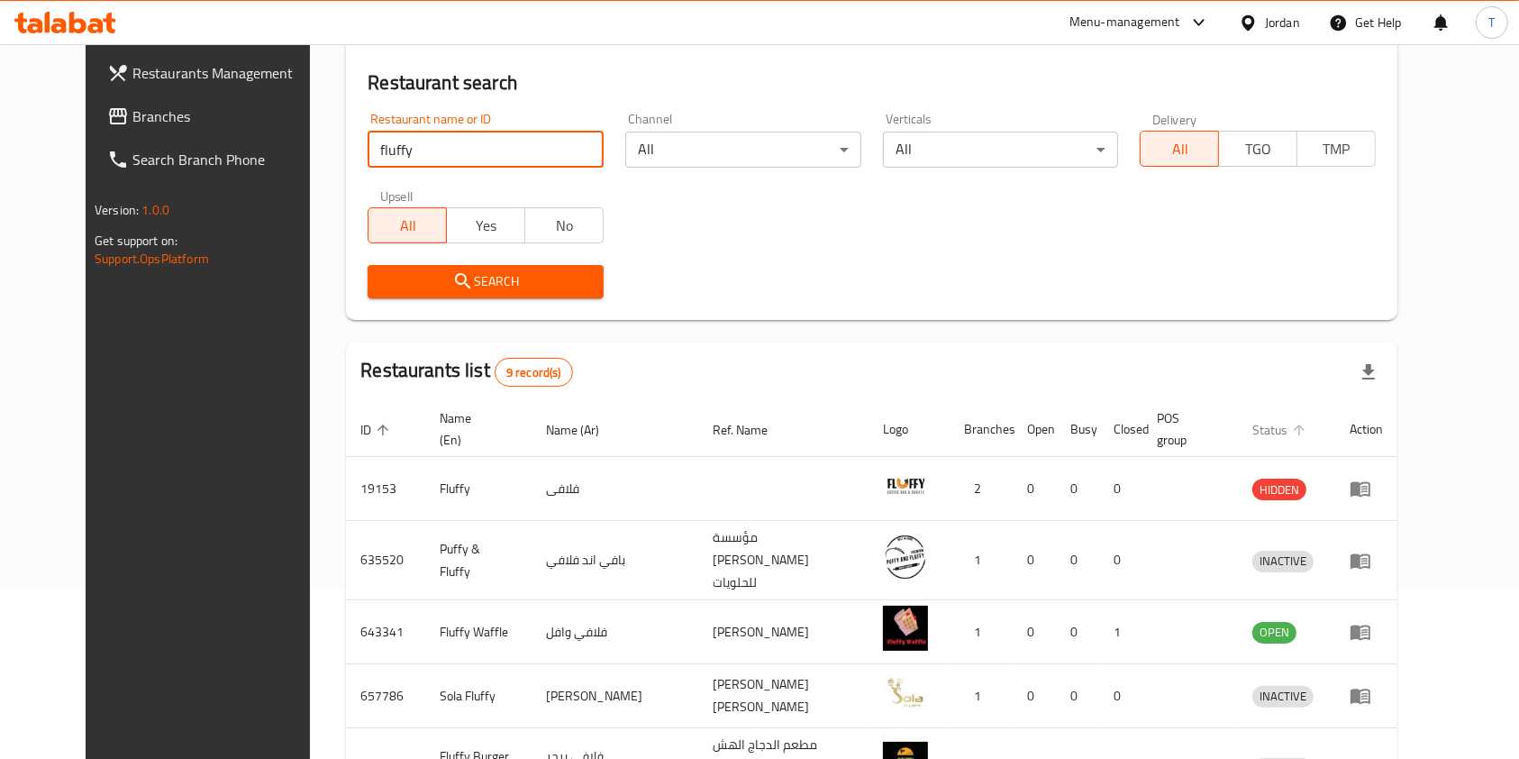
click at [1307, 433] on icon "enhanced table" at bounding box center [1299, 430] width 16 height 16
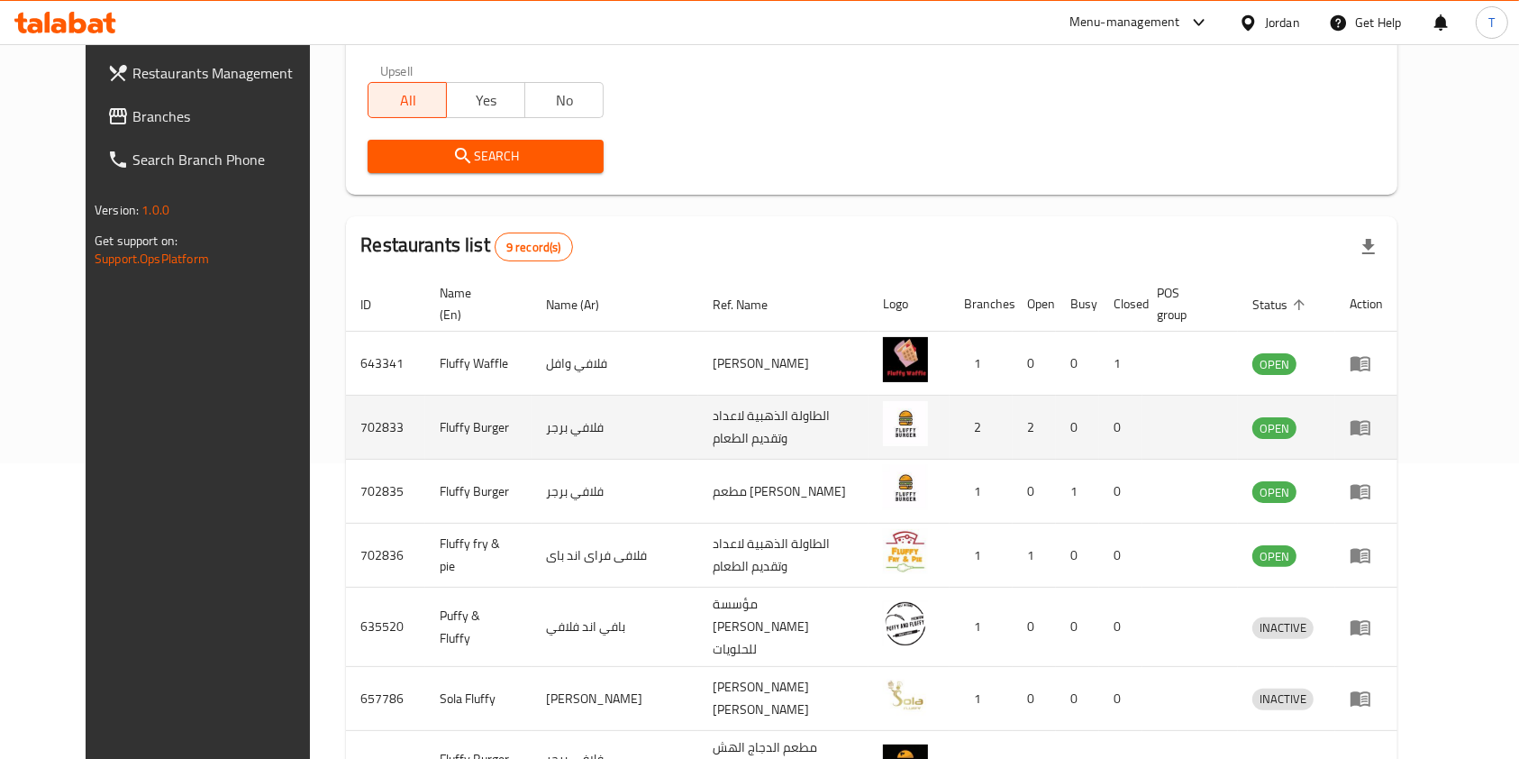
scroll to position [299, 0]
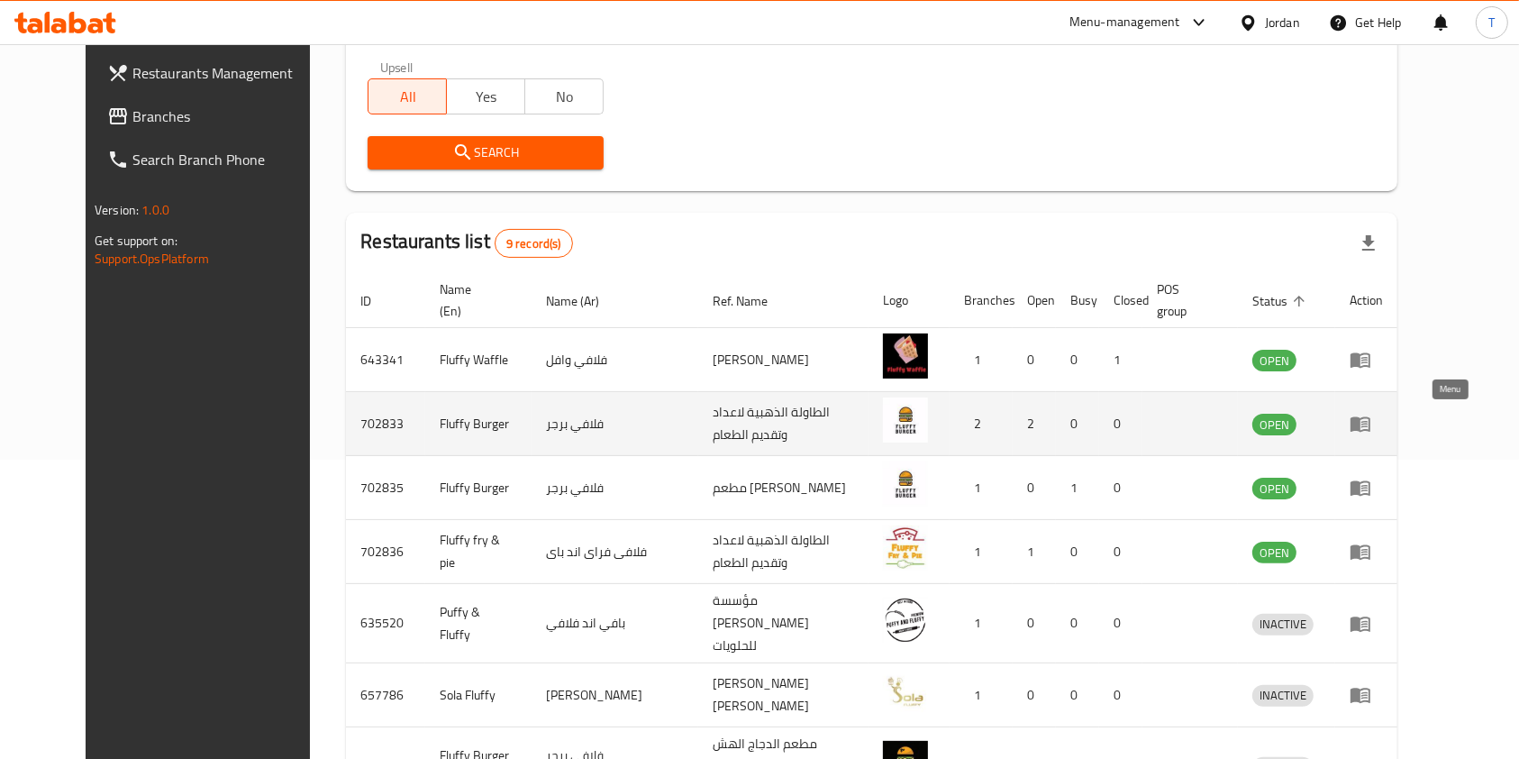
click at [1370, 426] on icon "enhanced table" at bounding box center [1361, 424] width 20 height 15
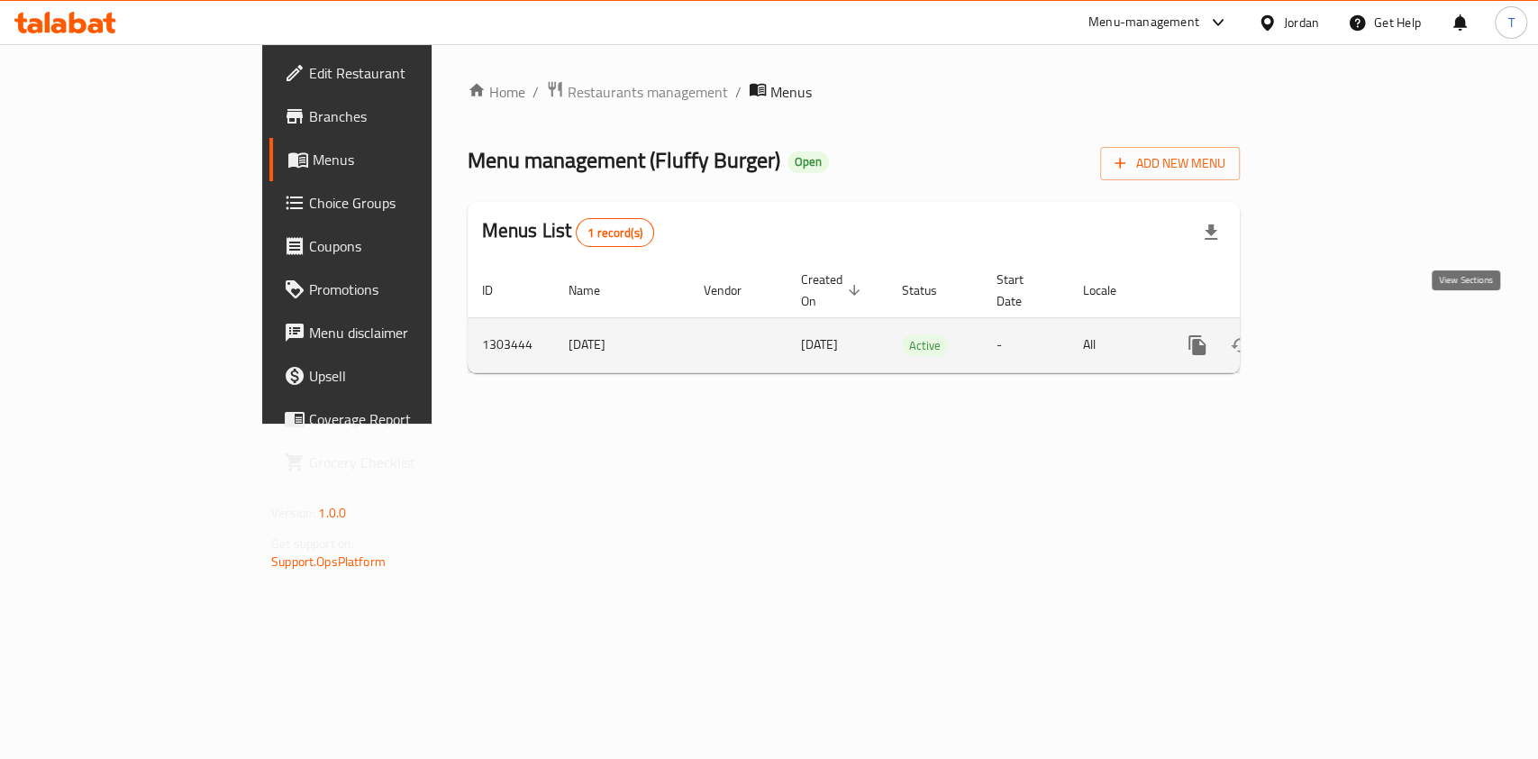
click at [1338, 334] on icon "enhanced table" at bounding box center [1327, 345] width 22 height 22
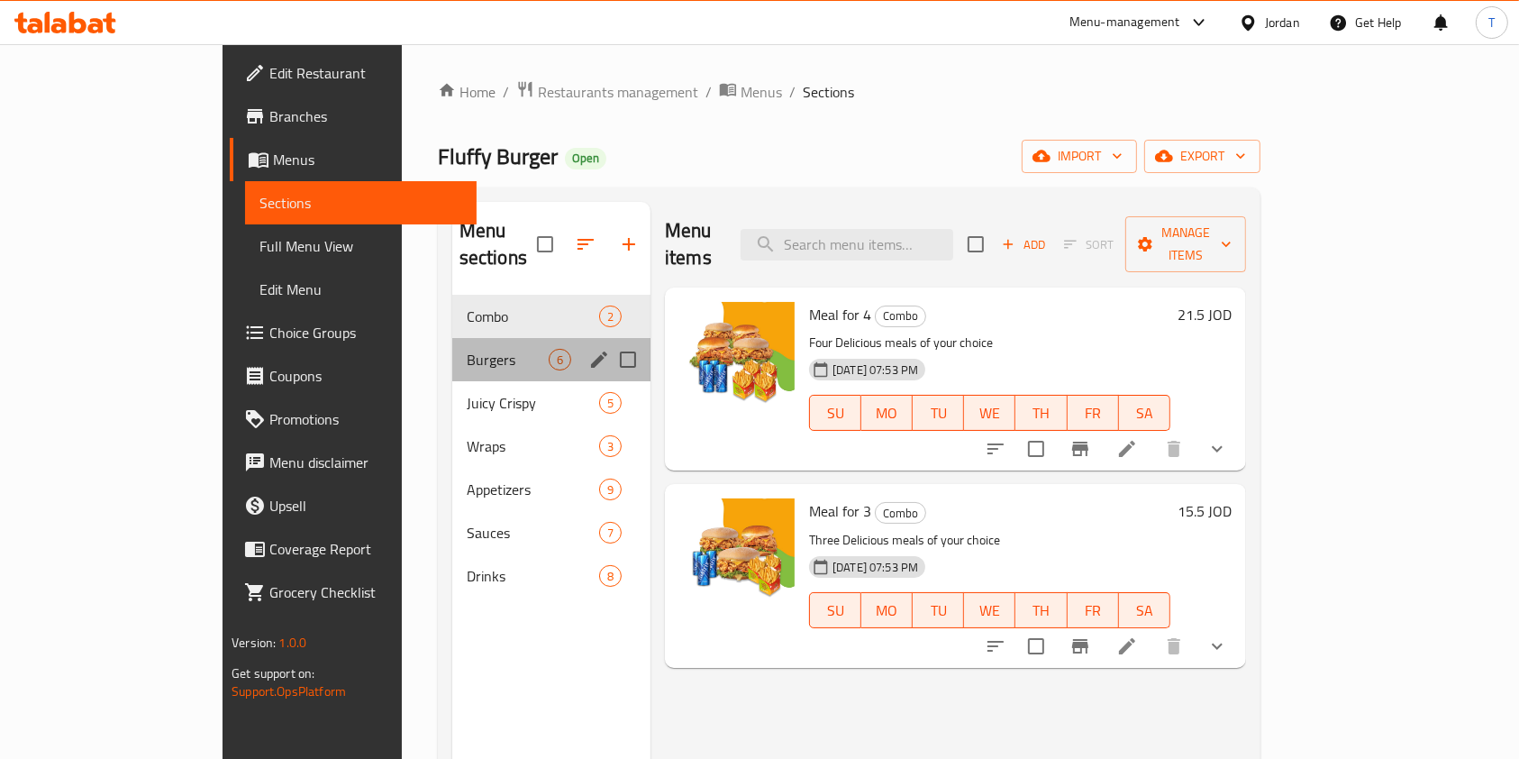
click at [452, 338] on div "Burgers 6" at bounding box center [551, 359] width 198 height 43
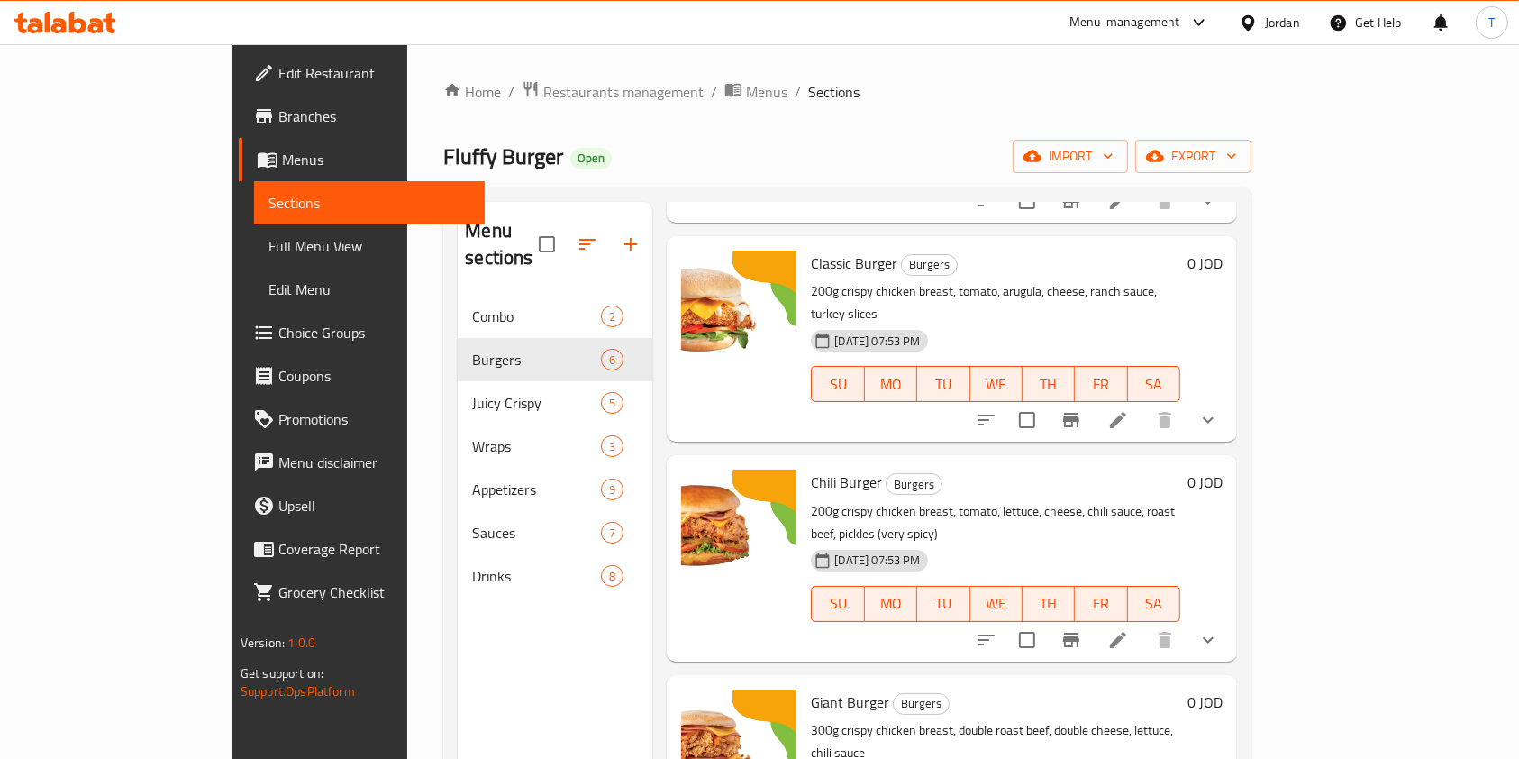
scroll to position [252, 0]
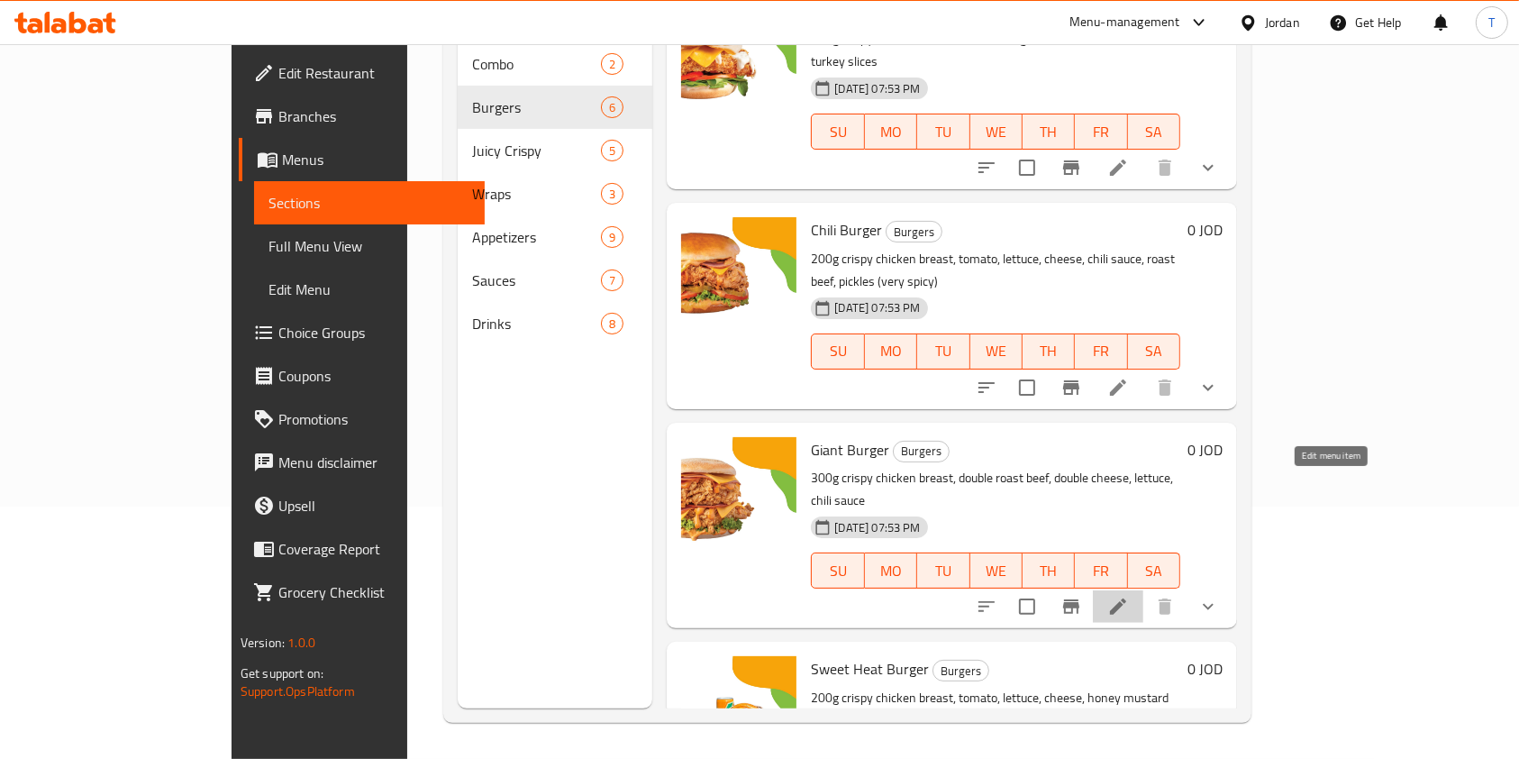
click at [1129, 596] on icon at bounding box center [1118, 607] width 22 height 22
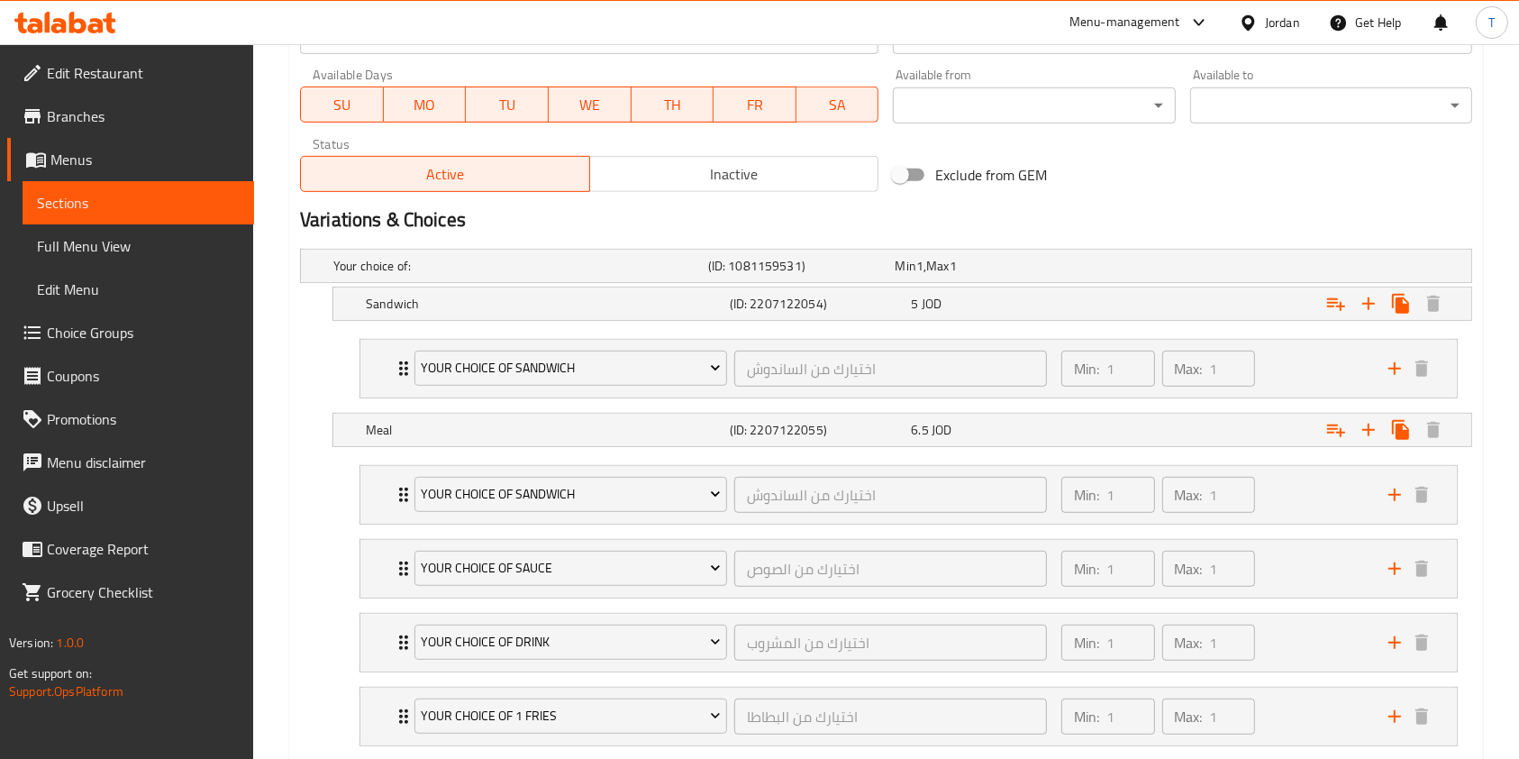
scroll to position [837, 0]
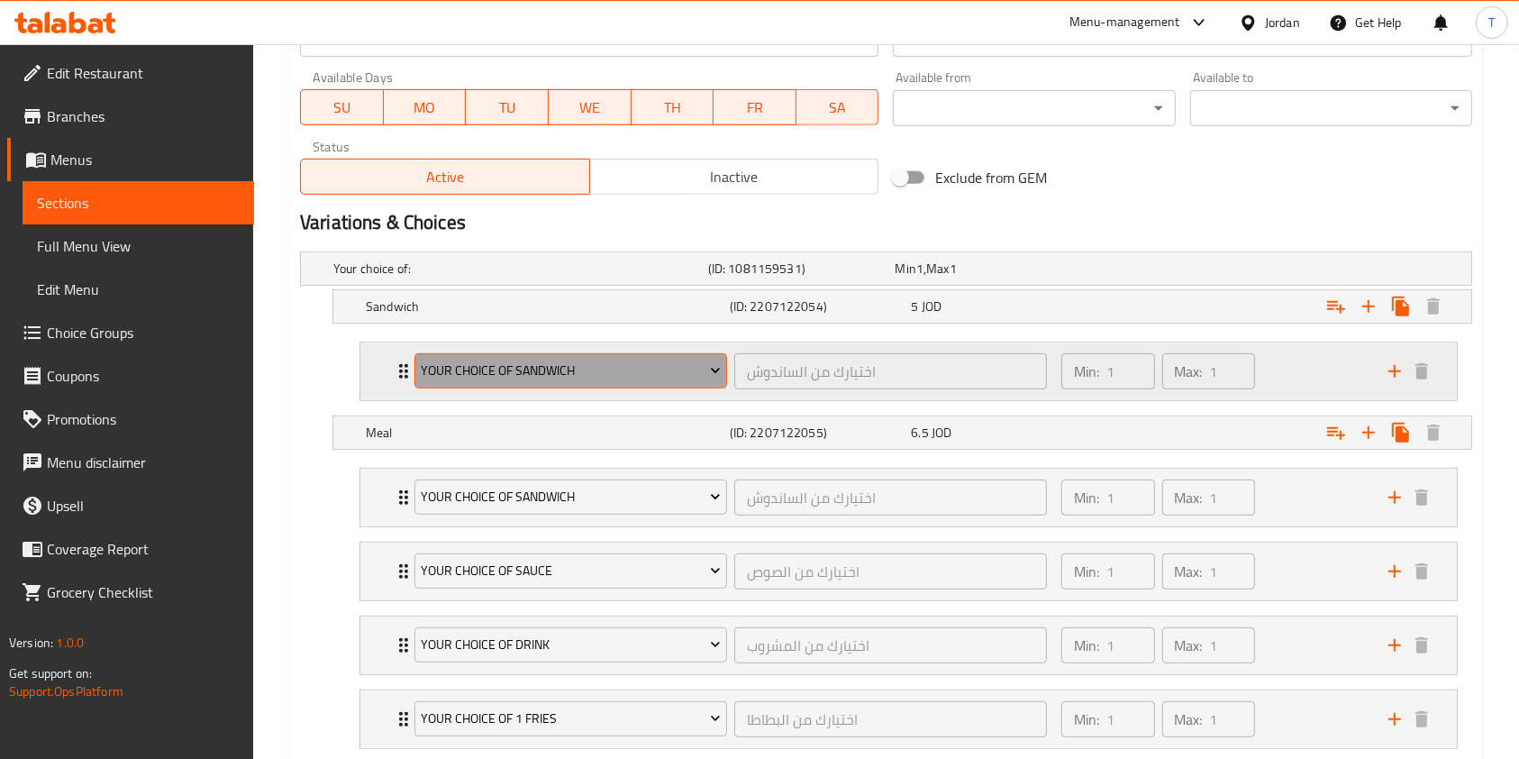
click at [696, 376] on span "Your Choice of Sandwich" at bounding box center [570, 370] width 299 height 23
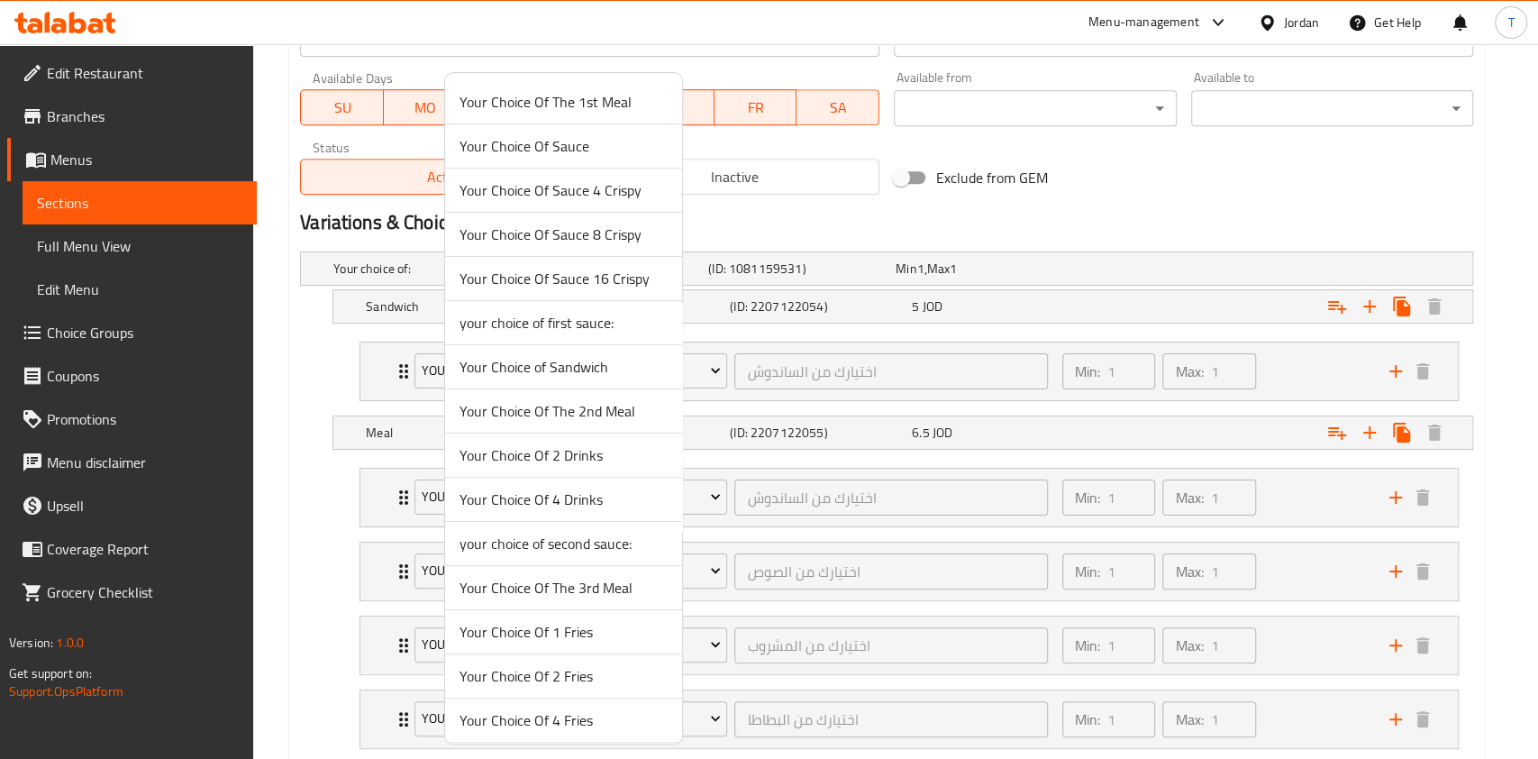
click at [887, 322] on div at bounding box center [769, 379] width 1538 height 759
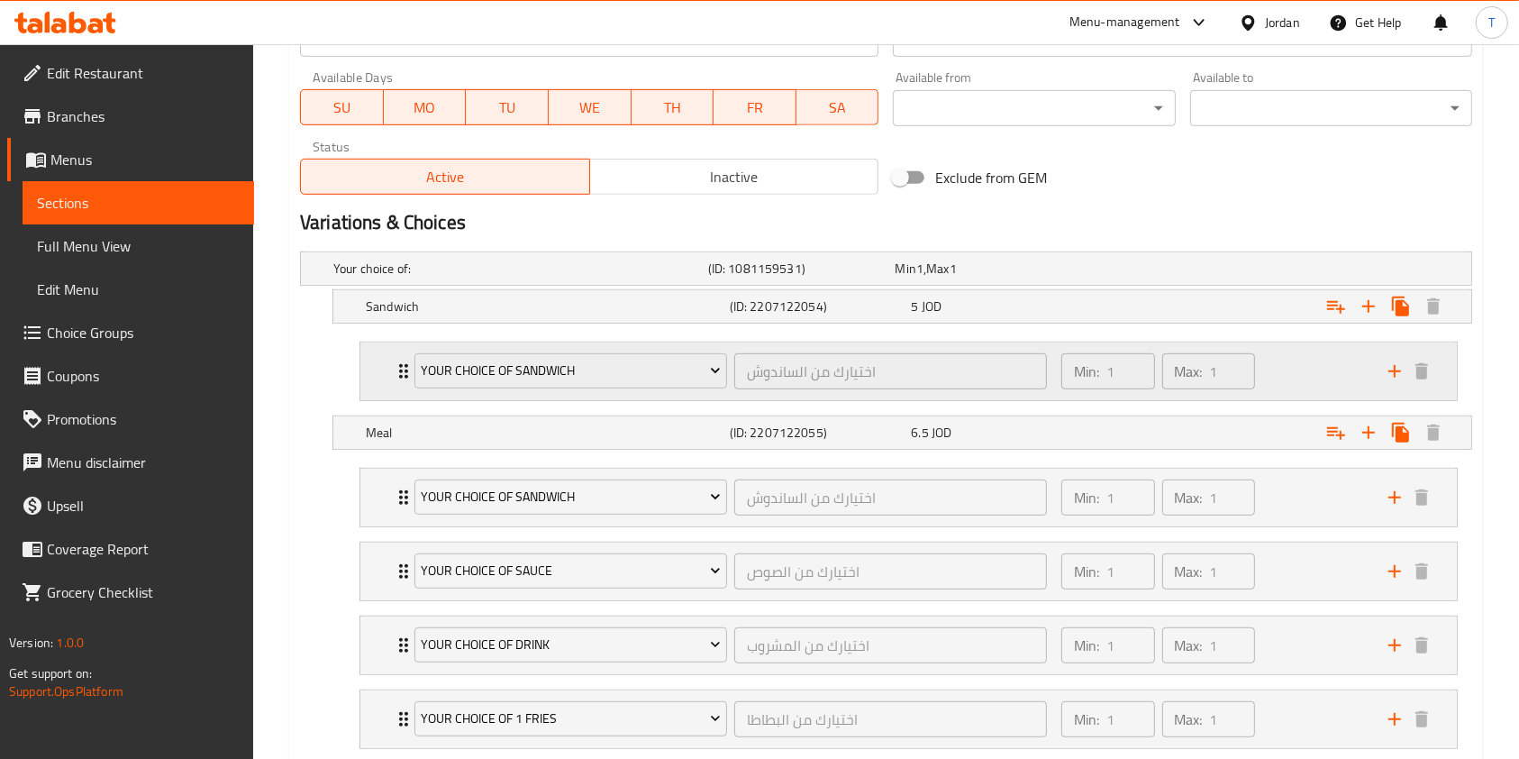
click at [1331, 377] on div "Min: 1 ​ Max: 1 ​" at bounding box center [1214, 371] width 327 height 58
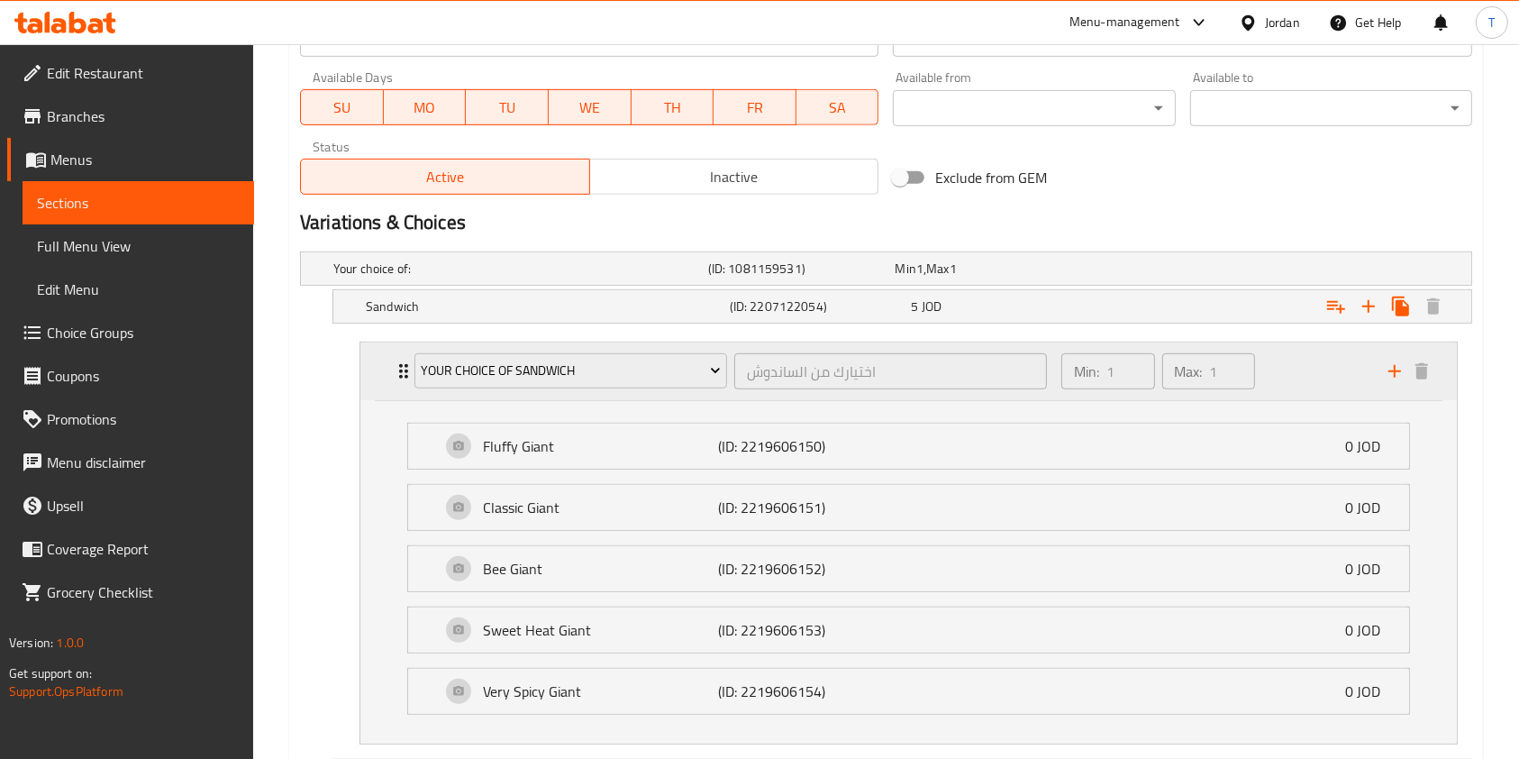
click at [1331, 377] on div "Min: 1 ​ Max: 1 ​" at bounding box center [1214, 371] width 327 height 58
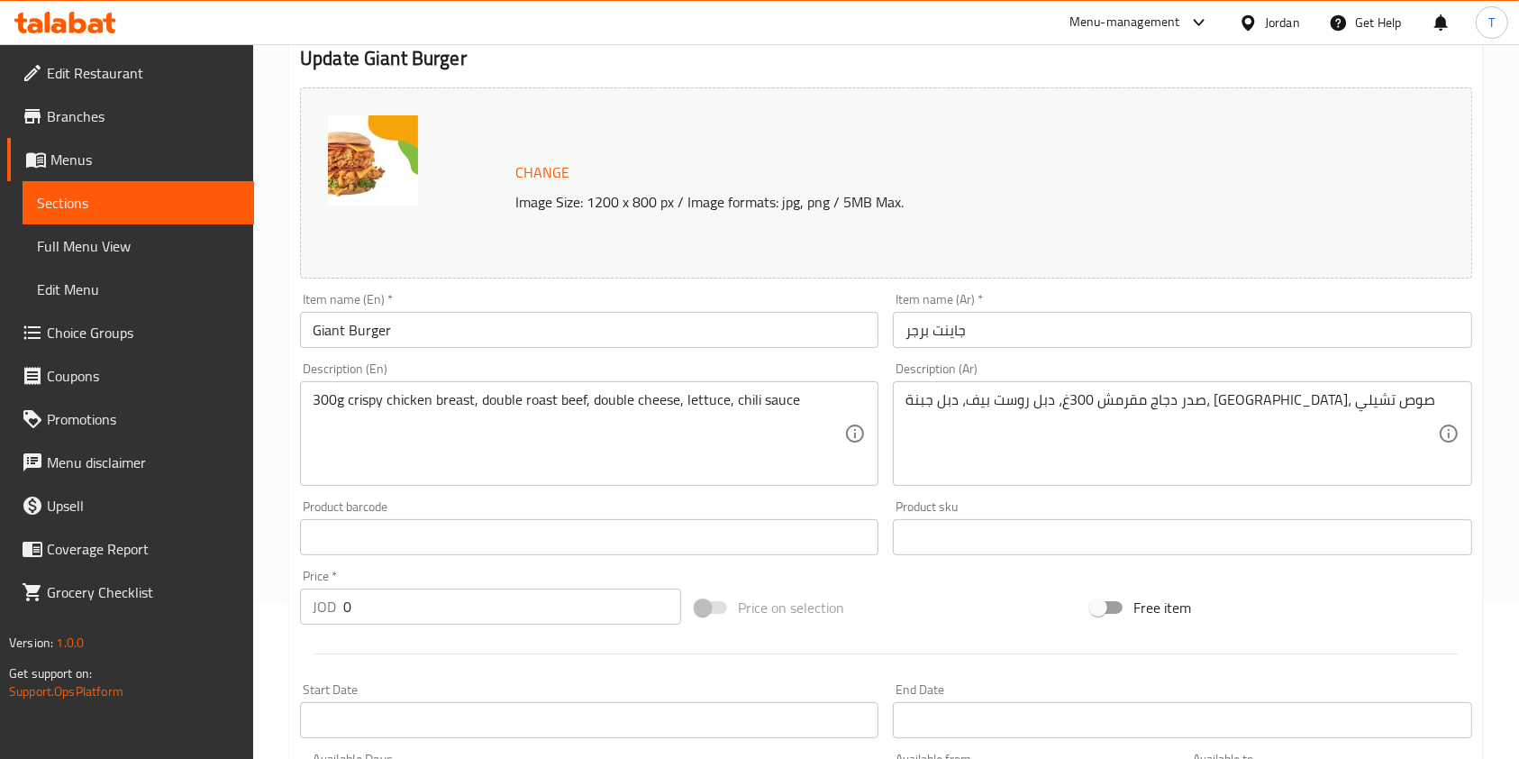
scroll to position [0, 0]
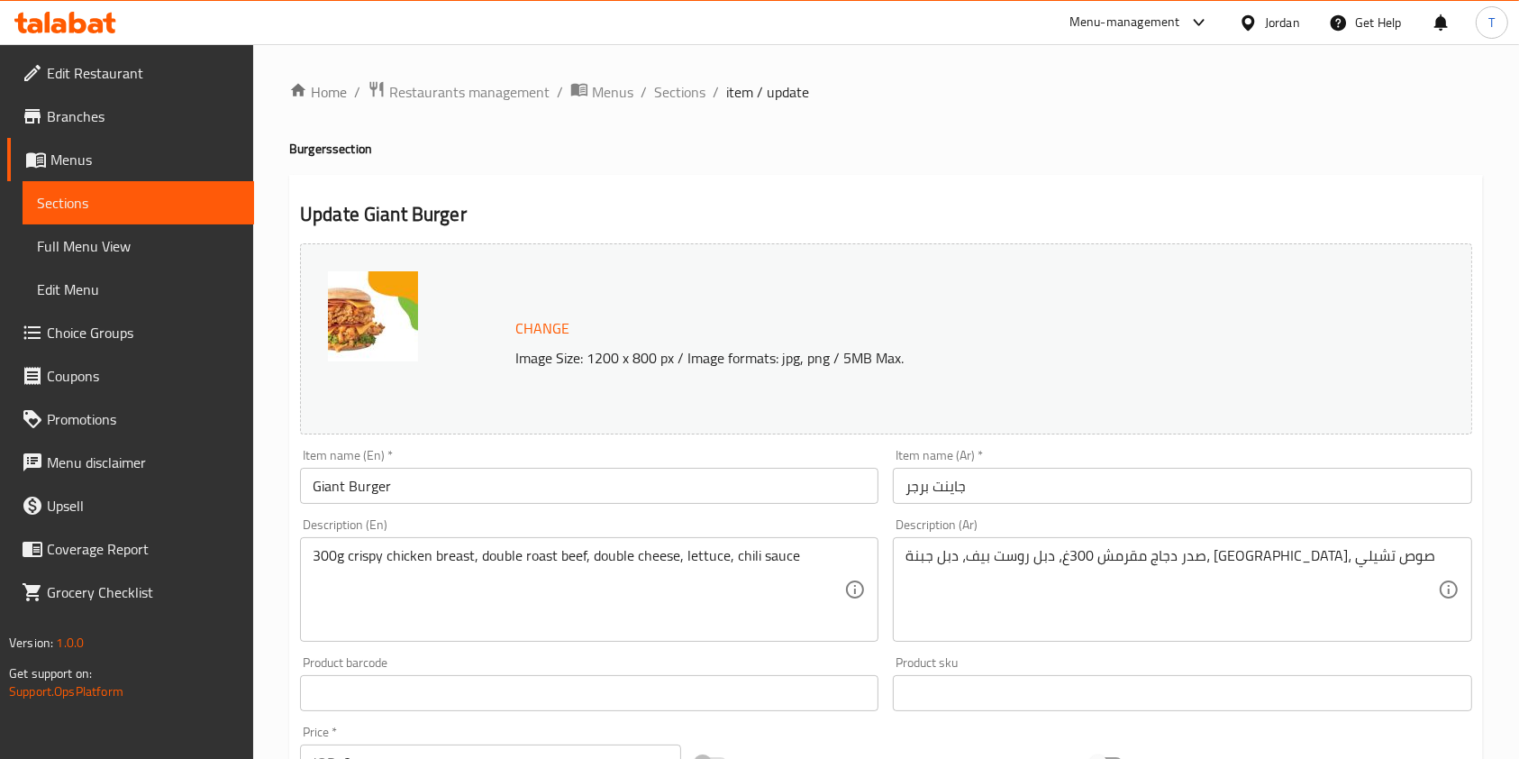
click at [448, 99] on span "Restaurants management" at bounding box center [469, 92] width 160 height 22
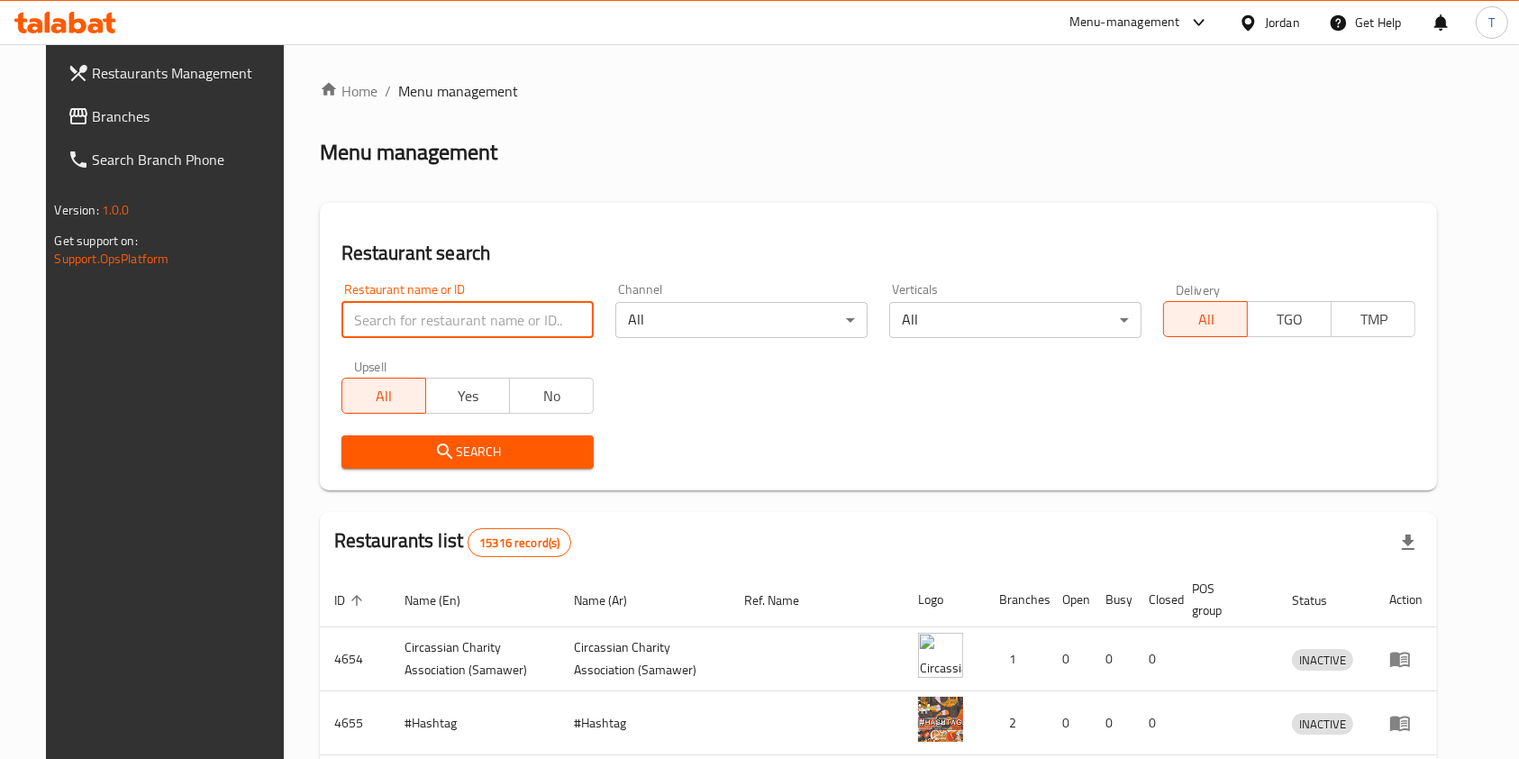
click at [487, 324] on input "search" at bounding box center [467, 320] width 252 height 36
type input "ن"
type input "khobze"
click button "Search" at bounding box center [467, 451] width 252 height 33
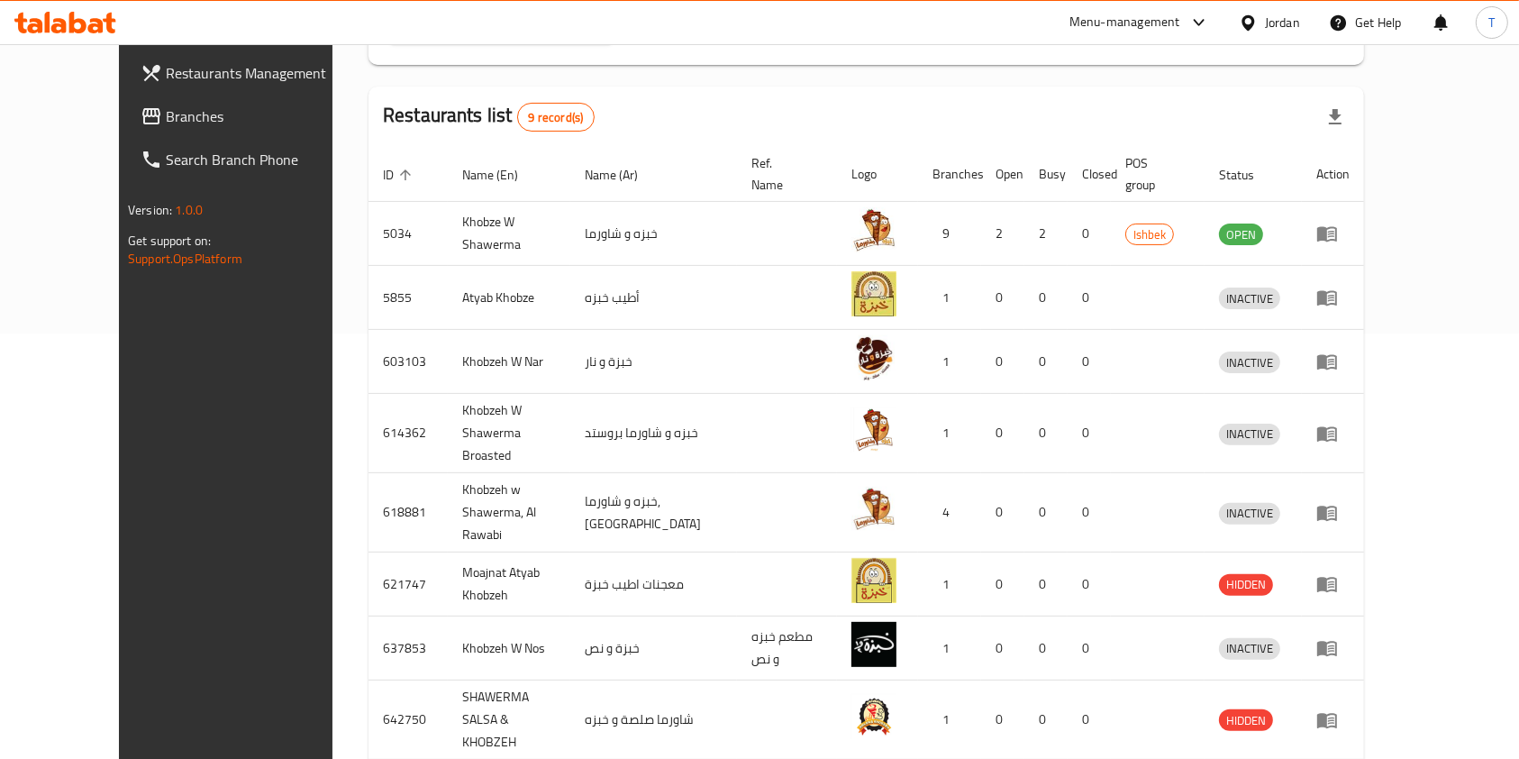
scroll to position [449, 0]
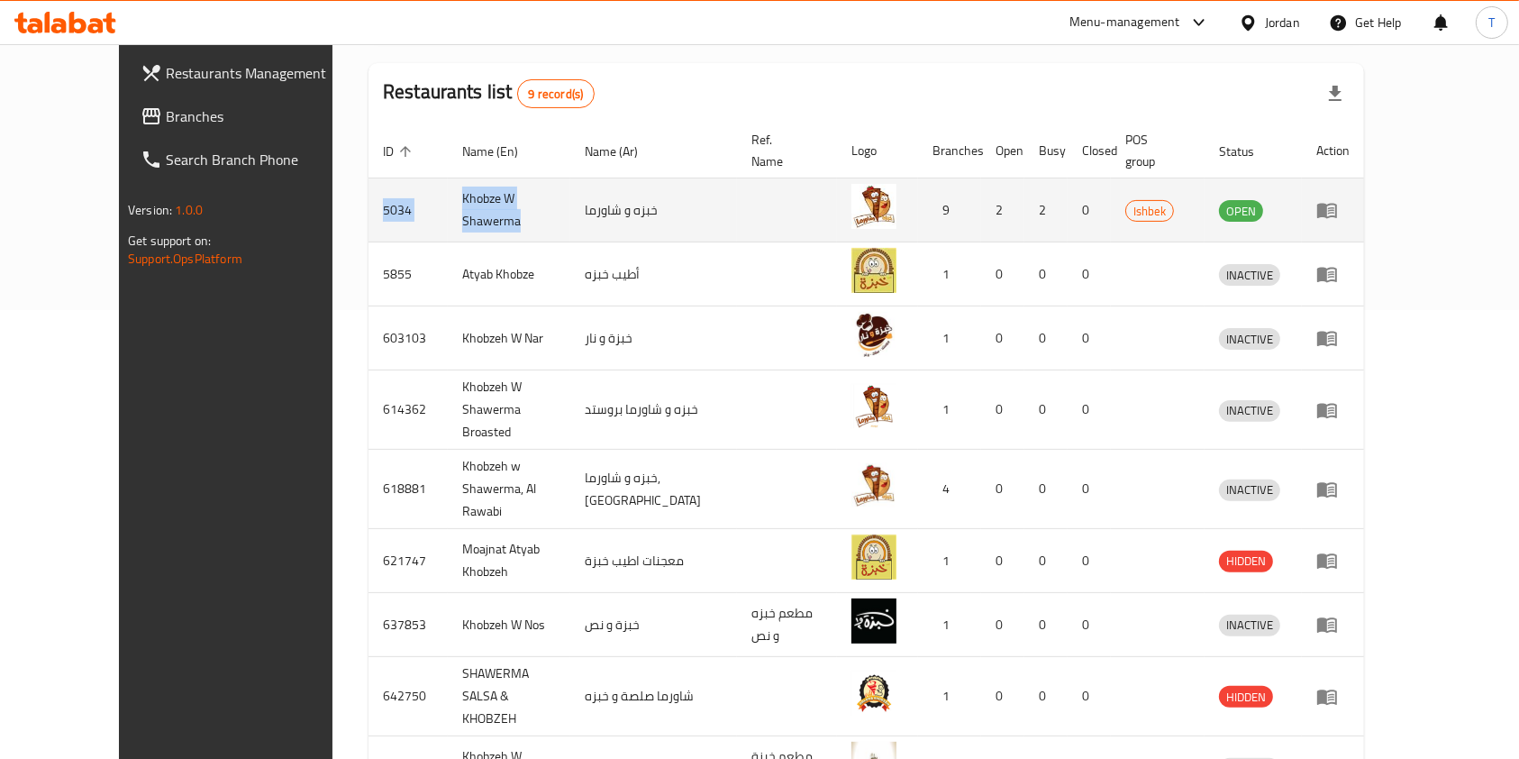
drag, startPoint x: 302, startPoint y: 194, endPoint x: 507, endPoint y: 202, distance: 205.6
click at [507, 202] on tr "5034 Khobze W Shawerma خبزه و شاورما 9 2 2 0 Ishbek OPEN" at bounding box center [866, 210] width 996 height 64
copy tr "5034 Khobze W [GEOGRAPHIC_DATA]"
click at [1337, 204] on icon "enhanced table" at bounding box center [1327, 211] width 20 height 15
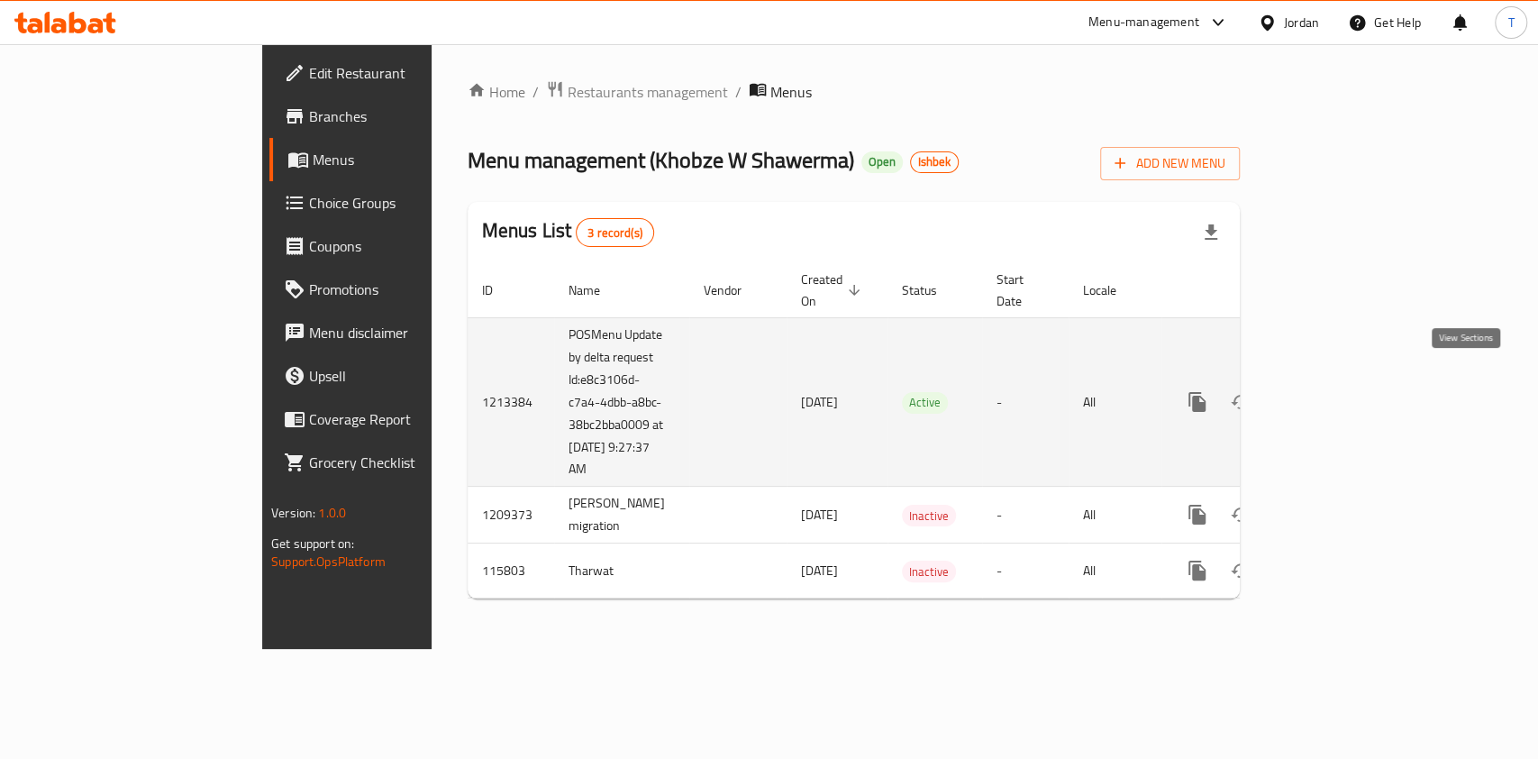
click at [1338, 391] on icon "enhanced table" at bounding box center [1327, 402] width 22 height 22
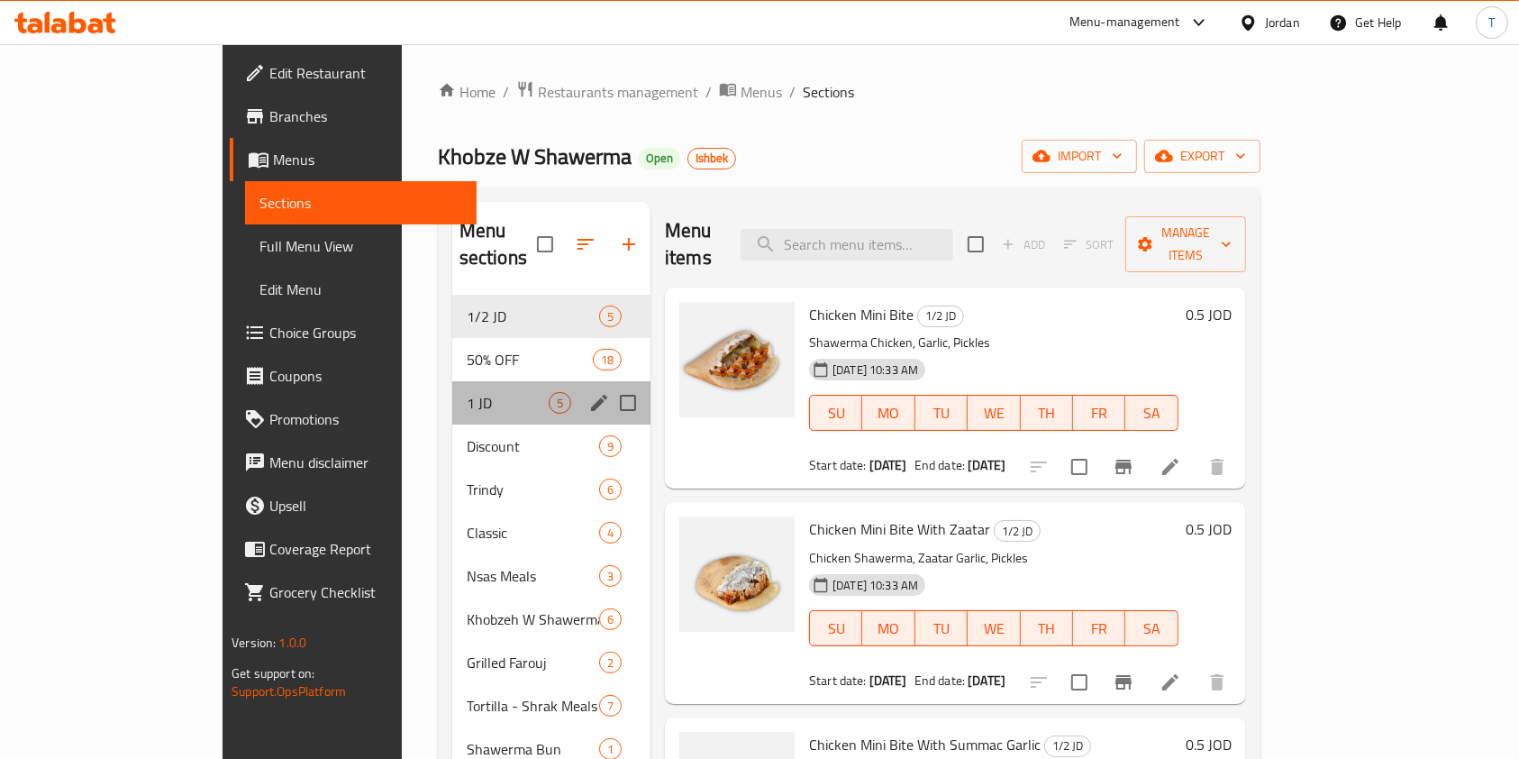
click at [452, 387] on div "1 JD 5" at bounding box center [551, 402] width 198 height 43
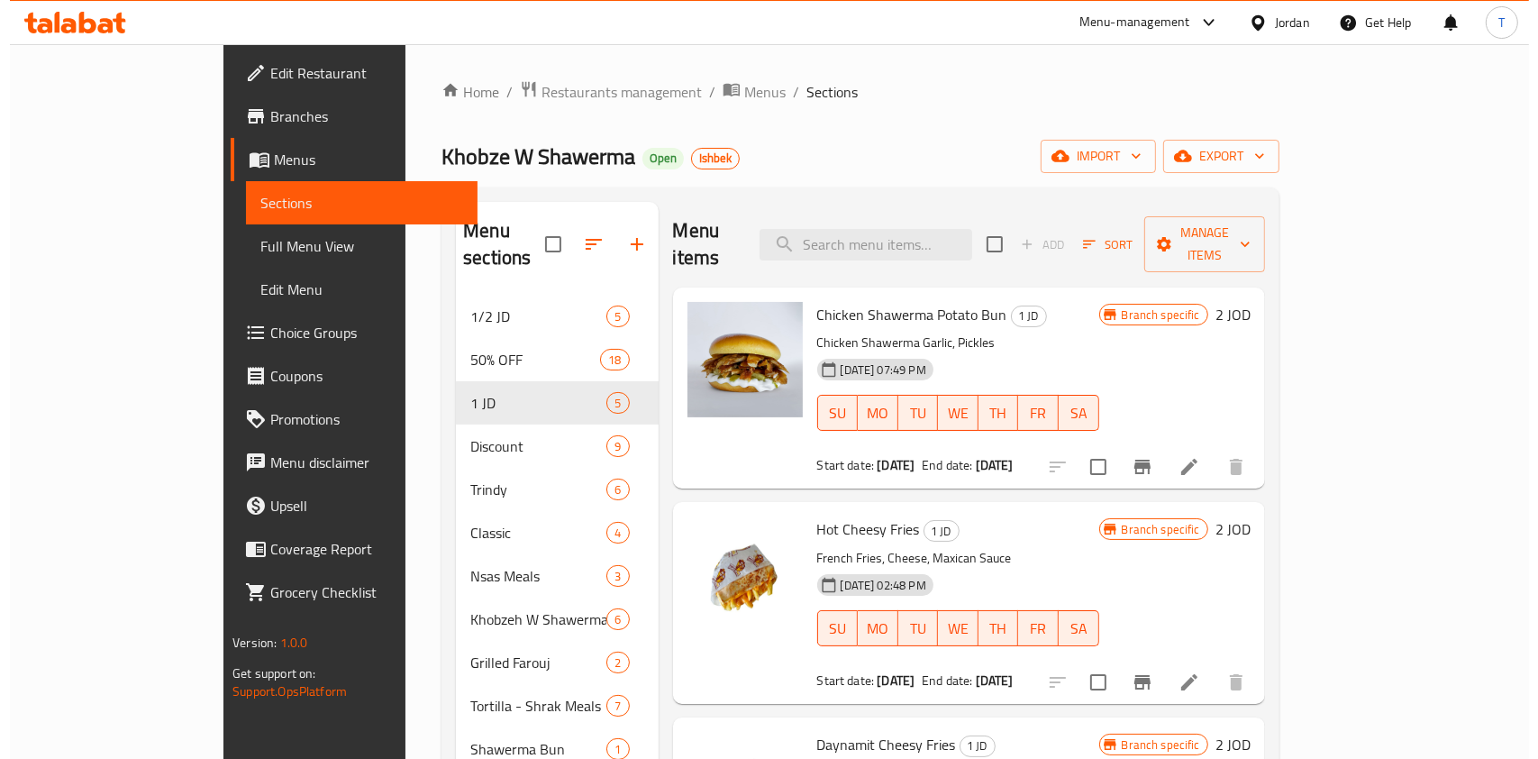
scroll to position [95, 0]
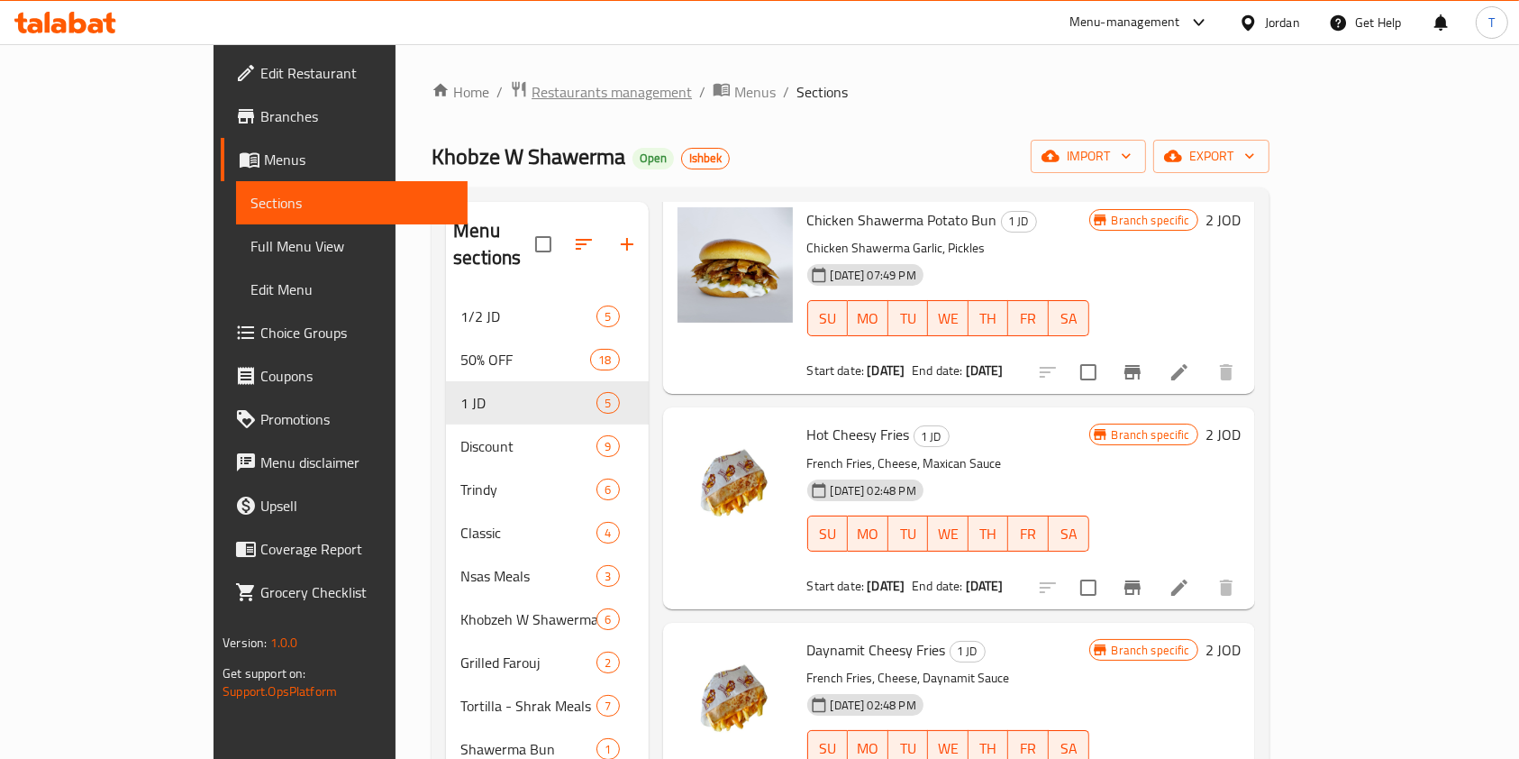
click at [532, 98] on span "Restaurants management" at bounding box center [612, 92] width 160 height 22
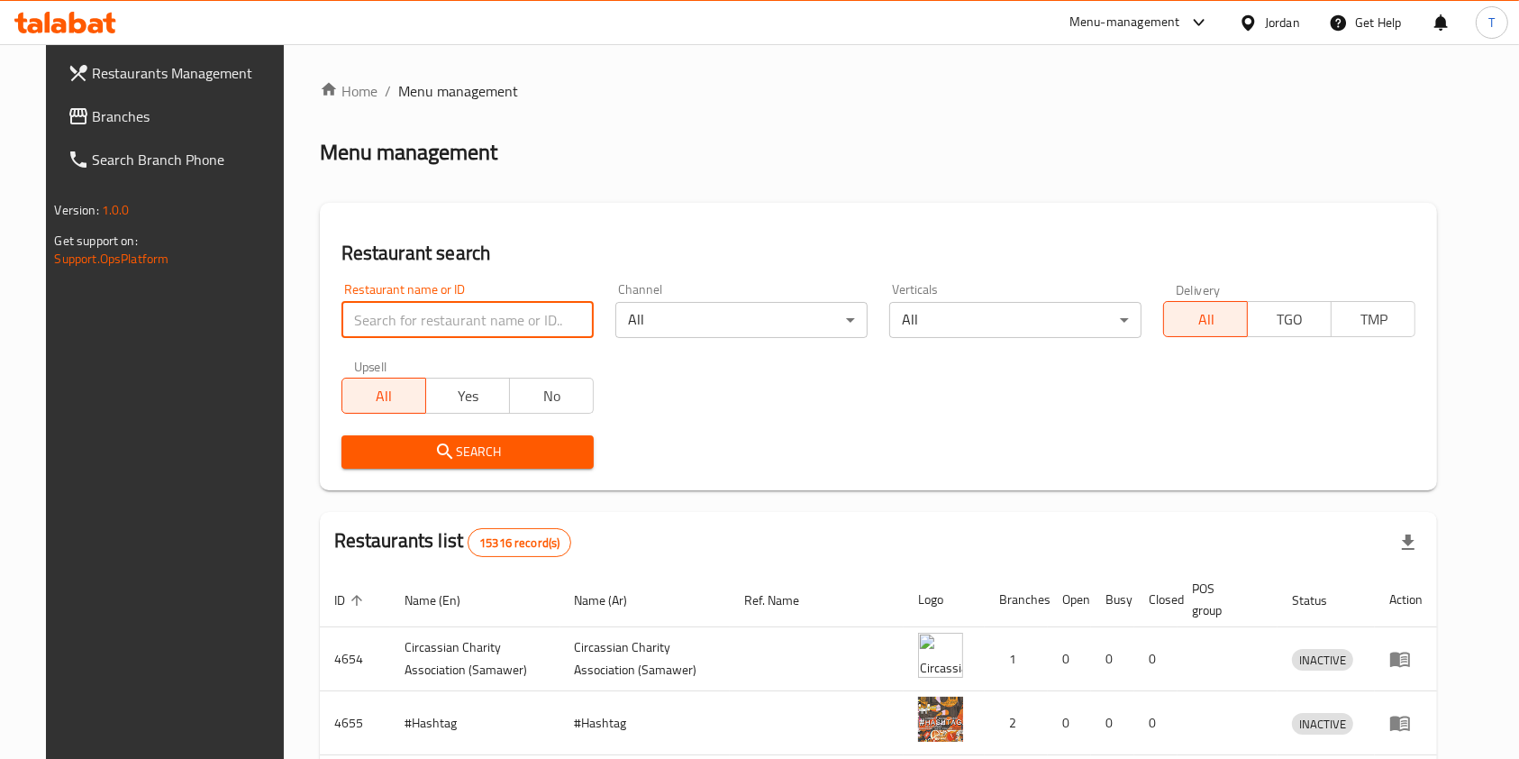
click at [424, 327] on input "search" at bounding box center [467, 320] width 252 height 36
type input "v"
click button "Search" at bounding box center [467, 451] width 252 height 33
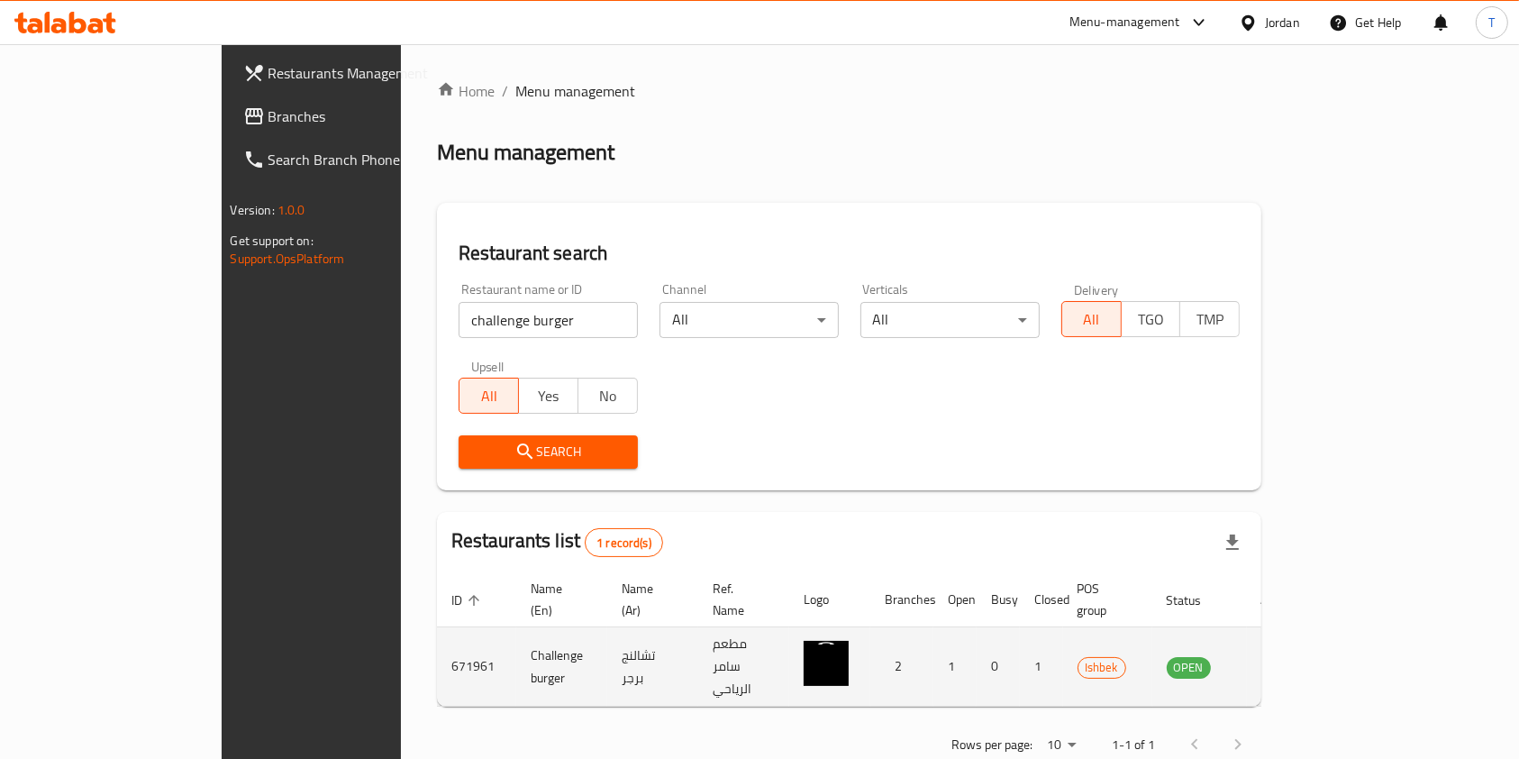
click at [437, 638] on td "671961" at bounding box center [476, 666] width 79 height 79
drag, startPoint x: 291, startPoint y: 640, endPoint x: 490, endPoint y: 643, distance: 199.1
click at [490, 643] on tr "671961 Challenge burger تشالنج برجر مطعم سامر الرياحي 2 1 0 1 Ishbek OPEN" at bounding box center [873, 666] width 872 height 79
copy tr "671961 Challenge burger"
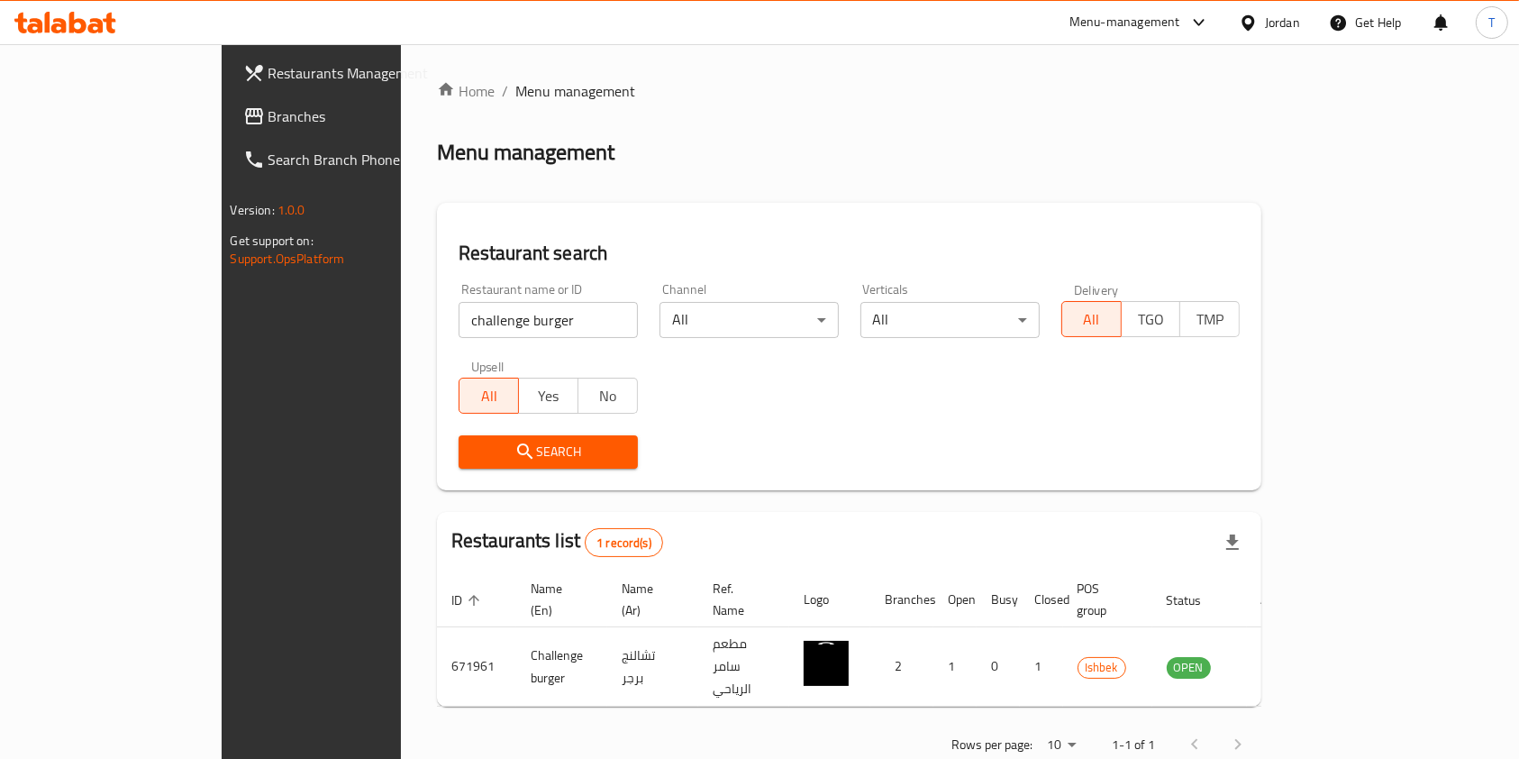
click at [454, 341] on div "Restaurant name or ID challenge burger Restaurant name or ID" at bounding box center [548, 310] width 201 height 77
click at [459, 322] on input "challenge burger" at bounding box center [548, 320] width 179 height 36
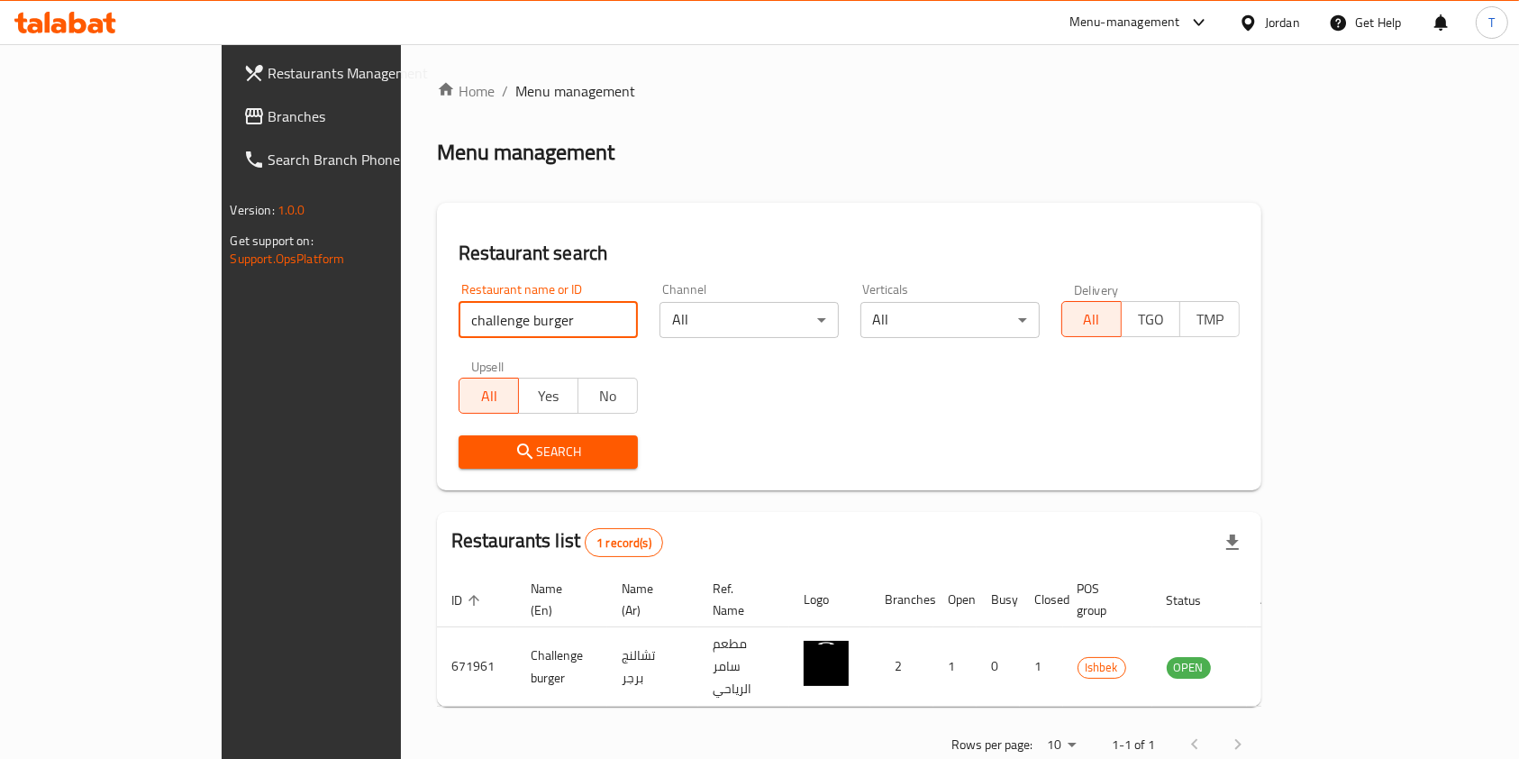
click at [459, 322] on input "challenge burger" at bounding box center [548, 320] width 179 height 36
type input "Shawarma Al Madinah L Kol El Nas"
click at [578, 381] on button "No" at bounding box center [608, 396] width 60 height 36
type button "false"
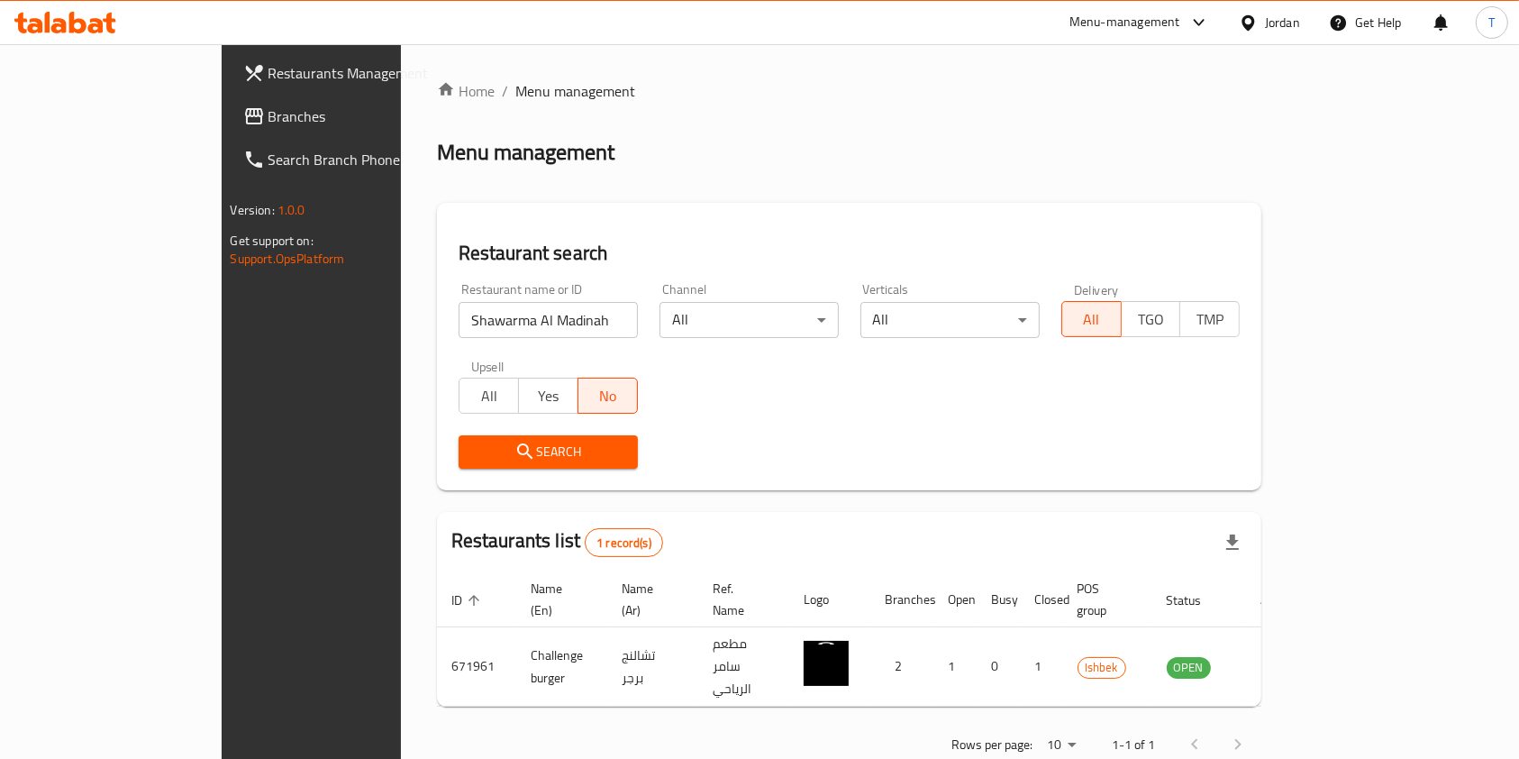
click at [544, 309] on input "Shawarma Al Madinah L Kol El Nas" at bounding box center [548, 320] width 179 height 36
click button "Search" at bounding box center [548, 451] width 179 height 33
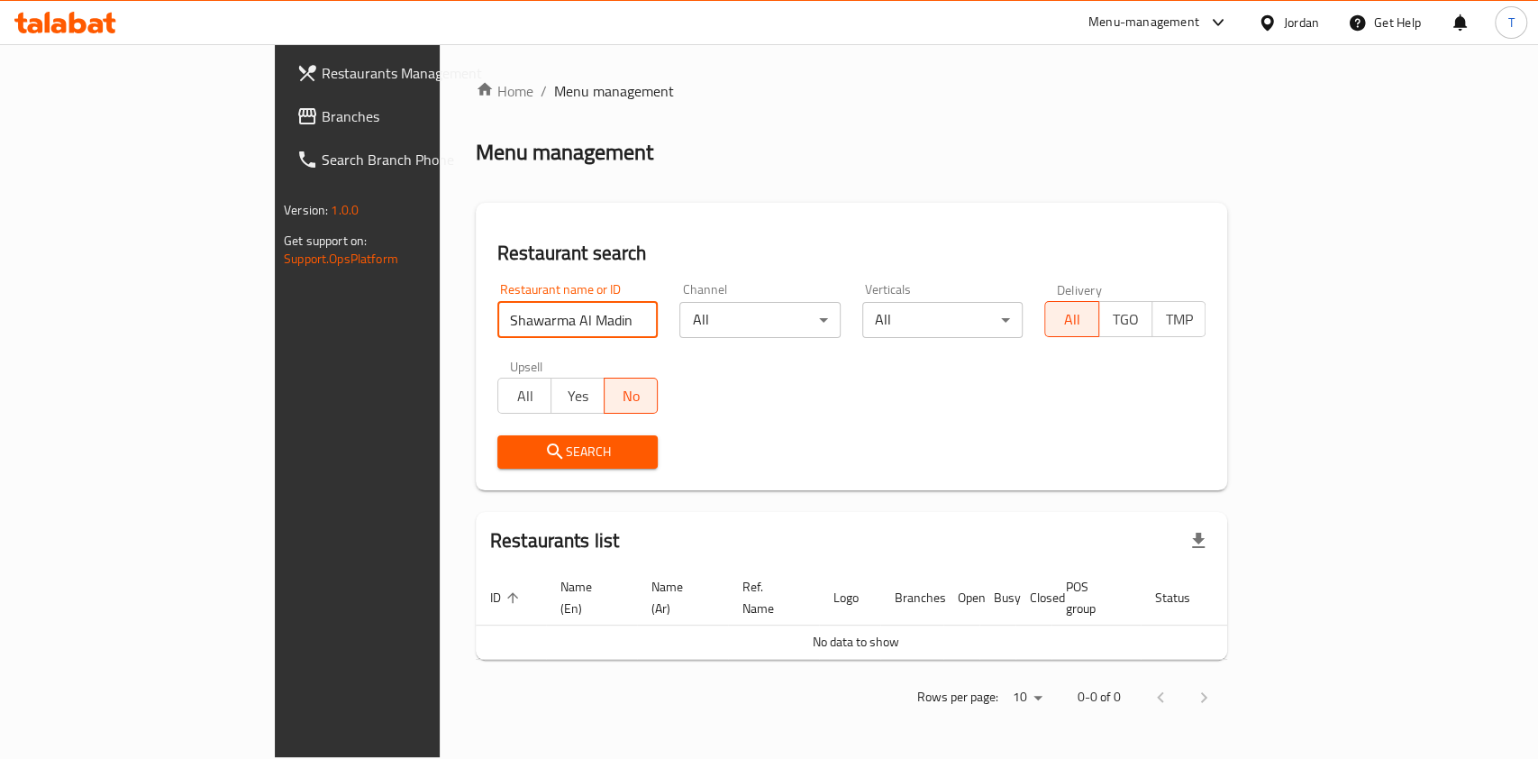
click at [527, 333] on input "Shawarma Al Madinah" at bounding box center [577, 320] width 161 height 36
click button "Search" at bounding box center [577, 451] width 161 height 33
click at [512, 442] on span "Search" at bounding box center [578, 452] width 132 height 23
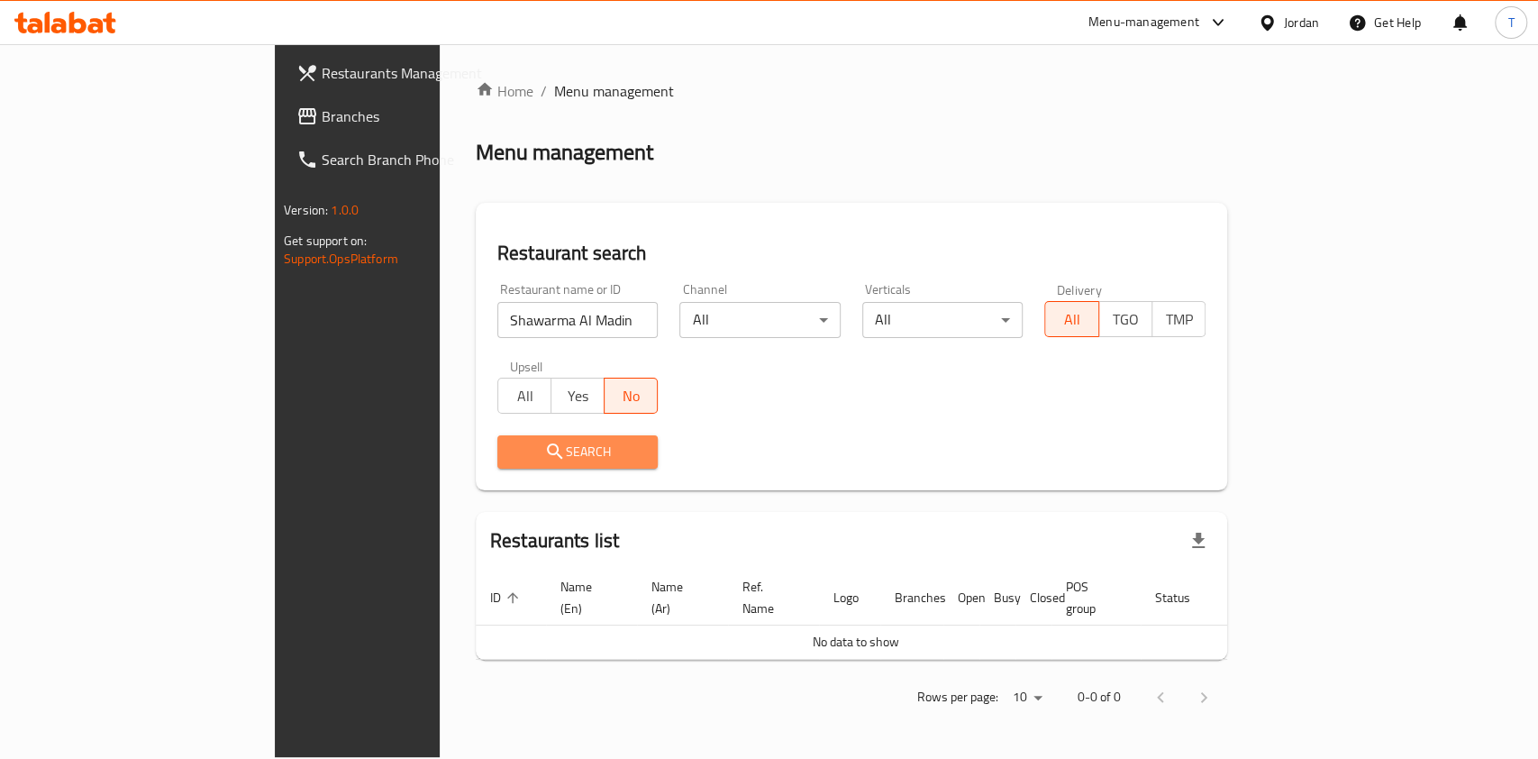
click at [512, 442] on span "Search" at bounding box center [578, 452] width 132 height 23
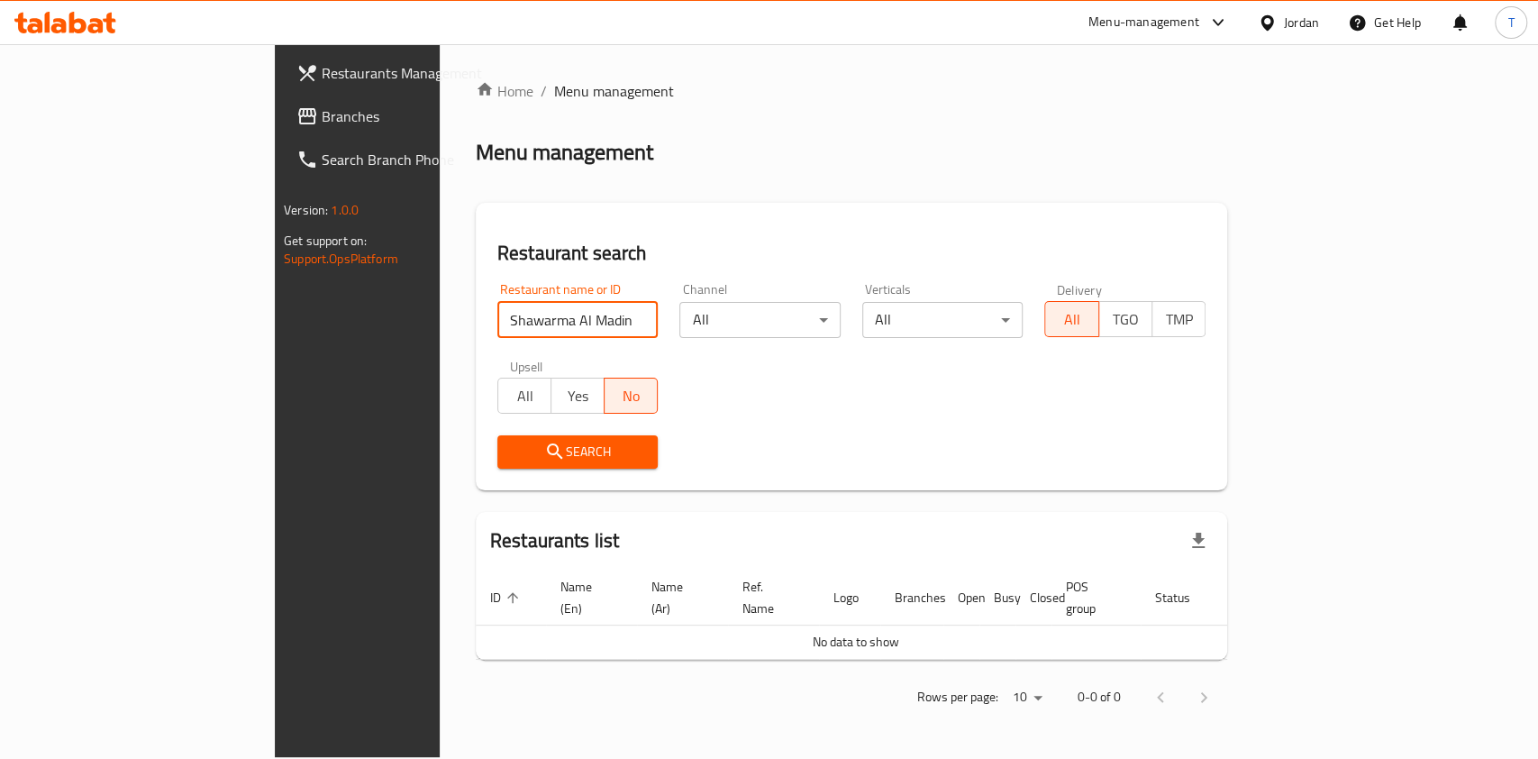
click at [505, 303] on input "Shawarma Al Madinah" at bounding box center [577, 320] width 161 height 36
type input "Shawarma Al Ma"
click button "Search" at bounding box center [577, 451] width 161 height 33
click at [322, 80] on span "Restaurants Management" at bounding box center [420, 73] width 196 height 22
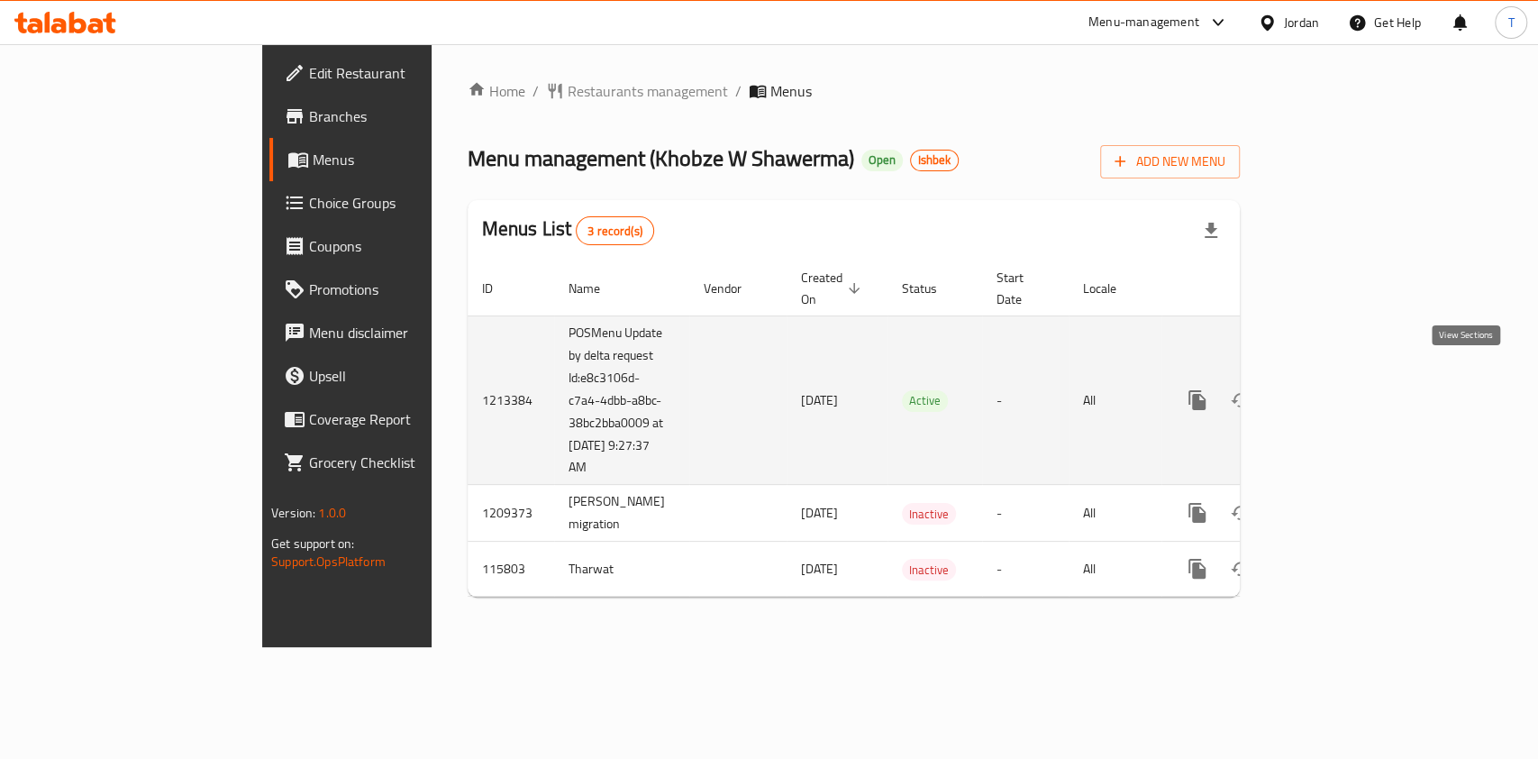
click at [1338, 389] on icon "enhanced table" at bounding box center [1327, 400] width 22 height 22
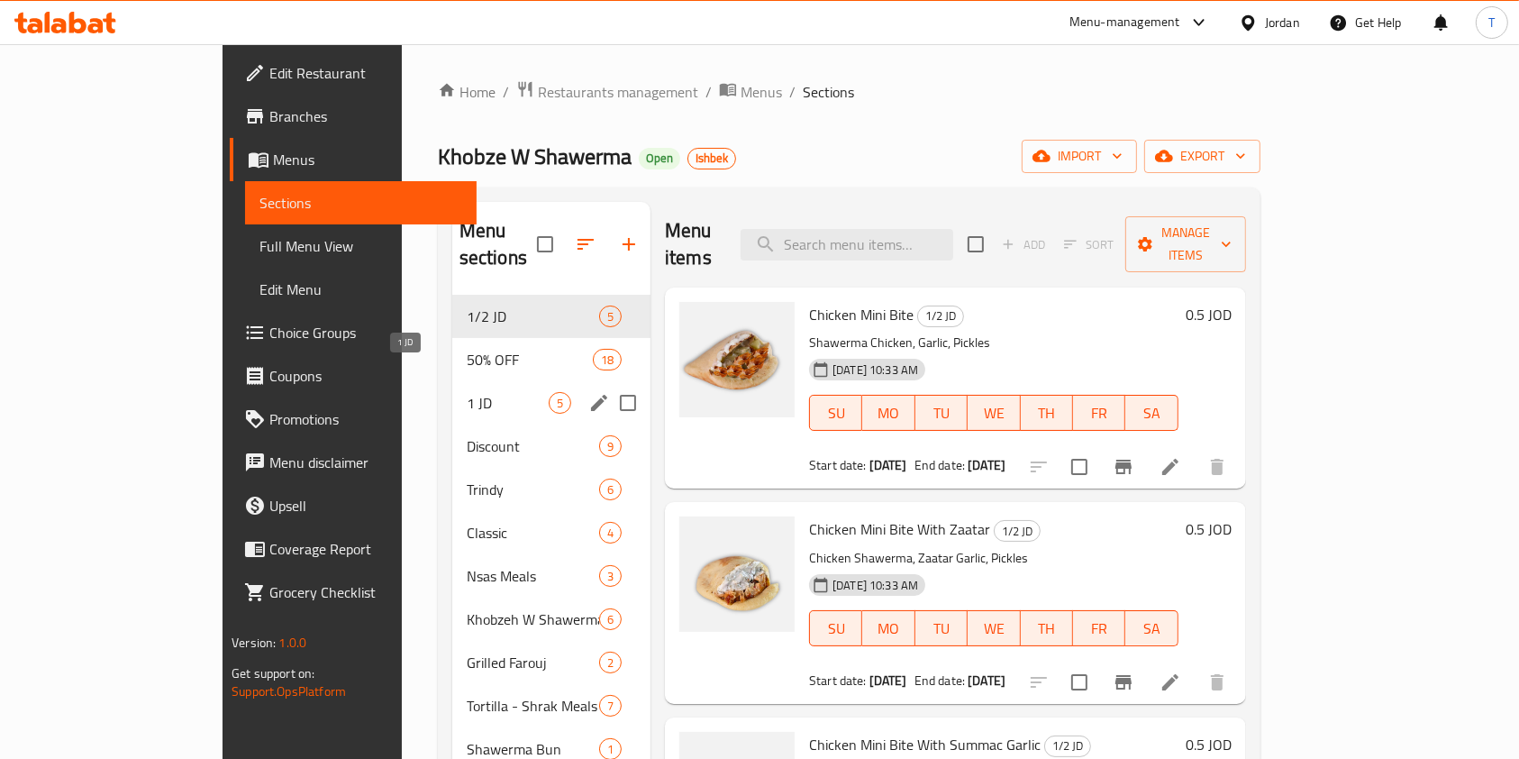
click at [467, 392] on span "1 JD" at bounding box center [508, 403] width 82 height 22
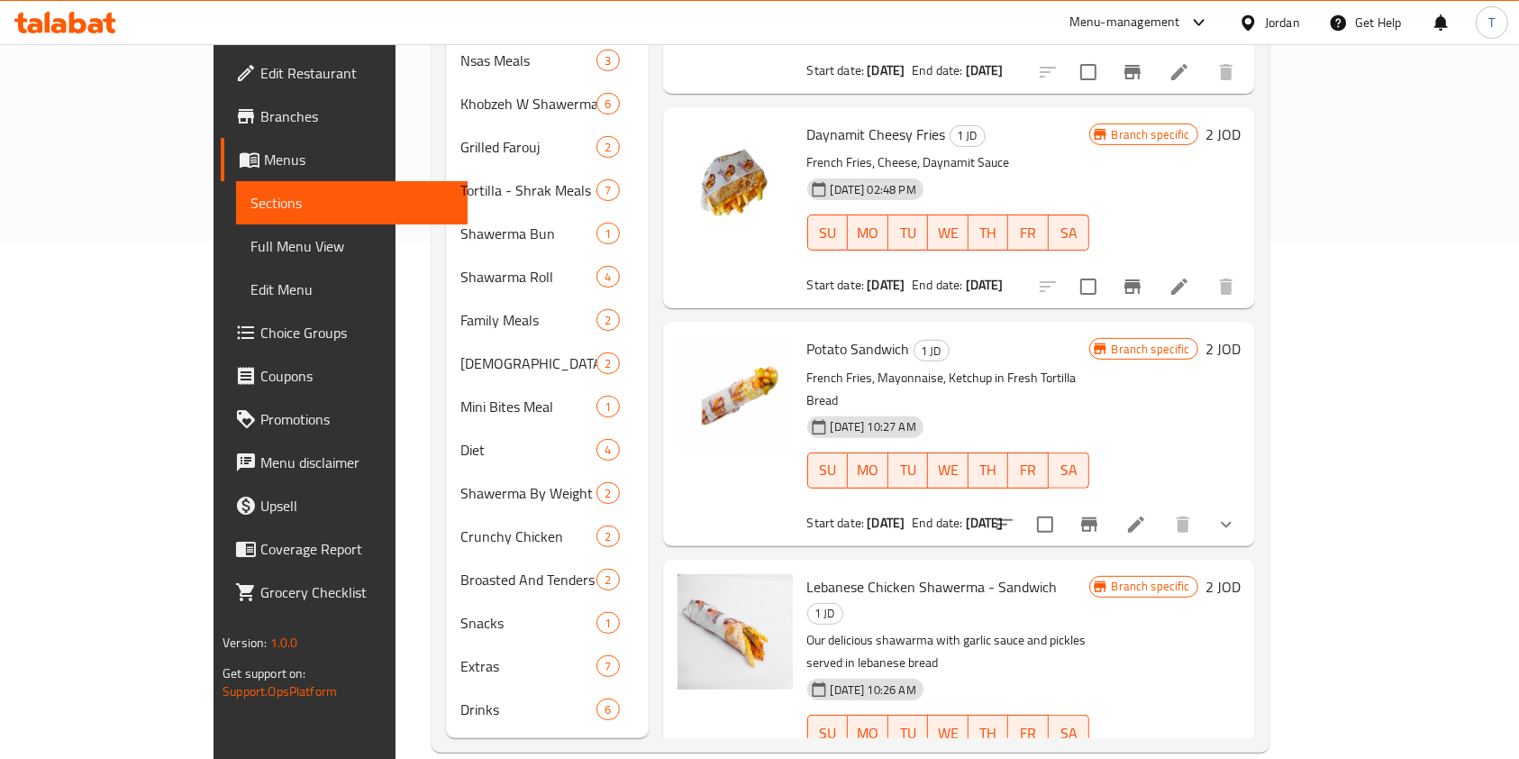
scroll to position [518, 0]
